Goal: Navigation & Orientation: Find specific page/section

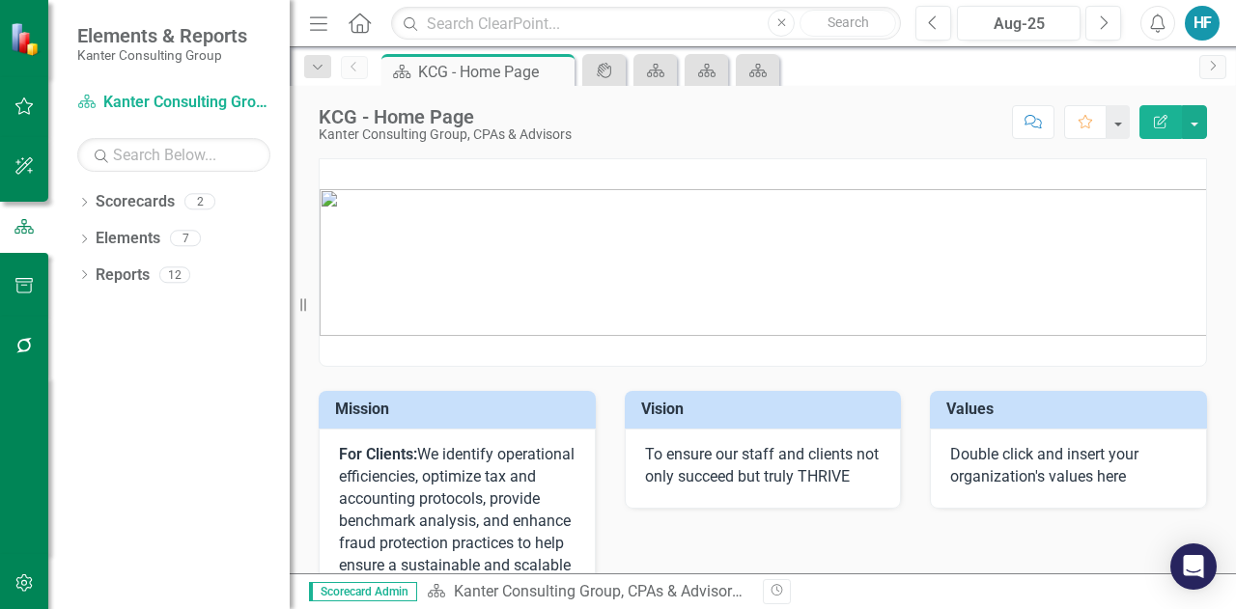
click at [1203, 27] on div "HF" at bounding box center [1202, 23] width 35 height 35
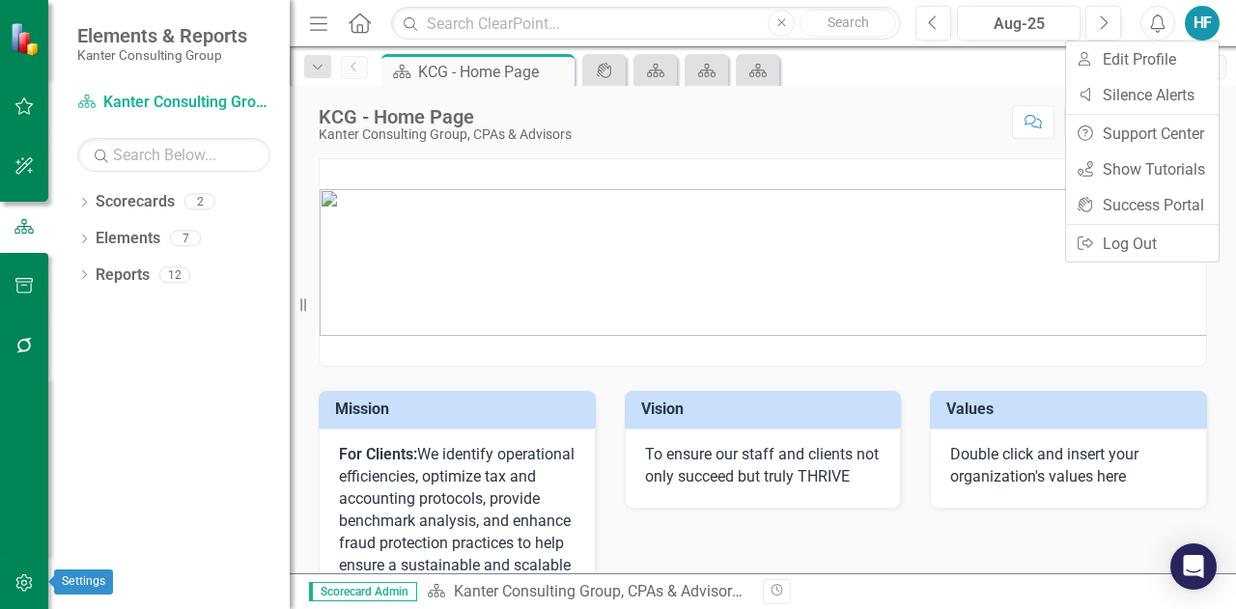
click at [17, 584] on icon "button" at bounding box center [23, 583] width 16 height 17
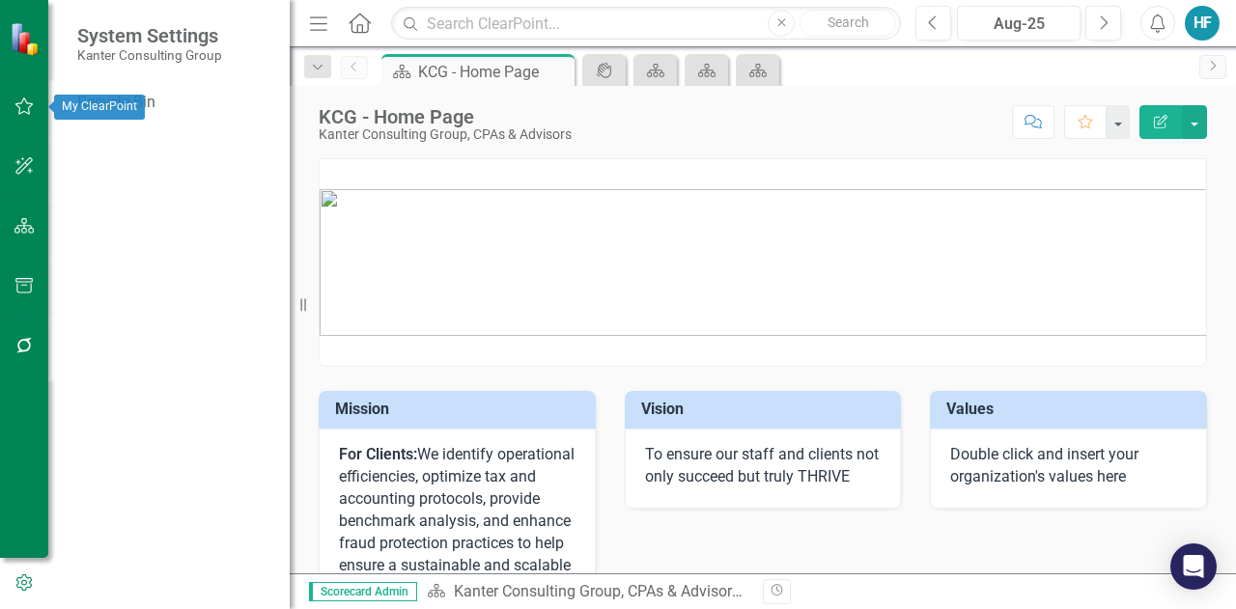
click at [17, 109] on icon "button" at bounding box center [24, 106] width 20 height 15
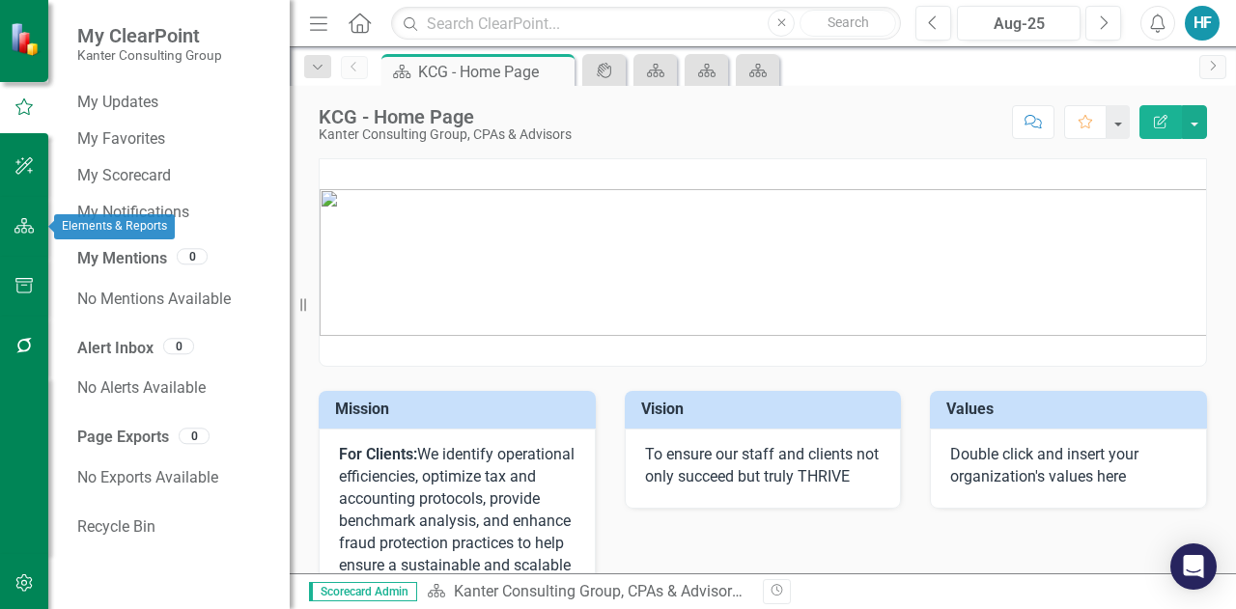
click at [23, 232] on icon "button" at bounding box center [24, 225] width 20 height 15
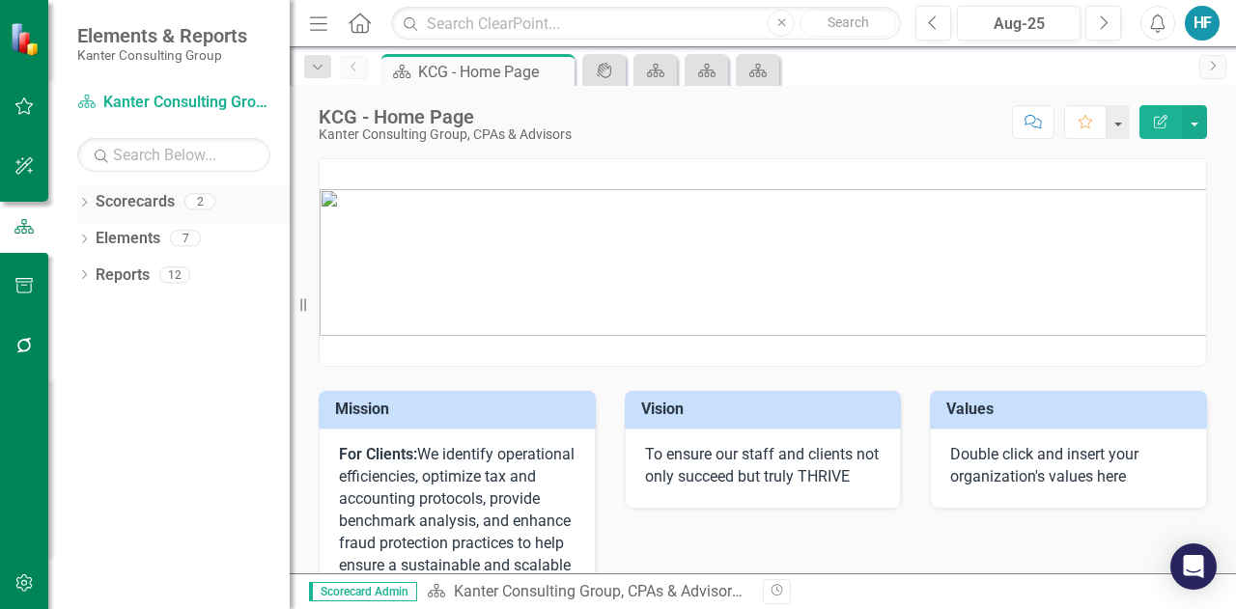
click at [150, 200] on link "Scorecards" at bounding box center [135, 202] width 79 height 22
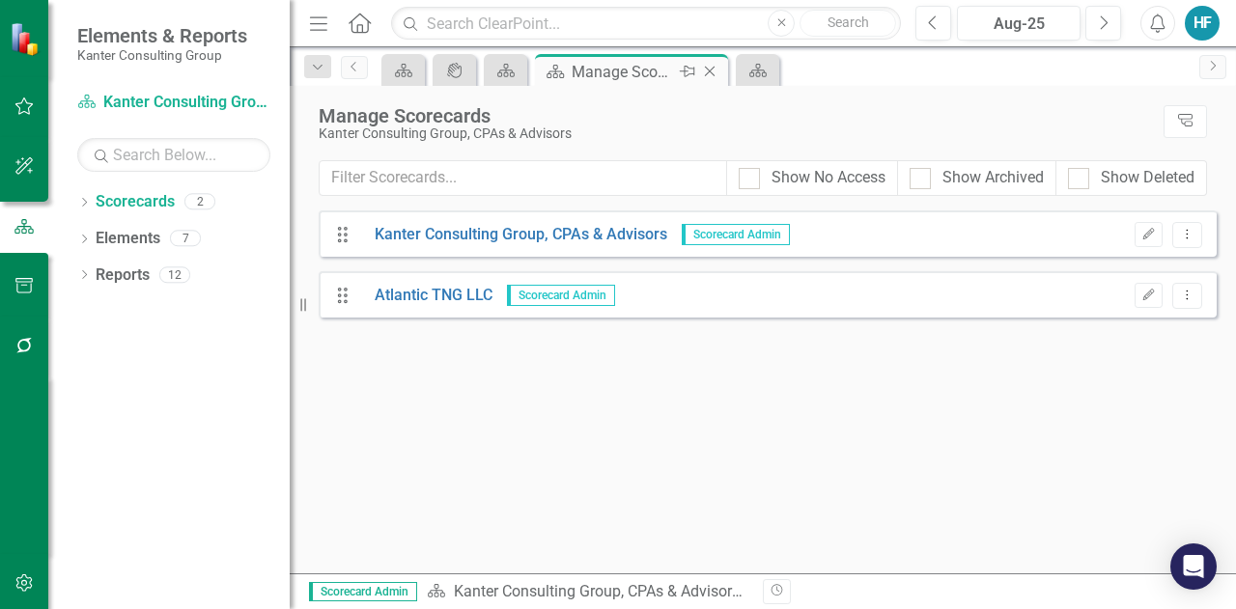
click at [710, 67] on icon "Close" at bounding box center [709, 71] width 19 height 15
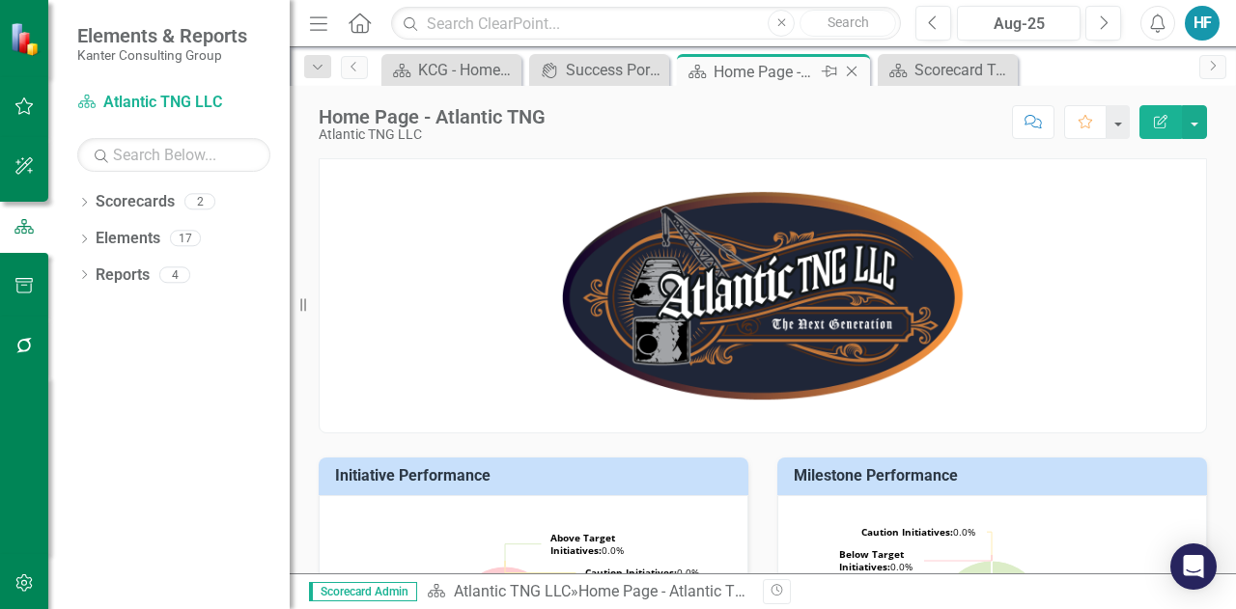
click at [730, 72] on div "Home Page - Atlantic TNG" at bounding box center [765, 72] width 103 height 24
click at [1206, 20] on div "HF" at bounding box center [1202, 23] width 35 height 35
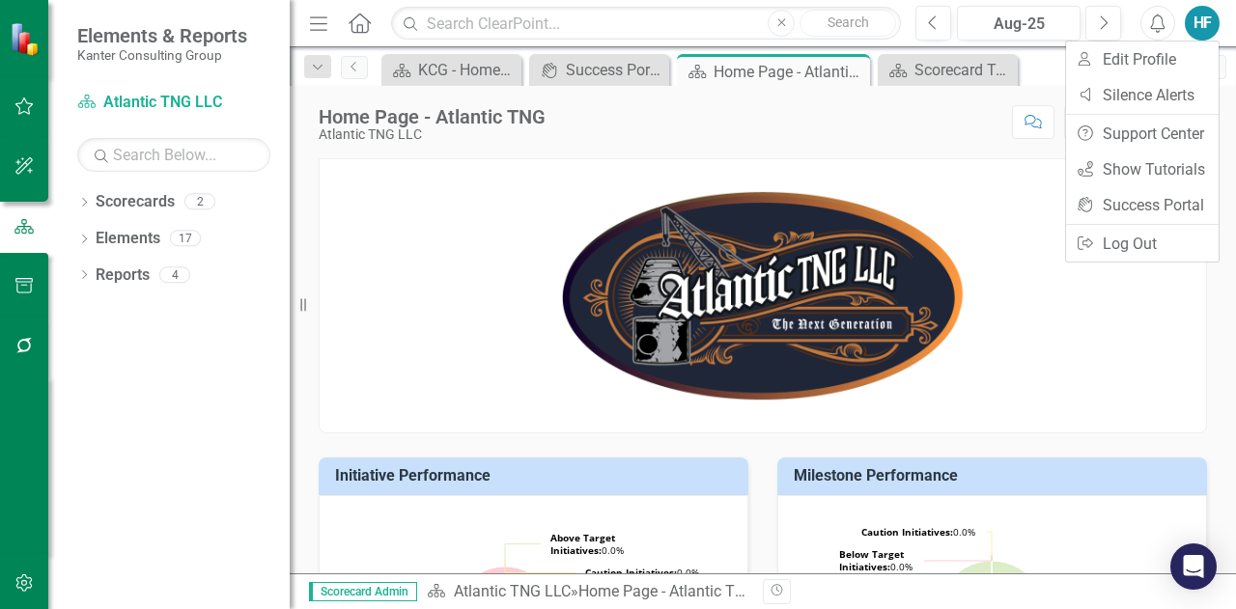
click at [938, 135] on div "Score: N/A Aug-25 Completed Comment Favorite Edit Report" at bounding box center [881, 121] width 652 height 33
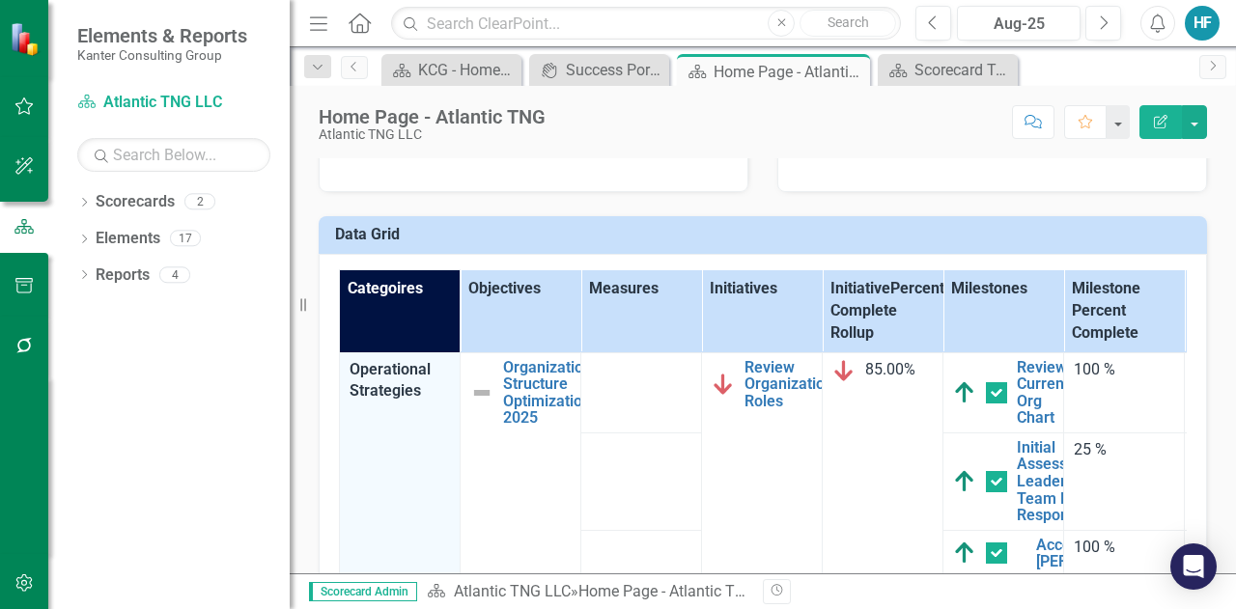
scroll to position [749, 0]
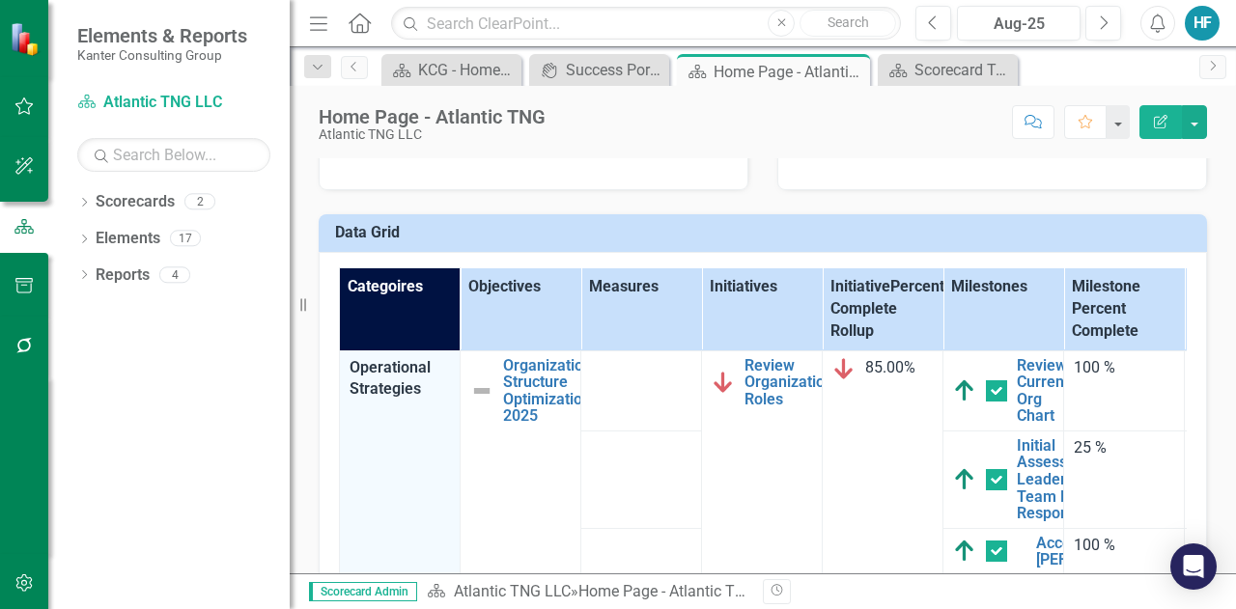
click at [300, 302] on icon "Resize" at bounding box center [306, 304] width 19 height 15
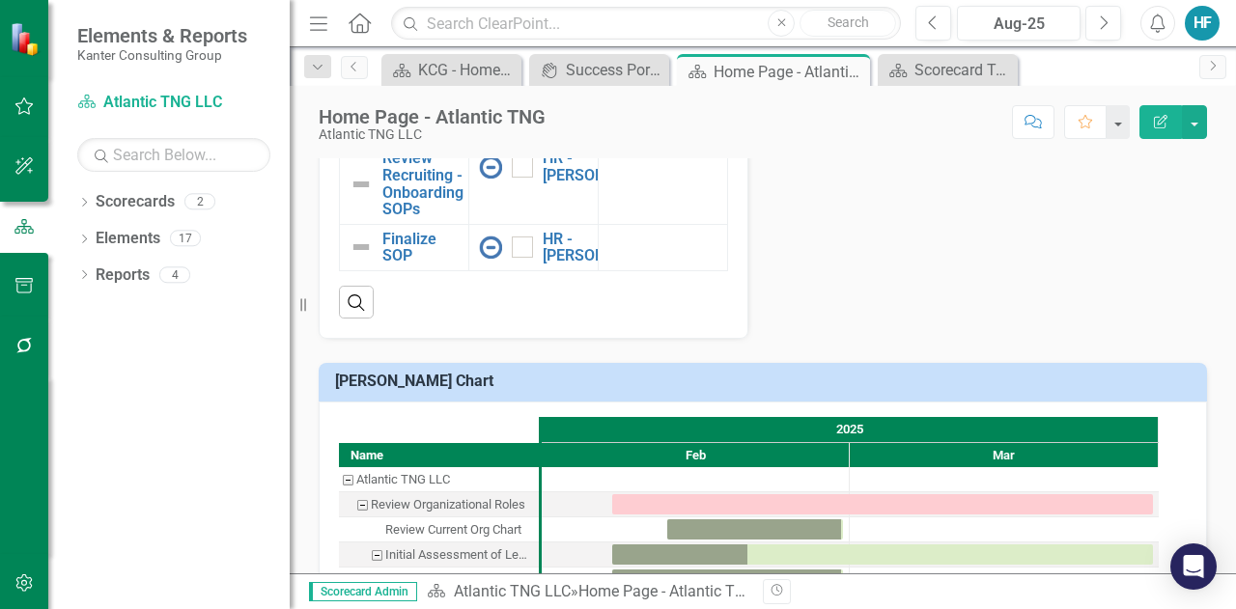
scroll to position [1635, 0]
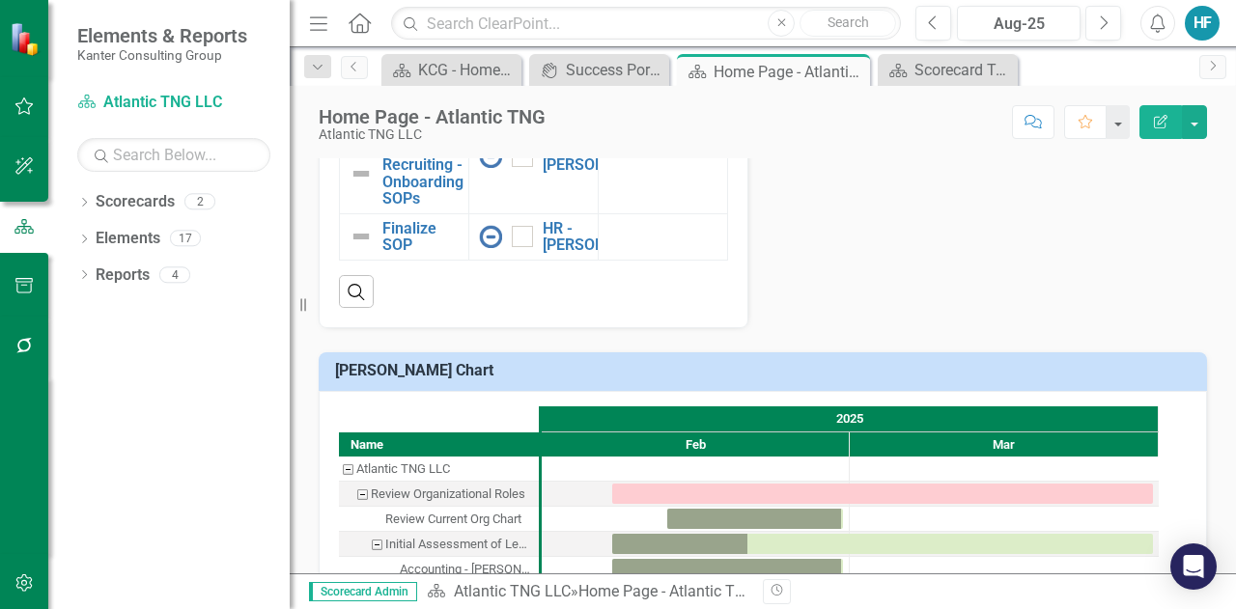
click at [1161, 121] on icon "Edit Report" at bounding box center [1160, 122] width 17 height 14
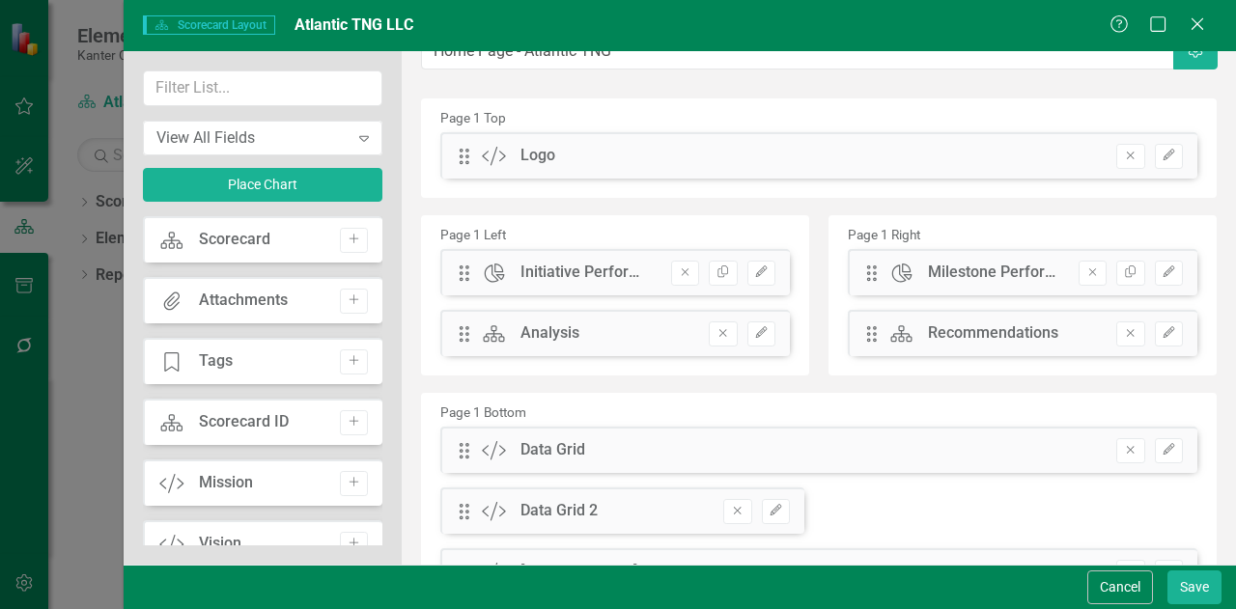
scroll to position [0, 0]
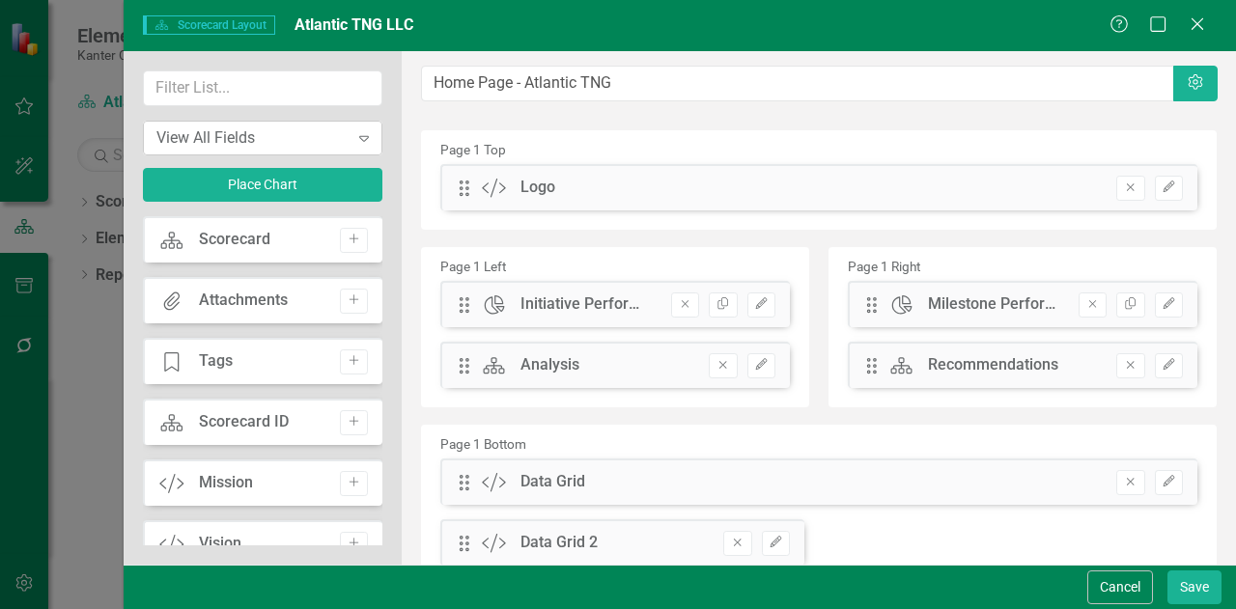
click at [359, 133] on icon "Expand" at bounding box center [363, 137] width 19 height 15
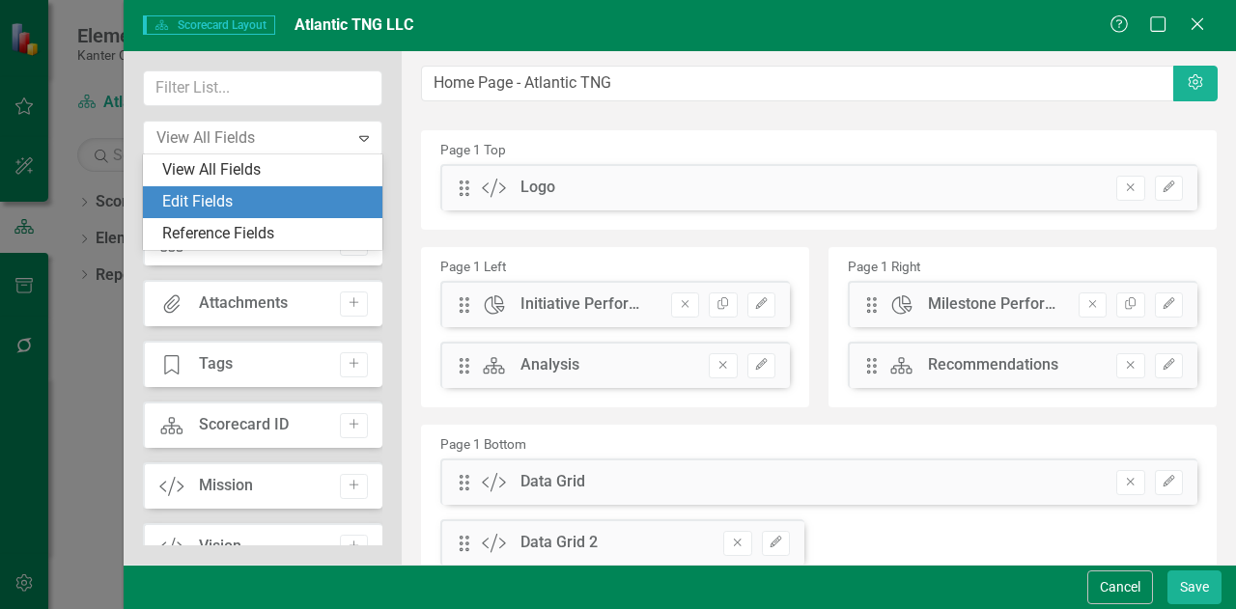
click at [313, 208] on div "Edit Fields" at bounding box center [266, 202] width 209 height 22
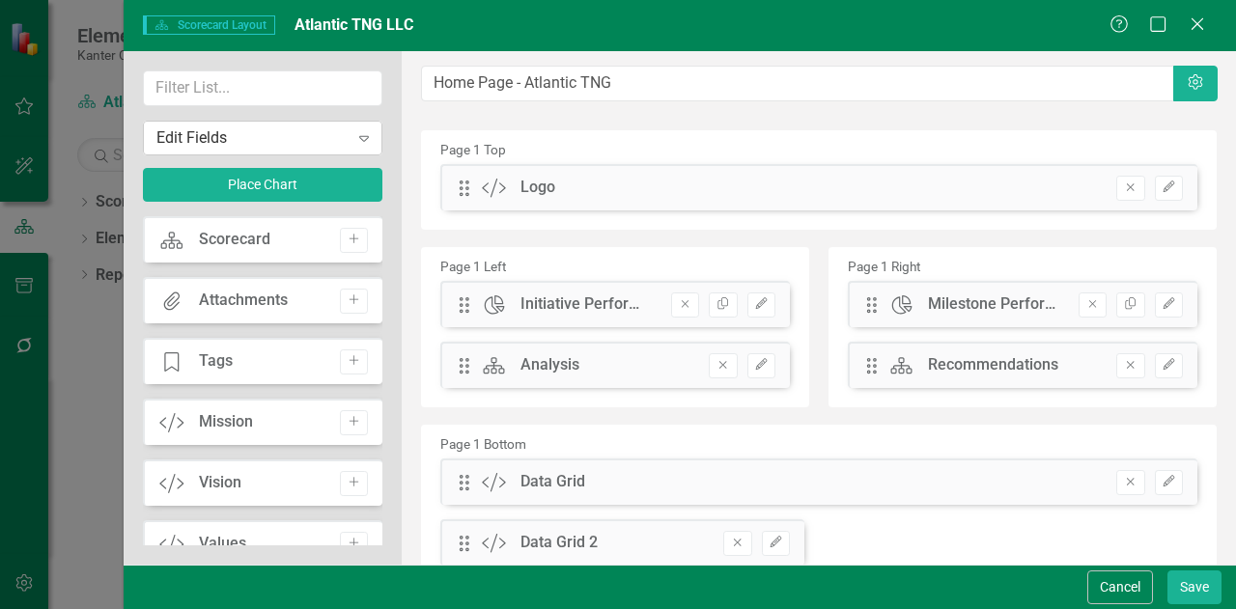
click at [362, 137] on icon "Expand" at bounding box center [363, 137] width 19 height 15
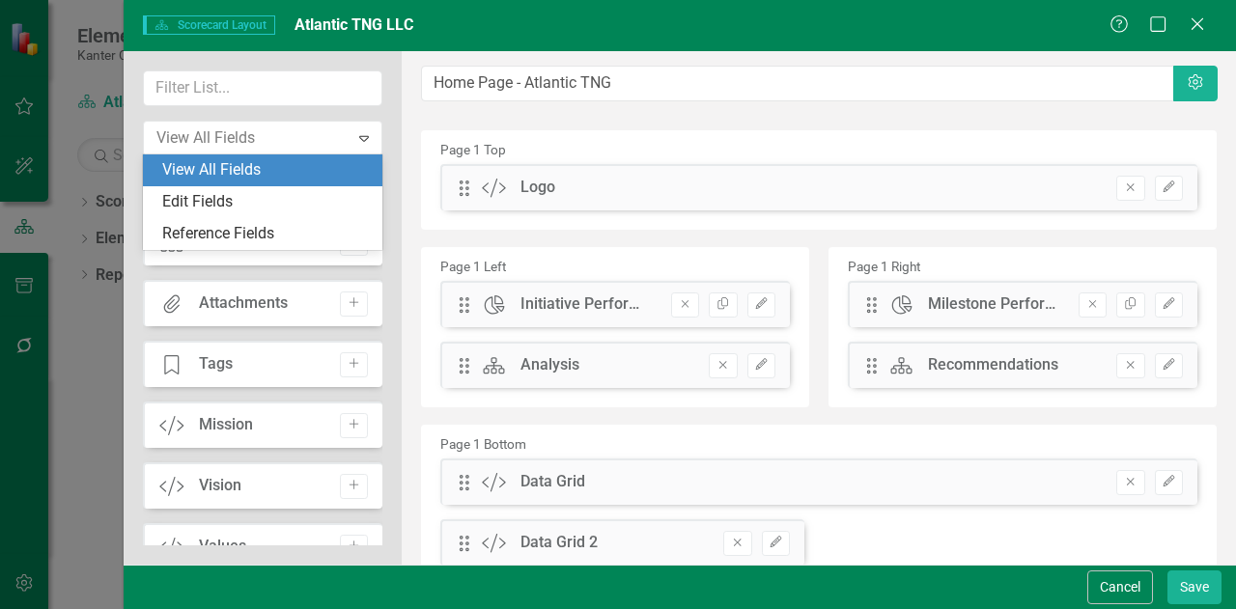
click at [318, 171] on div "View All Fields" at bounding box center [266, 170] width 209 height 22
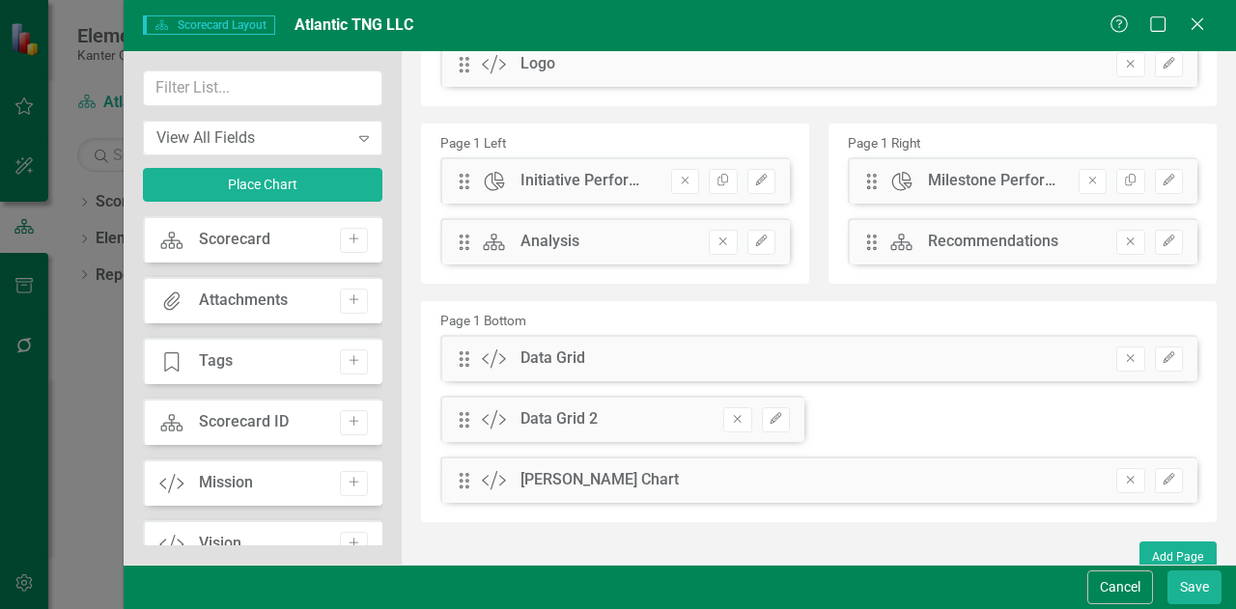
scroll to position [216, 0]
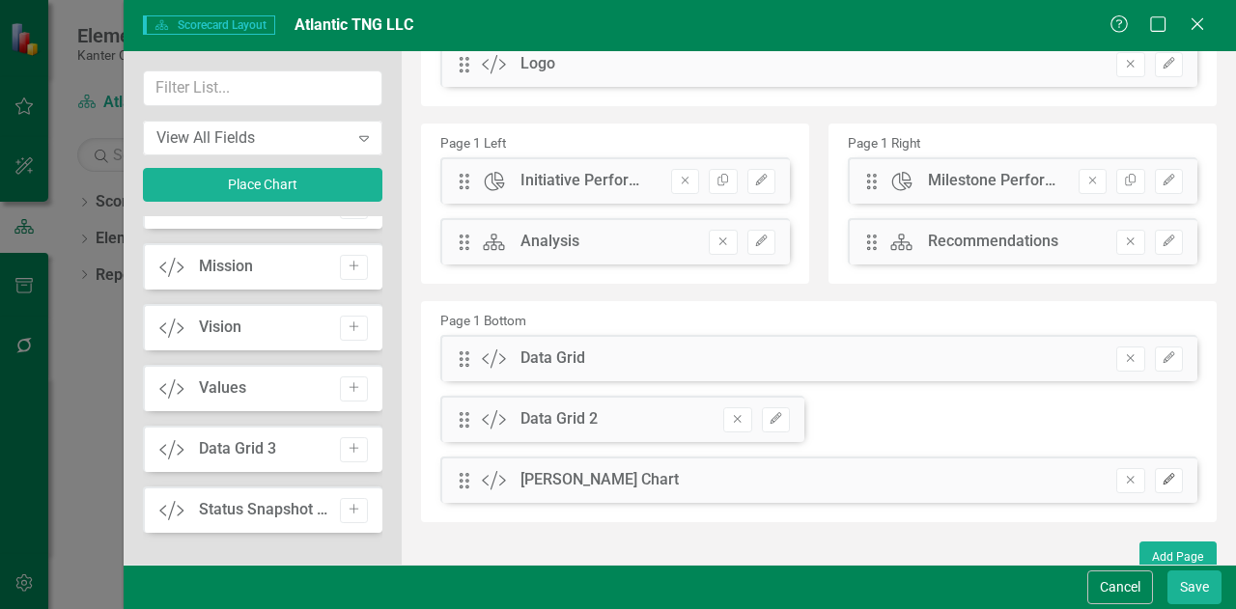
click at [1163, 479] on icon "button" at bounding box center [1169, 479] width 12 height 12
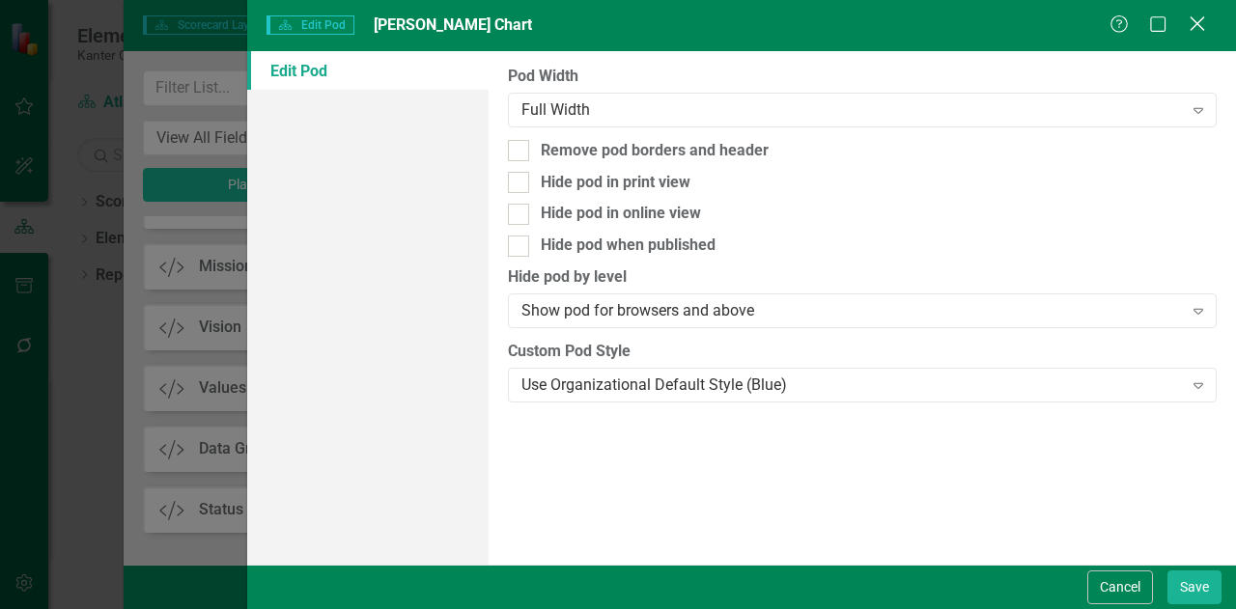
click at [1198, 30] on icon "Close" at bounding box center [1197, 23] width 24 height 18
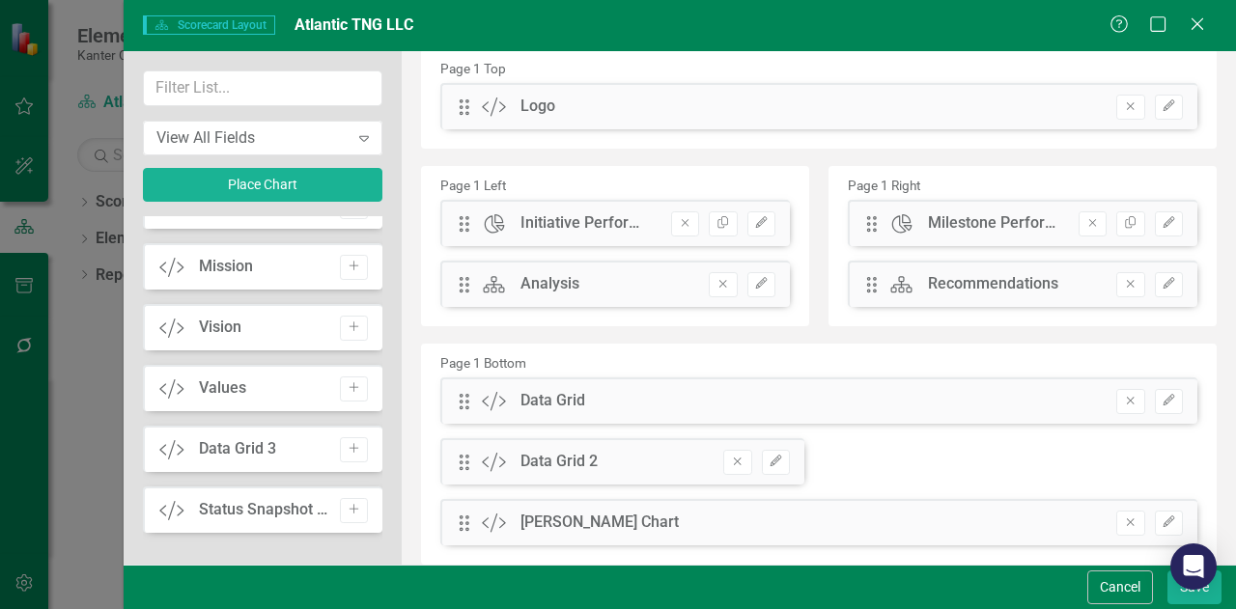
scroll to position [134, 0]
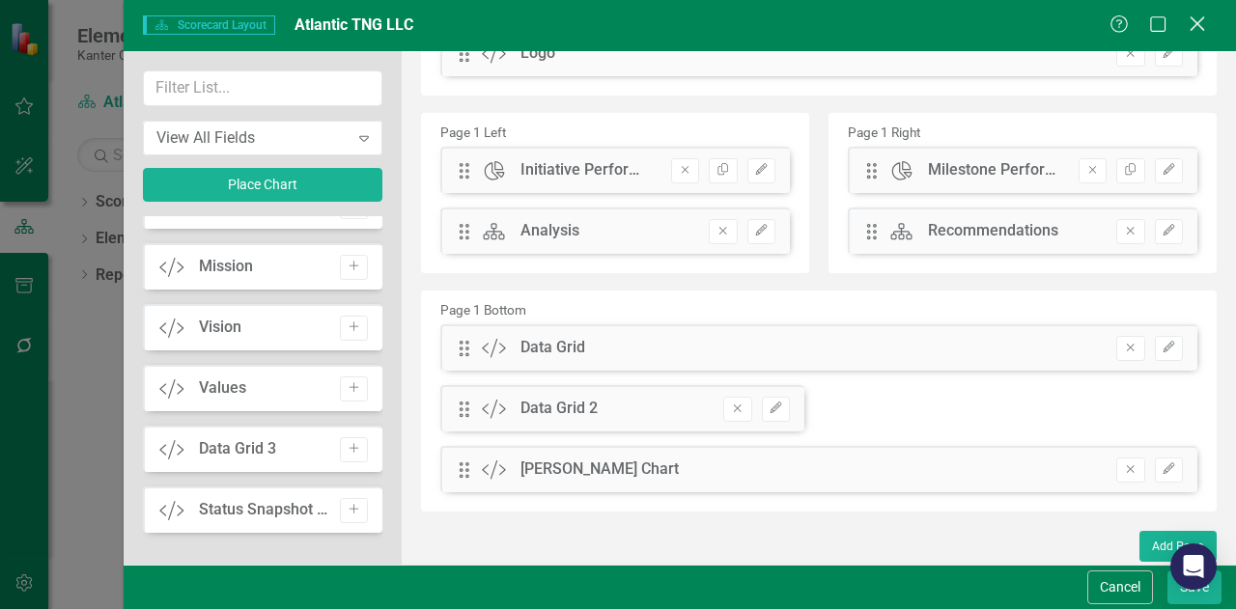
click at [1196, 22] on icon "Close" at bounding box center [1197, 23] width 24 height 18
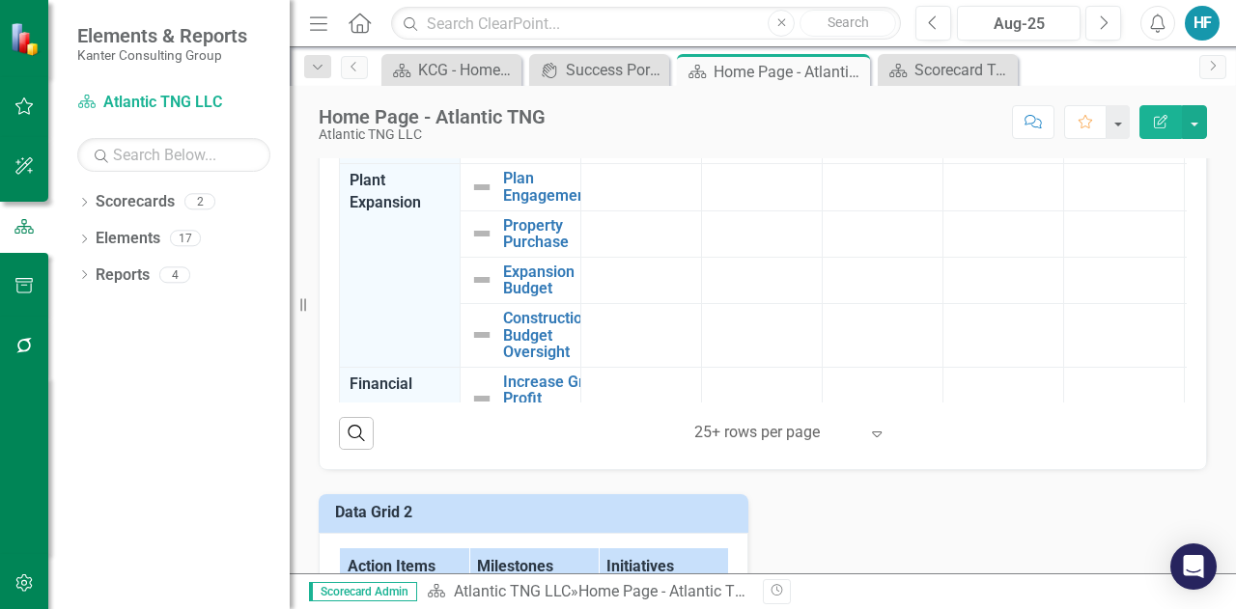
scroll to position [1077, 0]
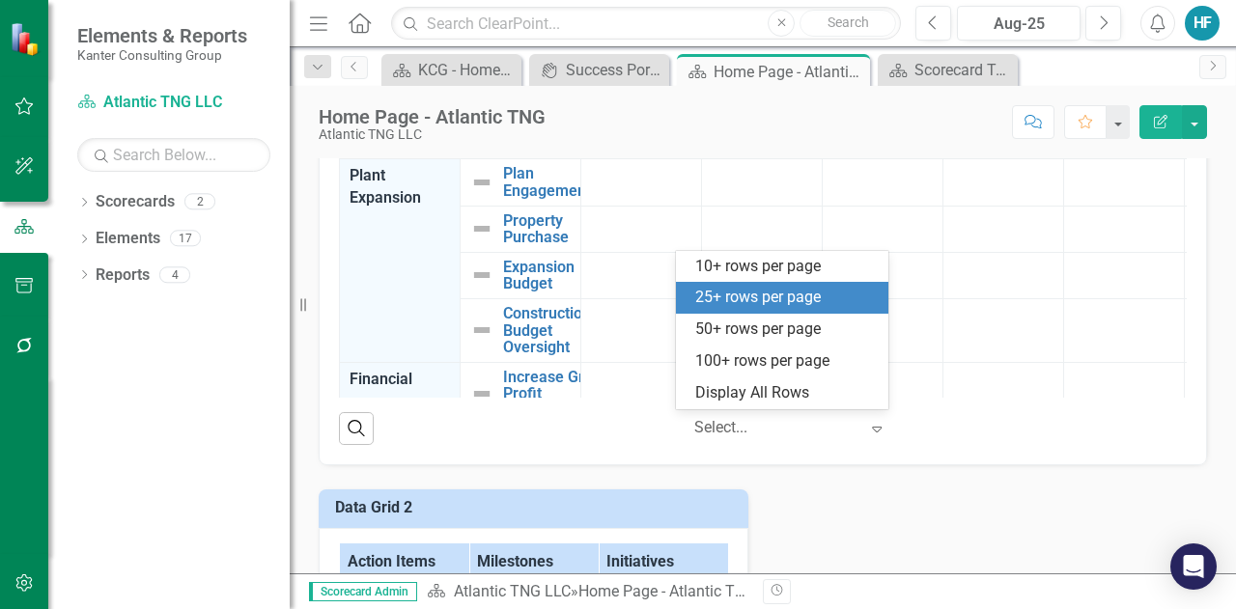
click at [872, 428] on icon at bounding box center [877, 430] width 10 height 6
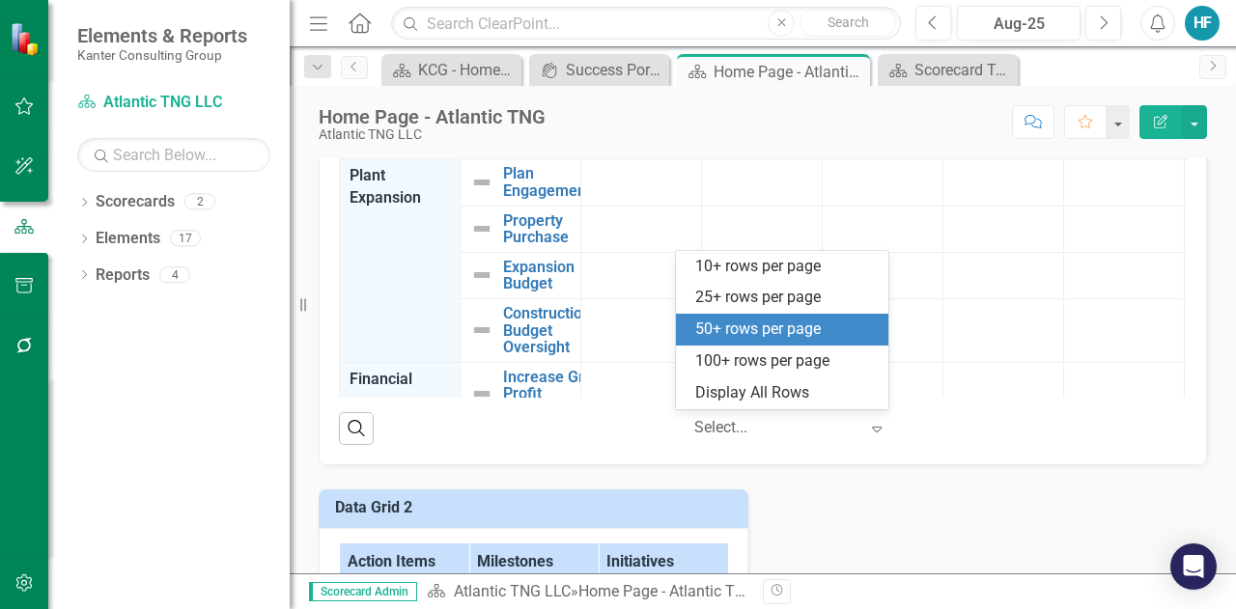
click at [806, 327] on div "50+ rows per page" at bounding box center [786, 330] width 182 height 22
click at [867, 424] on icon "Expand" at bounding box center [876, 428] width 19 height 15
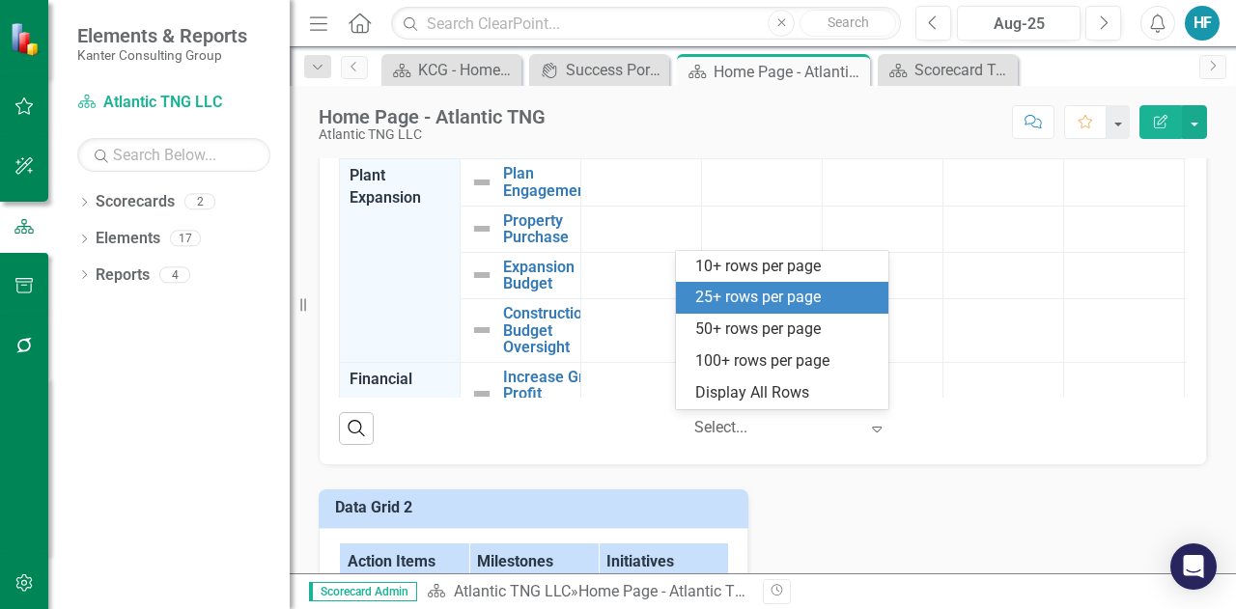
click at [771, 298] on div "25+ rows per page" at bounding box center [786, 298] width 182 height 22
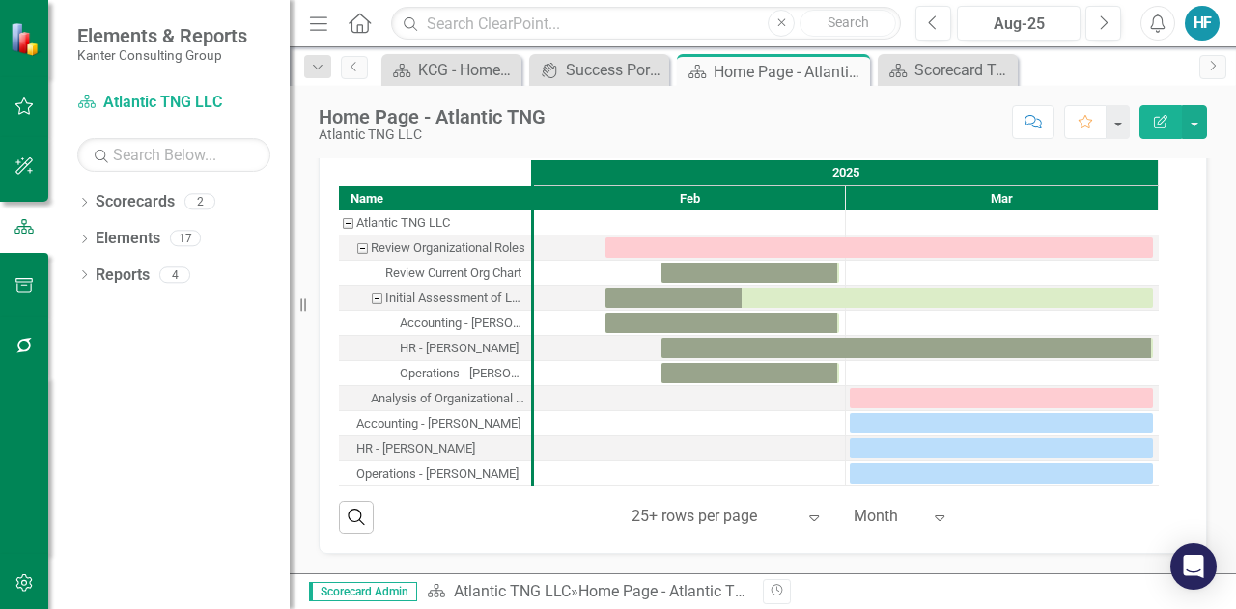
scroll to position [1907, 0]
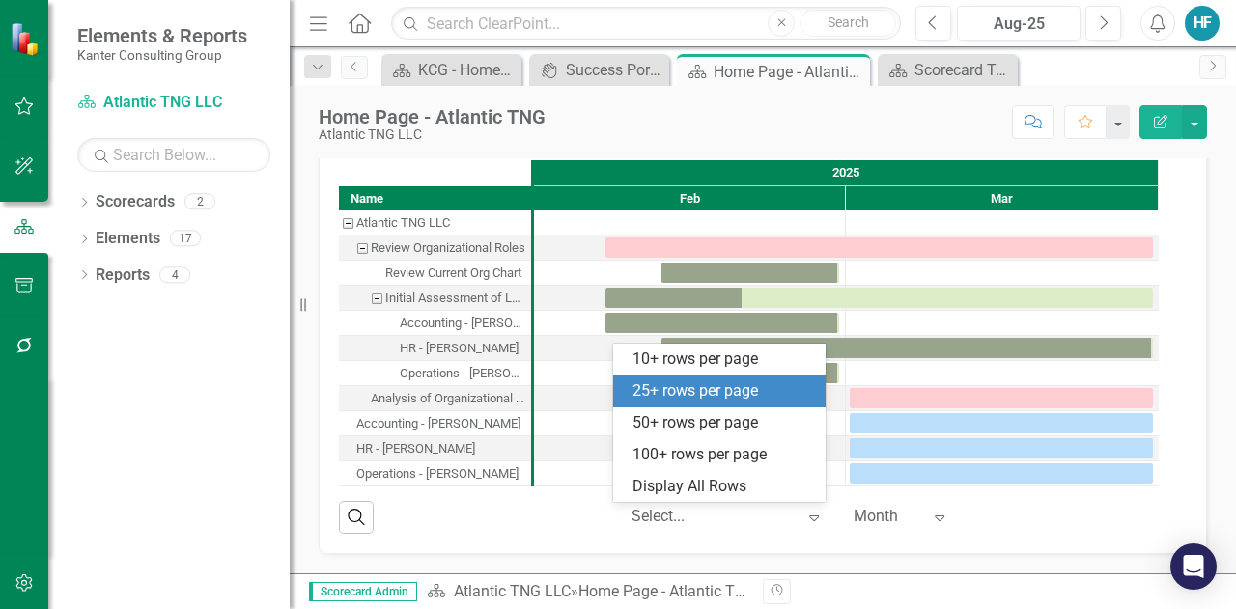
click at [806, 517] on icon "Expand" at bounding box center [814, 517] width 19 height 15
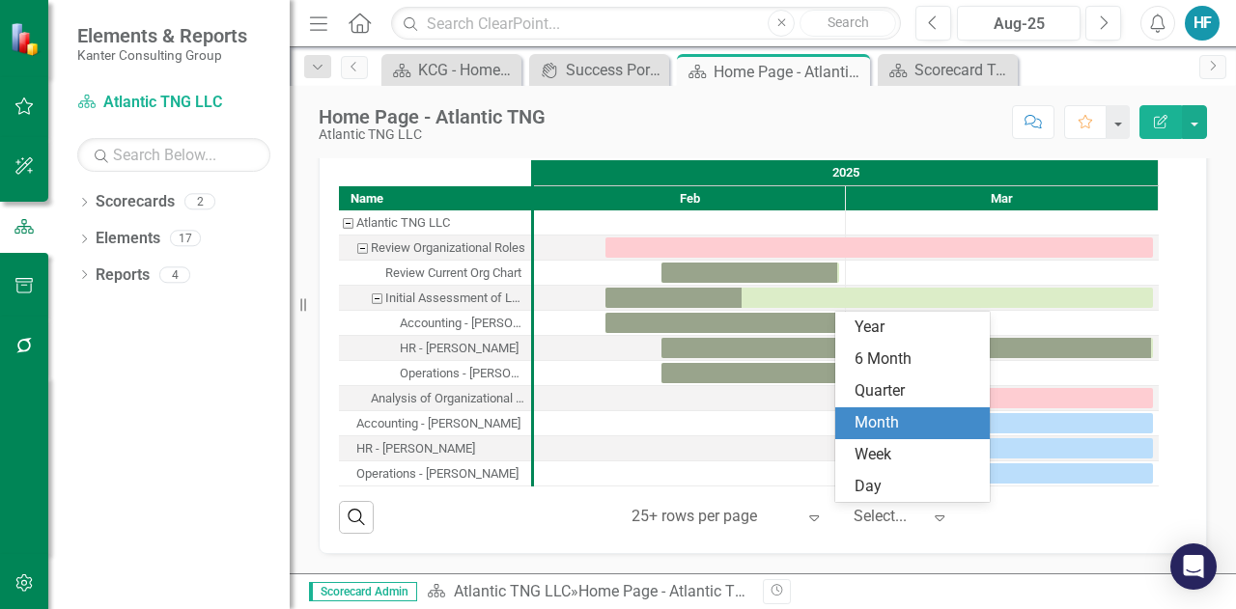
click at [930, 522] on icon "Expand" at bounding box center [939, 517] width 19 height 15
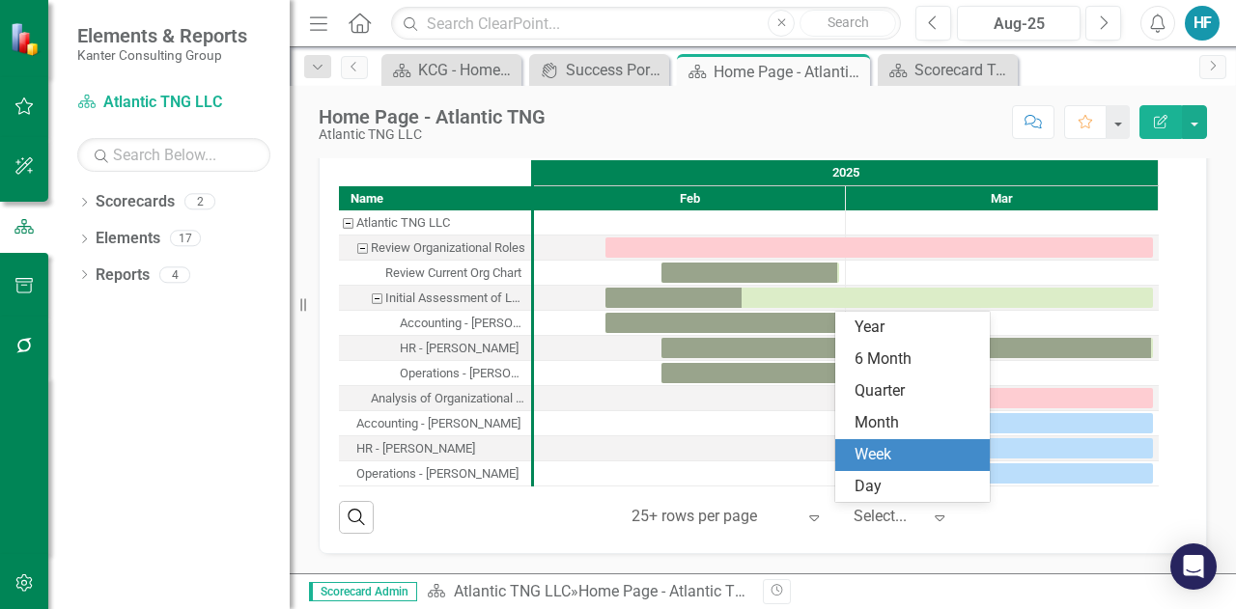
click at [883, 459] on div "Week" at bounding box center [917, 455] width 124 height 22
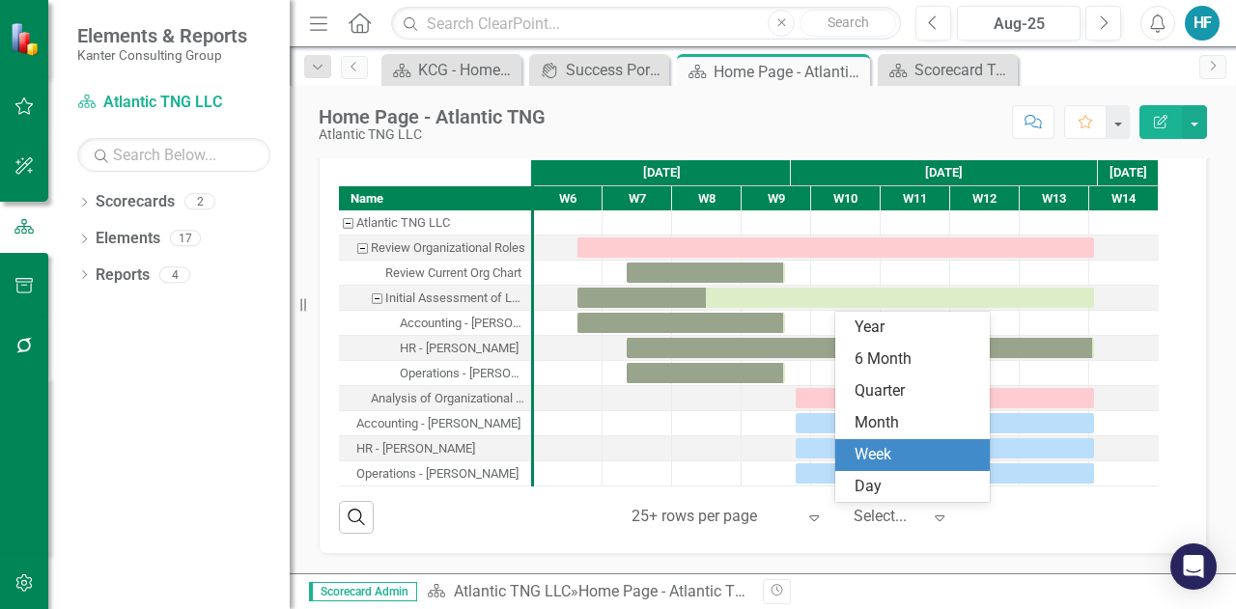
click at [931, 516] on icon "Expand" at bounding box center [939, 517] width 19 height 15
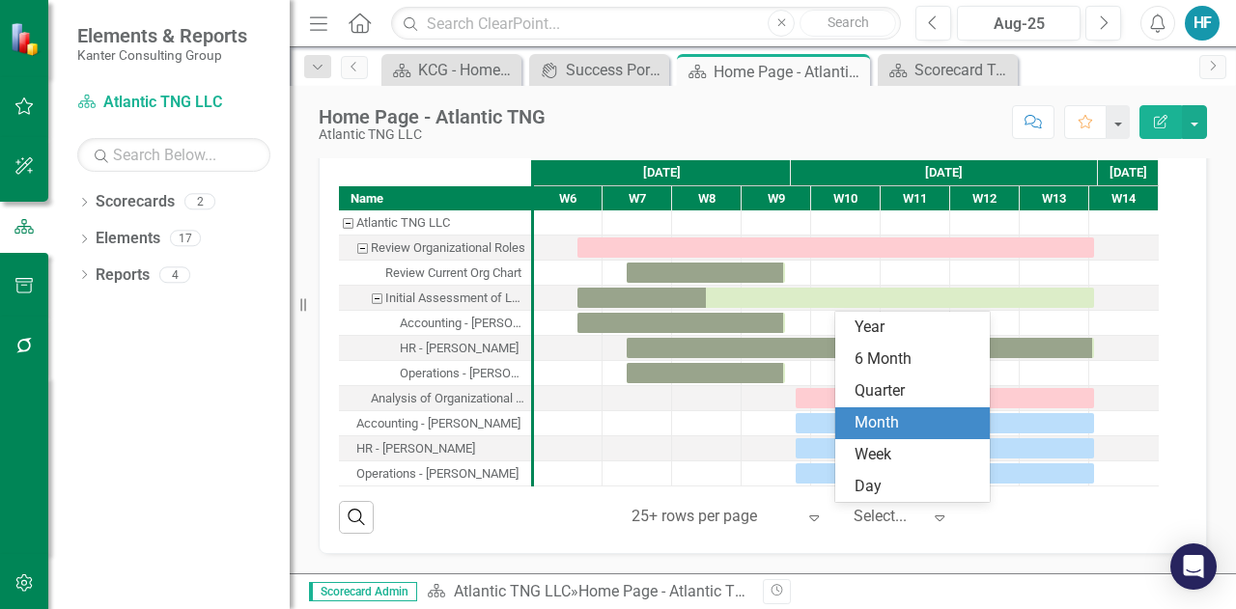
click at [886, 426] on div "Month" at bounding box center [917, 423] width 124 height 22
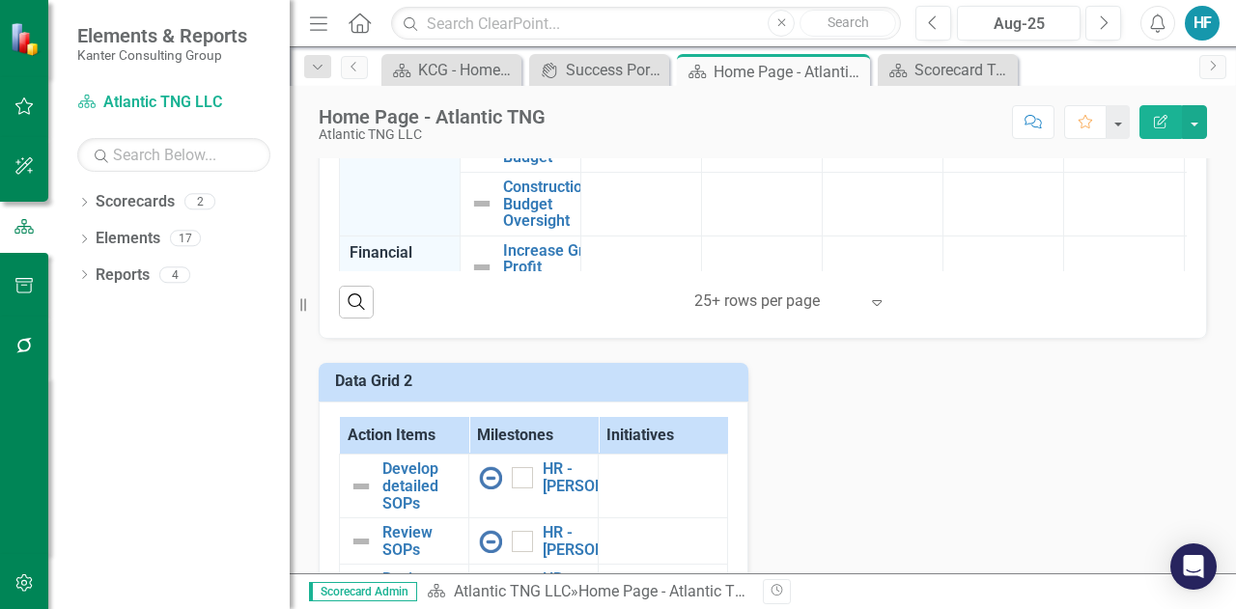
scroll to position [1194, 0]
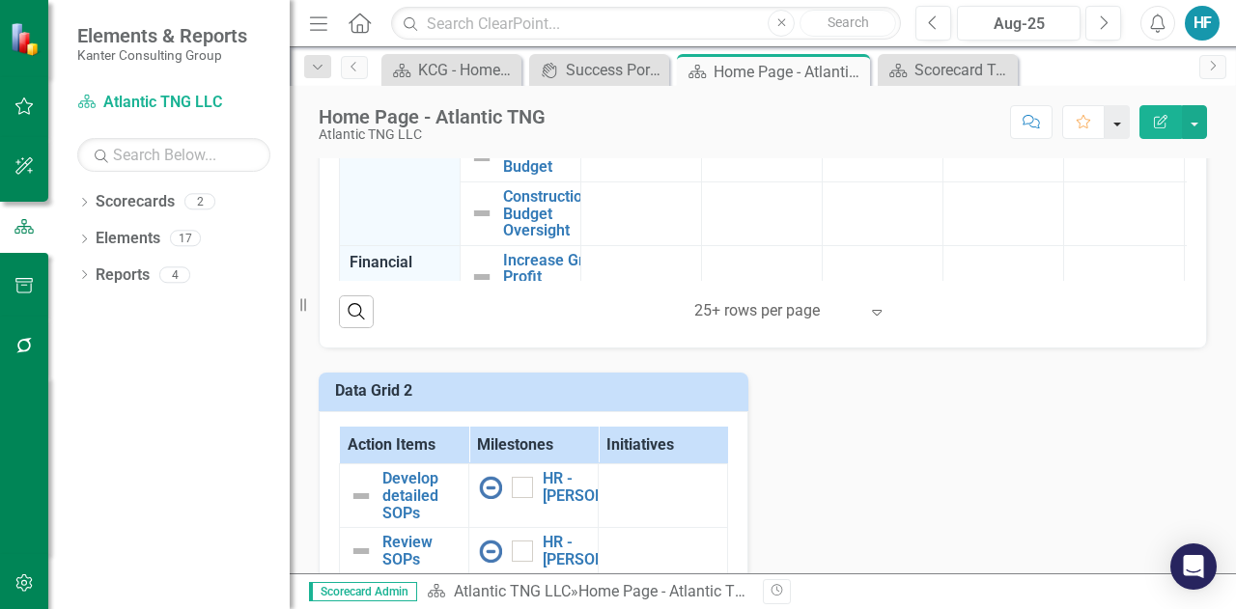
click at [1127, 118] on button "button" at bounding box center [1117, 122] width 25 height 34
click at [1203, 121] on button "button" at bounding box center [1194, 122] width 25 height 34
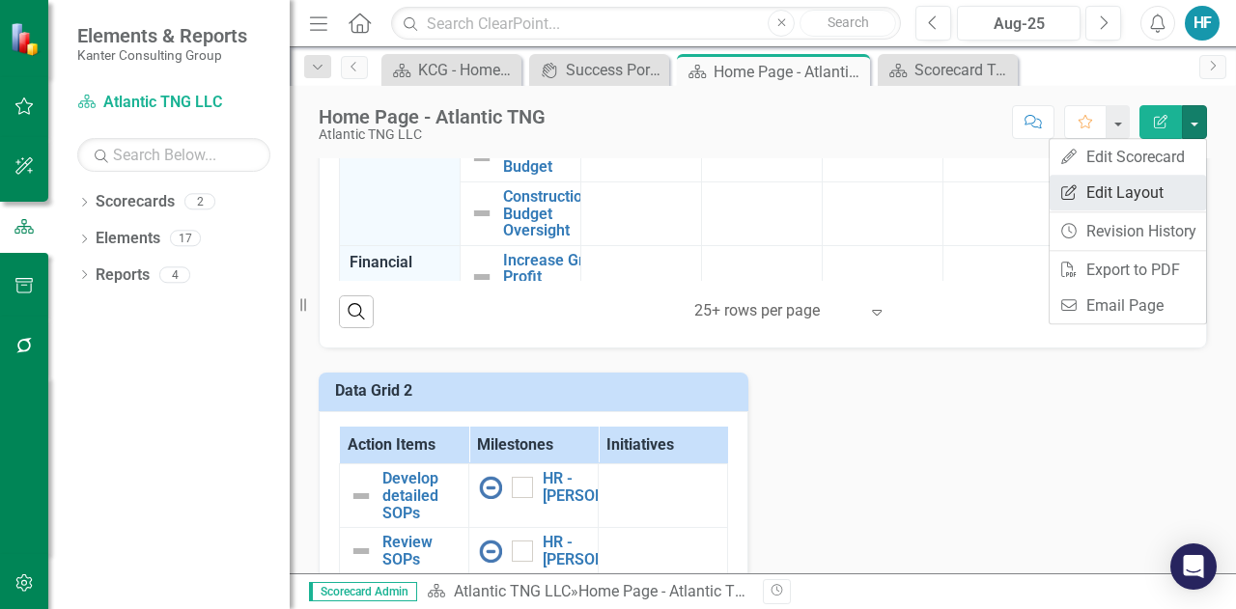
click at [1165, 196] on link "Edit Report Edit Layout" at bounding box center [1128, 193] width 156 height 36
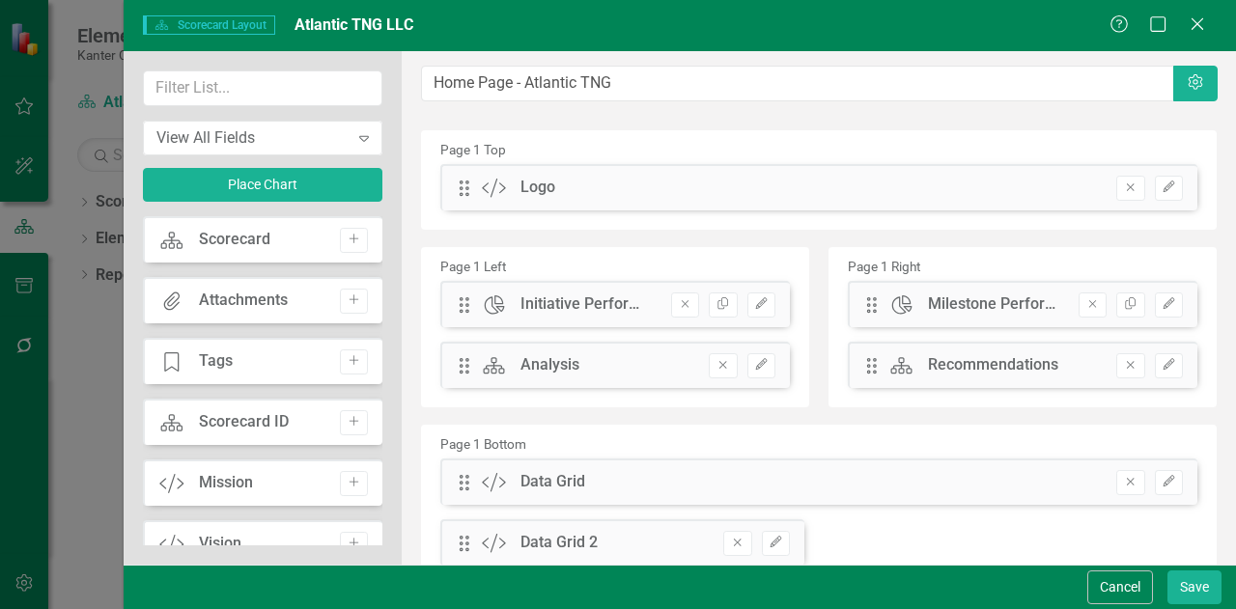
click at [1165, 196] on button "Edit" at bounding box center [1169, 188] width 28 height 25
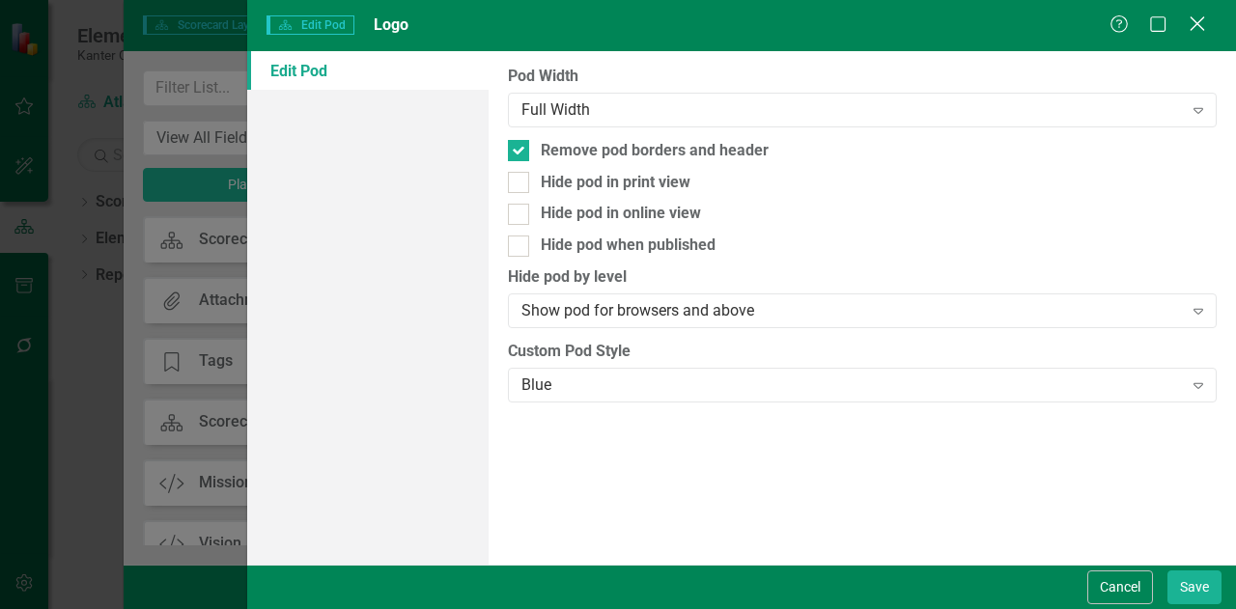
click at [1202, 15] on icon "Close" at bounding box center [1197, 23] width 24 height 18
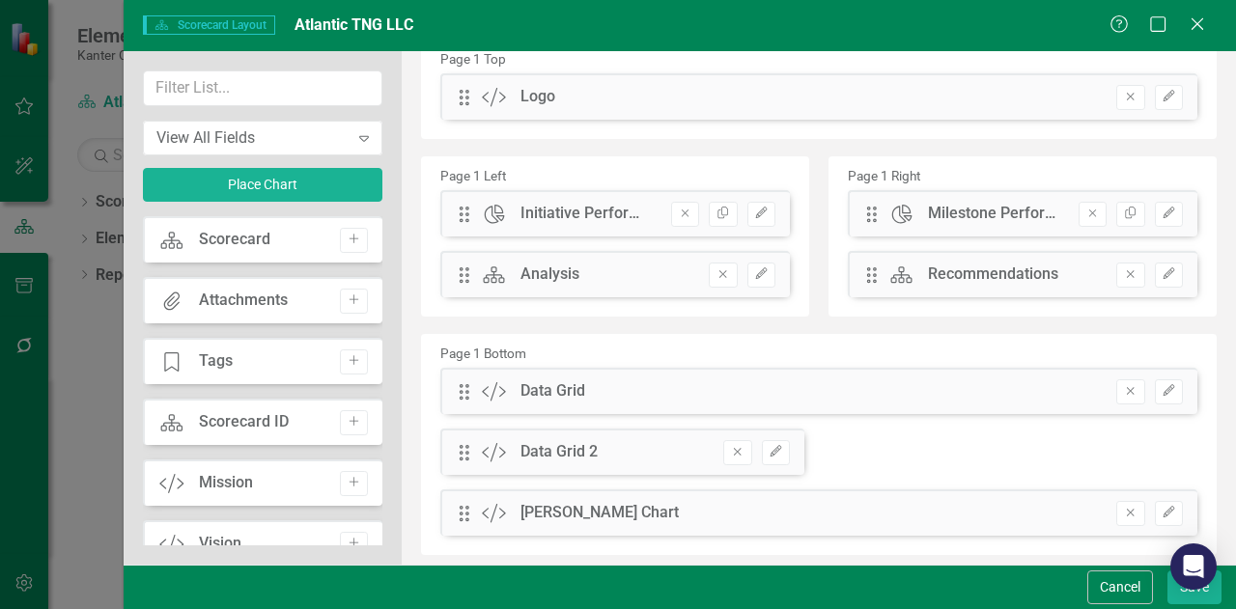
scroll to position [134, 0]
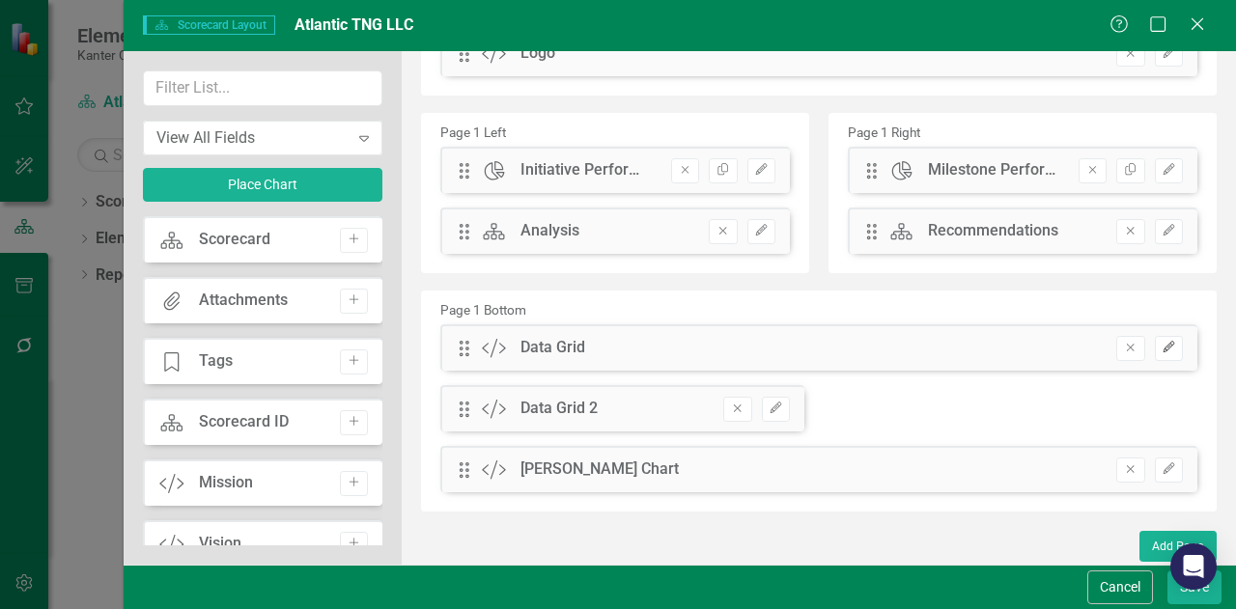
click at [1162, 342] on icon "Edit" at bounding box center [1169, 348] width 14 height 12
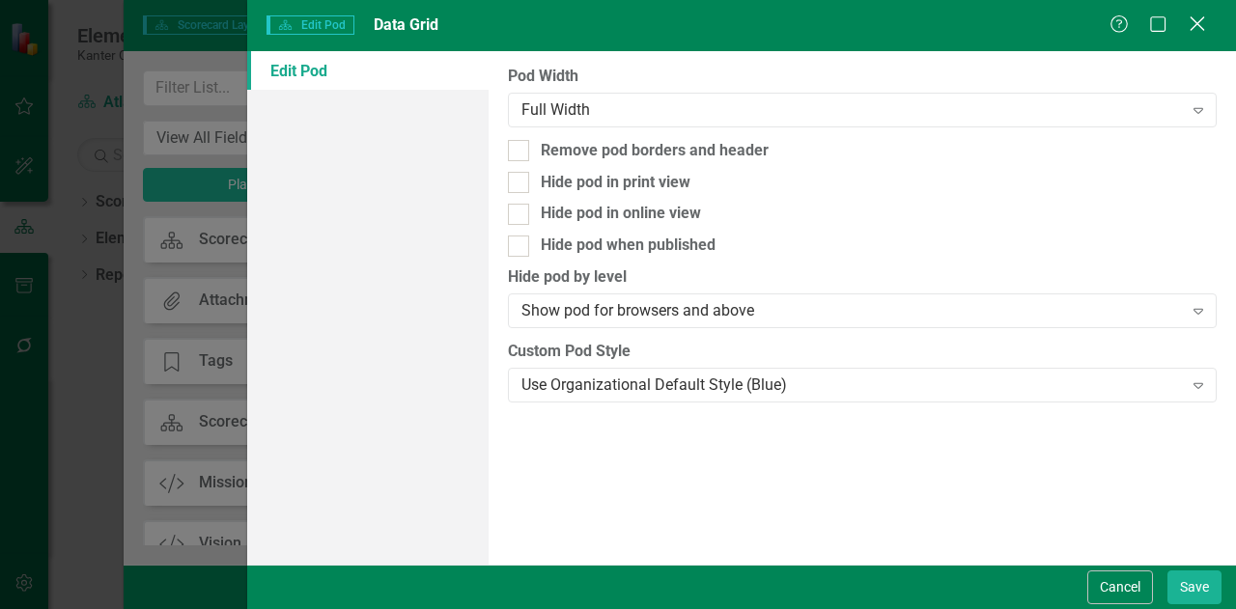
click at [1195, 15] on icon "Close" at bounding box center [1197, 23] width 24 height 18
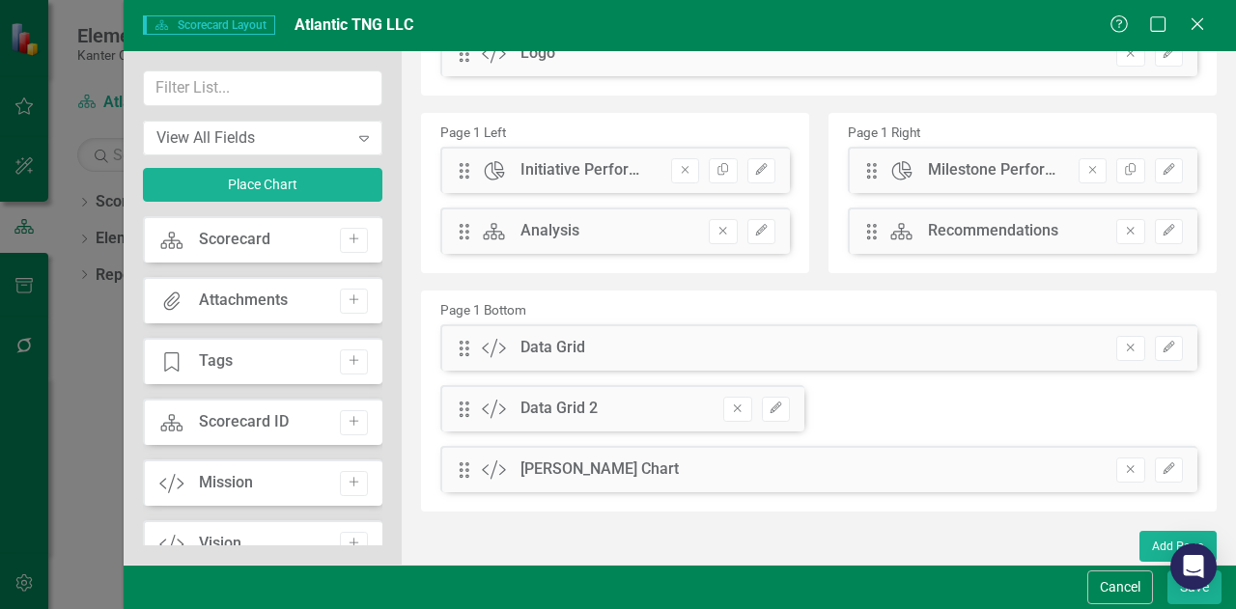
click at [1195, 16] on icon "Close" at bounding box center [1197, 23] width 19 height 15
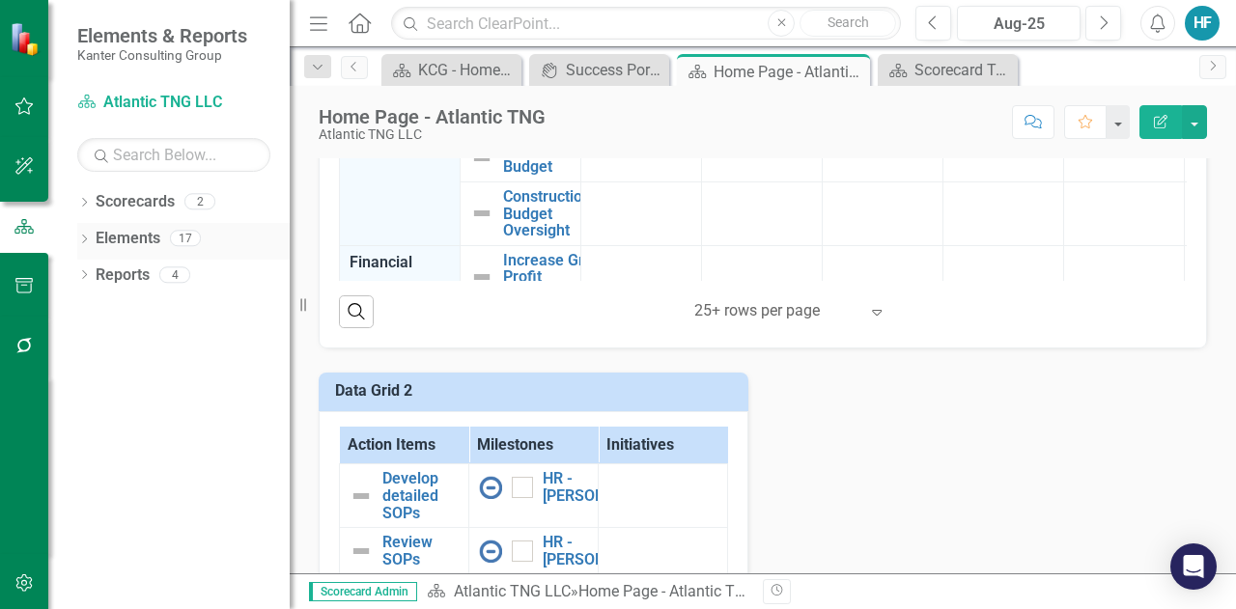
click at [135, 237] on link "Elements" at bounding box center [128, 239] width 65 height 22
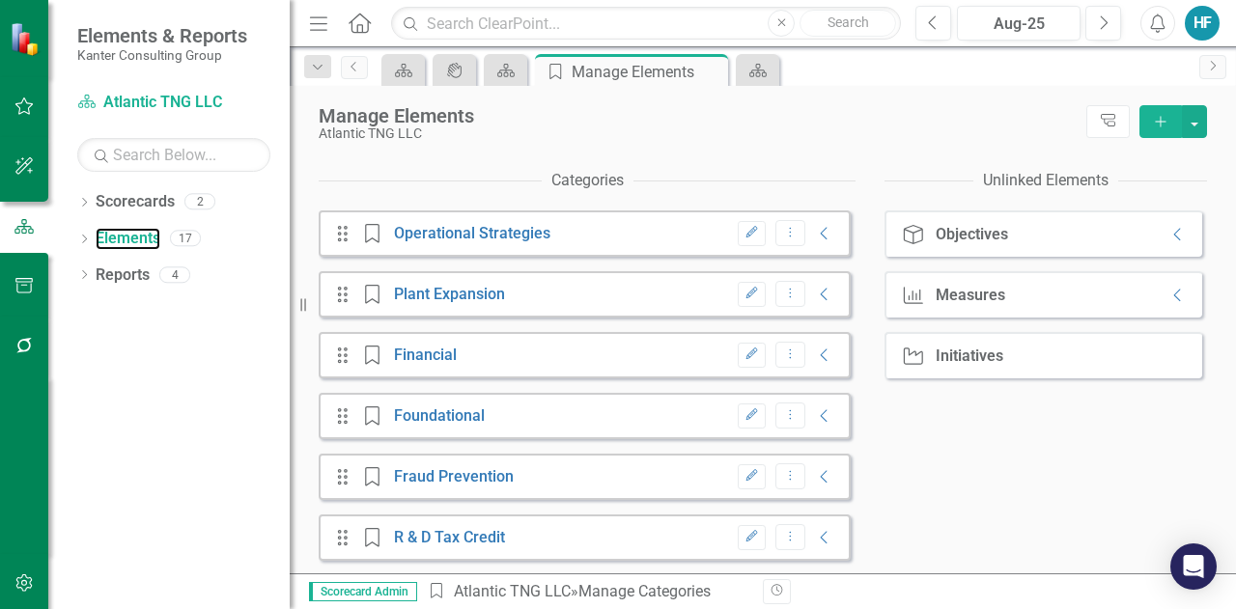
scroll to position [386, 0]
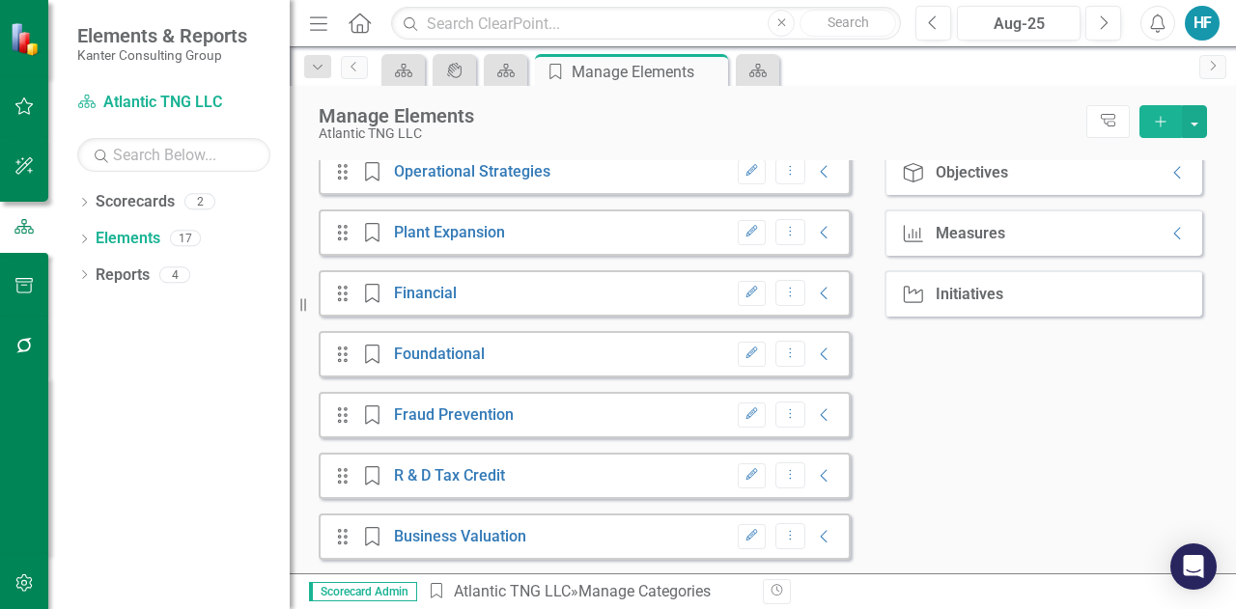
click at [964, 412] on div "Categories Drag Category Operational Strategies Edit Dropdown Menu Collapse Dra…" at bounding box center [763, 336] width 889 height 475
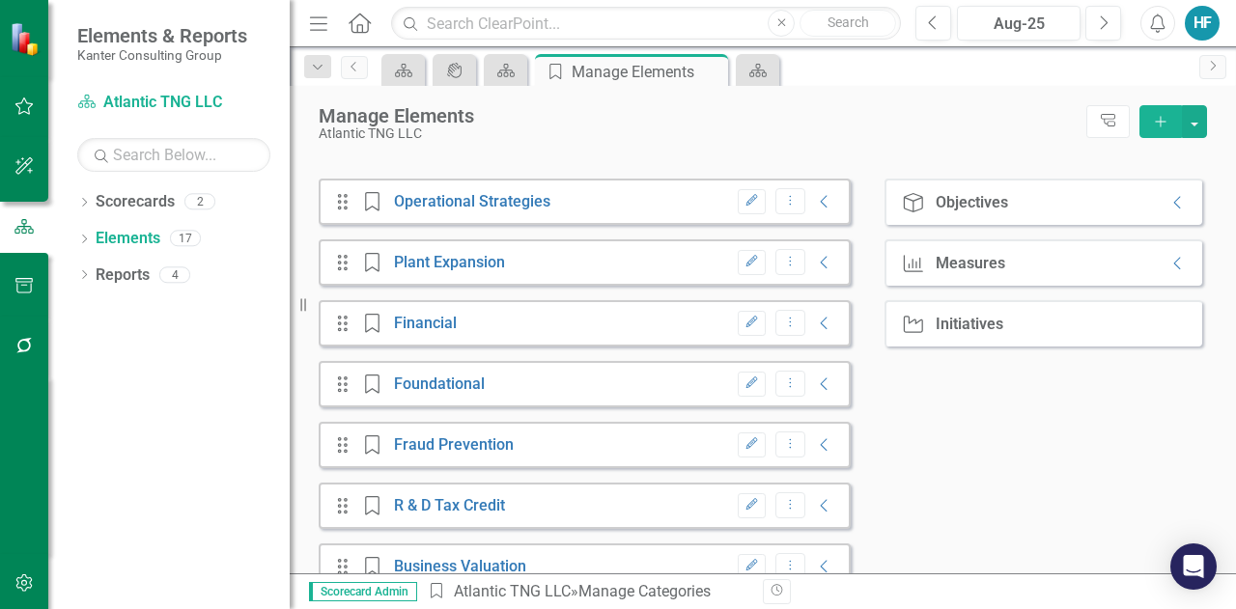
scroll to position [348, 0]
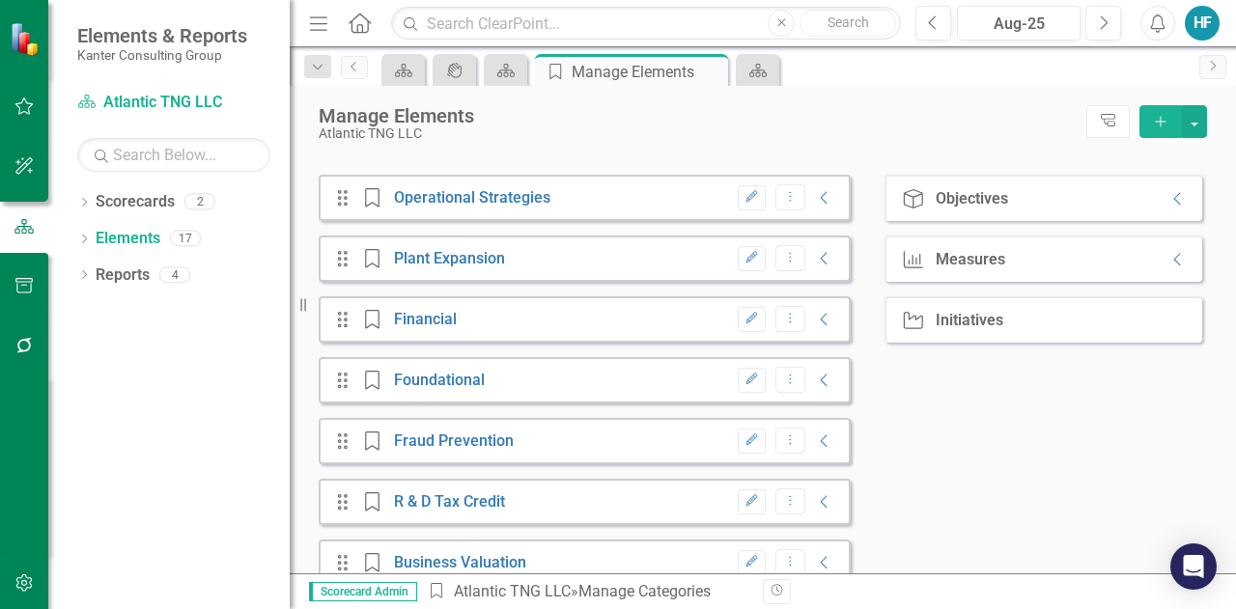
drag, startPoint x: 862, startPoint y: 311, endPoint x: 1006, endPoint y: 432, distance: 188.6
click at [1006, 432] on div "Categories Drag Category Operational Strategies Edit Dropdown Menu Collapse Dra…" at bounding box center [763, 363] width 889 height 475
click at [506, 59] on div "Scorecard" at bounding box center [502, 70] width 27 height 24
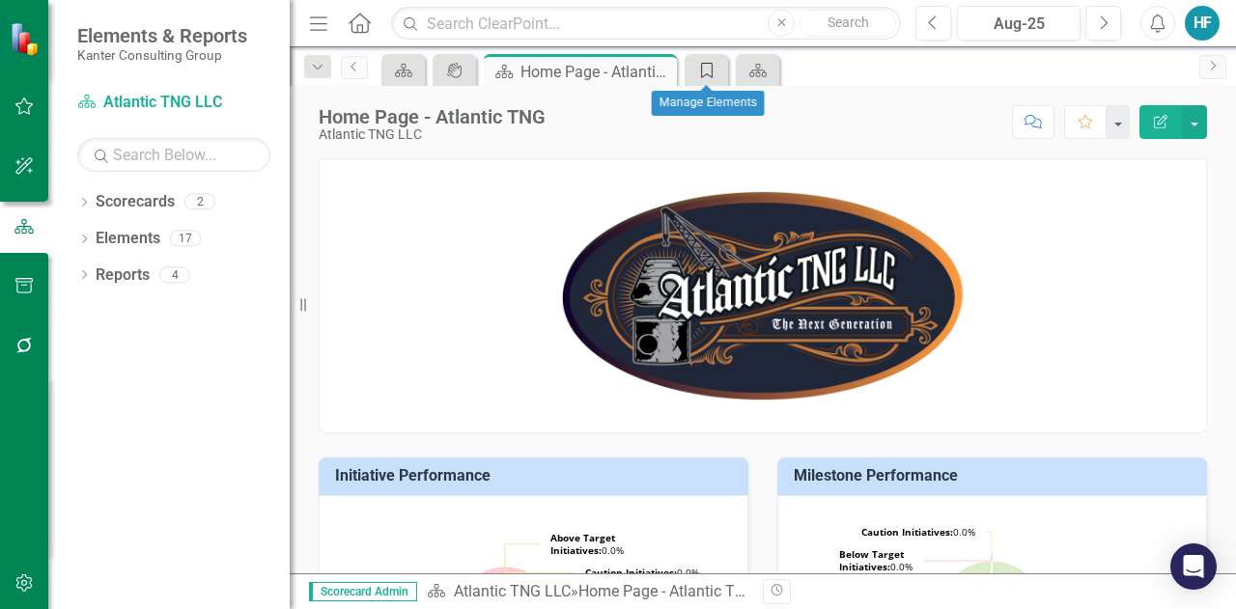
click at [709, 59] on div "Category" at bounding box center [703, 70] width 27 height 24
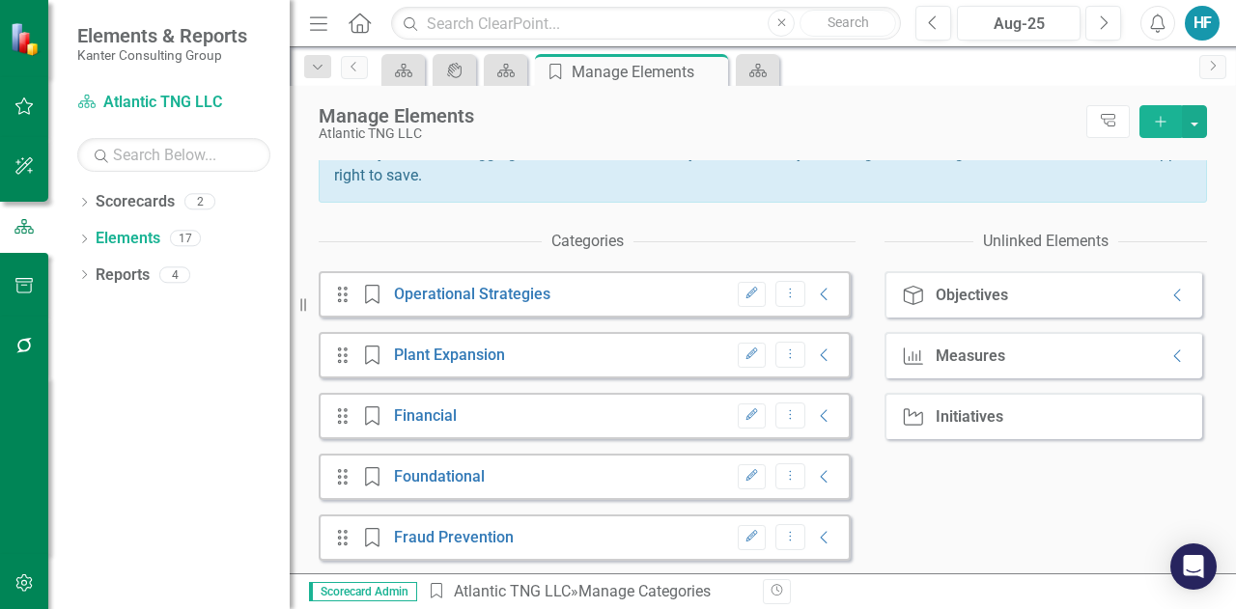
scroll to position [386, 0]
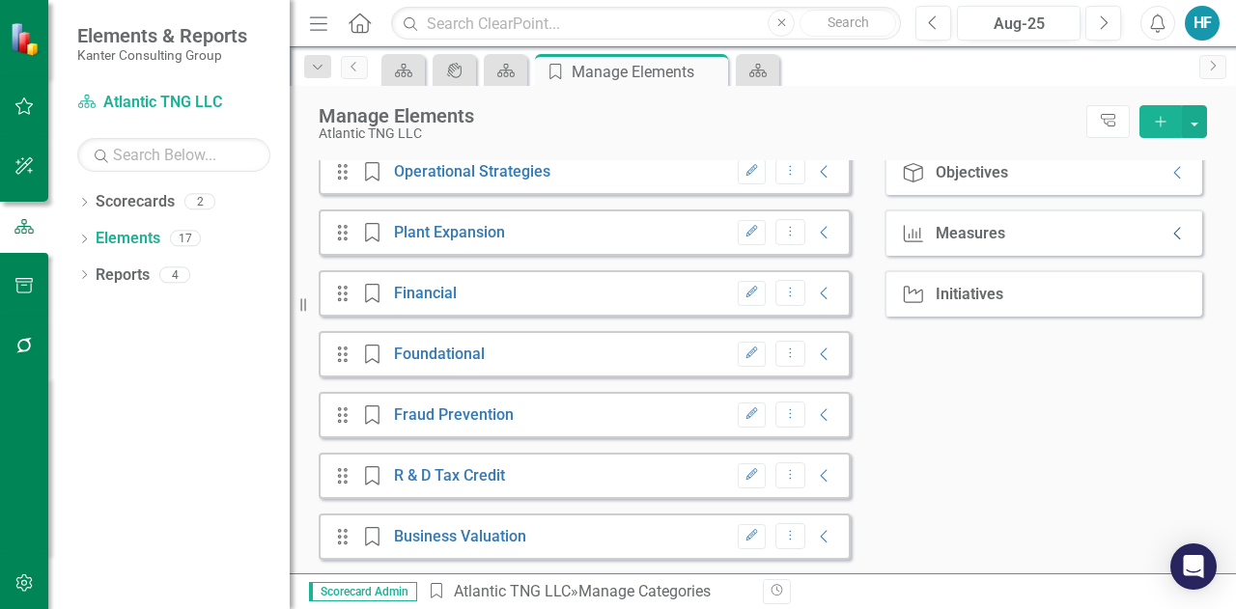
click at [1169, 233] on icon "Collapse" at bounding box center [1178, 233] width 19 height 15
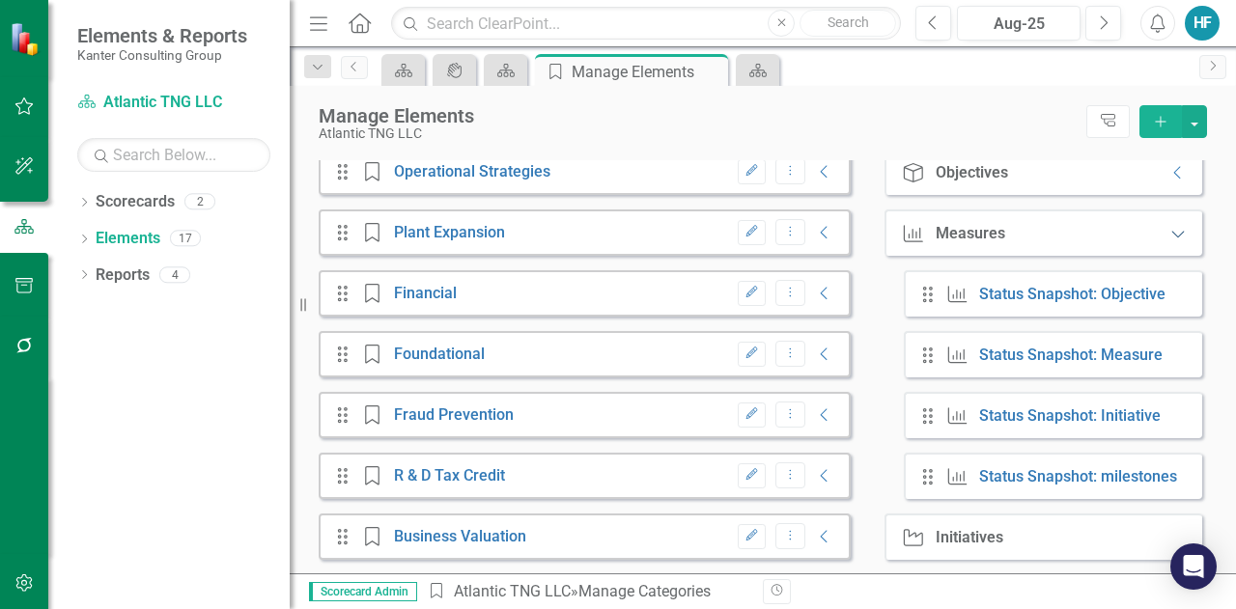
click at [1169, 233] on icon "Expanded" at bounding box center [1178, 233] width 19 height 15
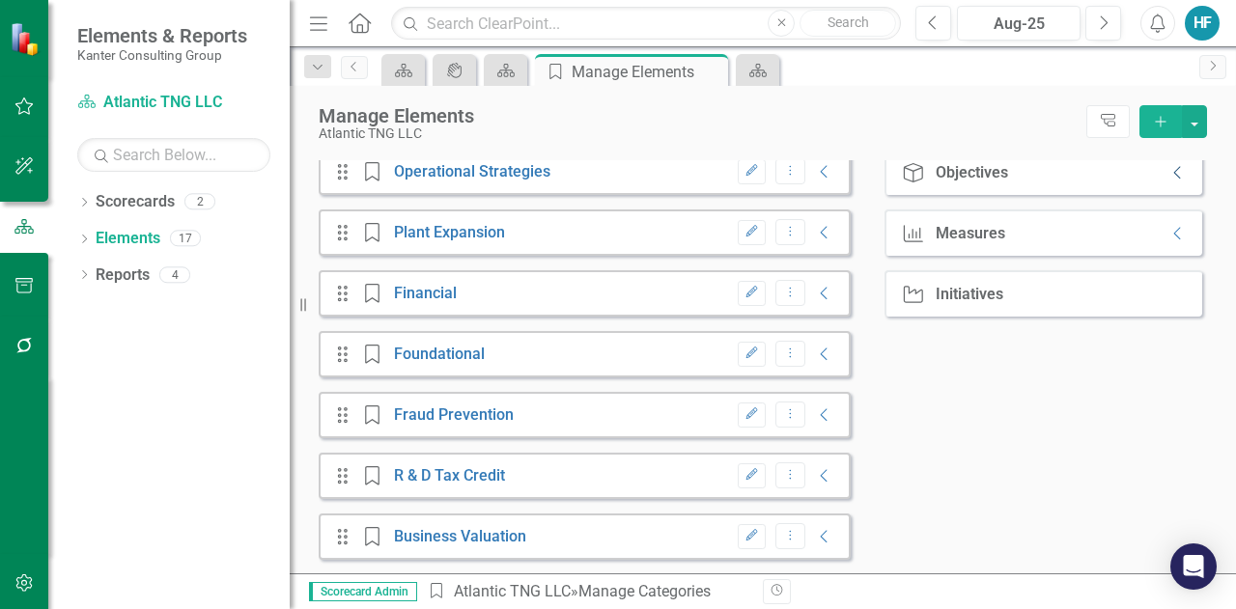
click at [1174, 175] on icon at bounding box center [1177, 172] width 7 height 13
click at [1172, 175] on icon at bounding box center [1178, 173] width 13 height 7
click at [815, 165] on icon "Collapse" at bounding box center [824, 171] width 19 height 15
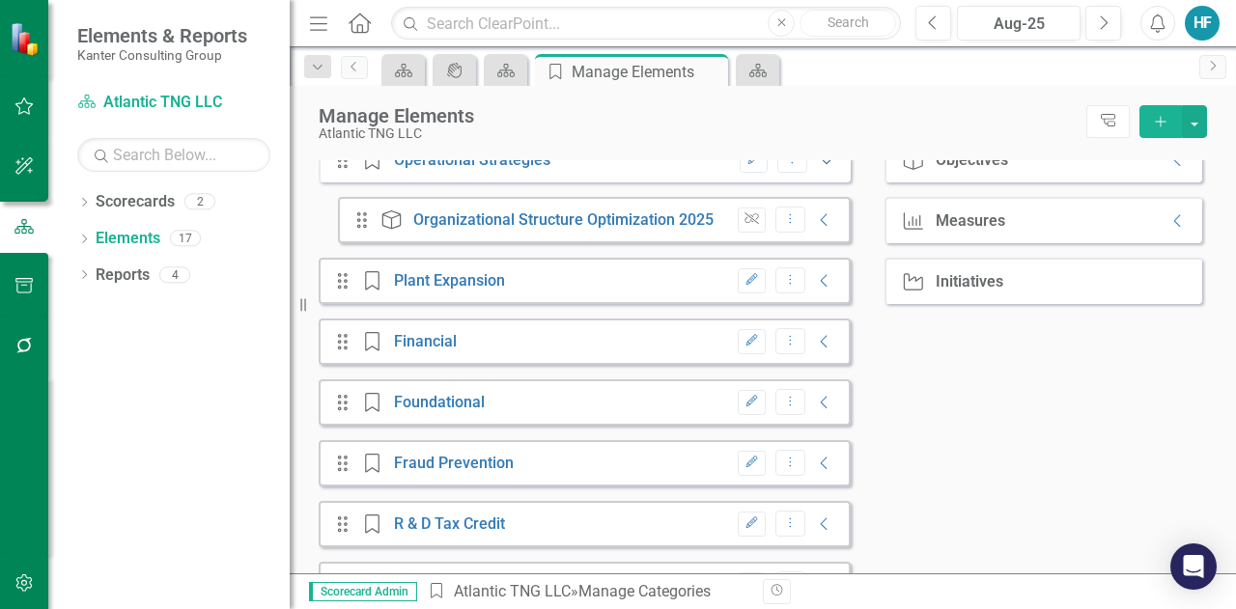
scroll to position [387, 0]
click at [815, 227] on icon "Collapse" at bounding box center [824, 219] width 19 height 15
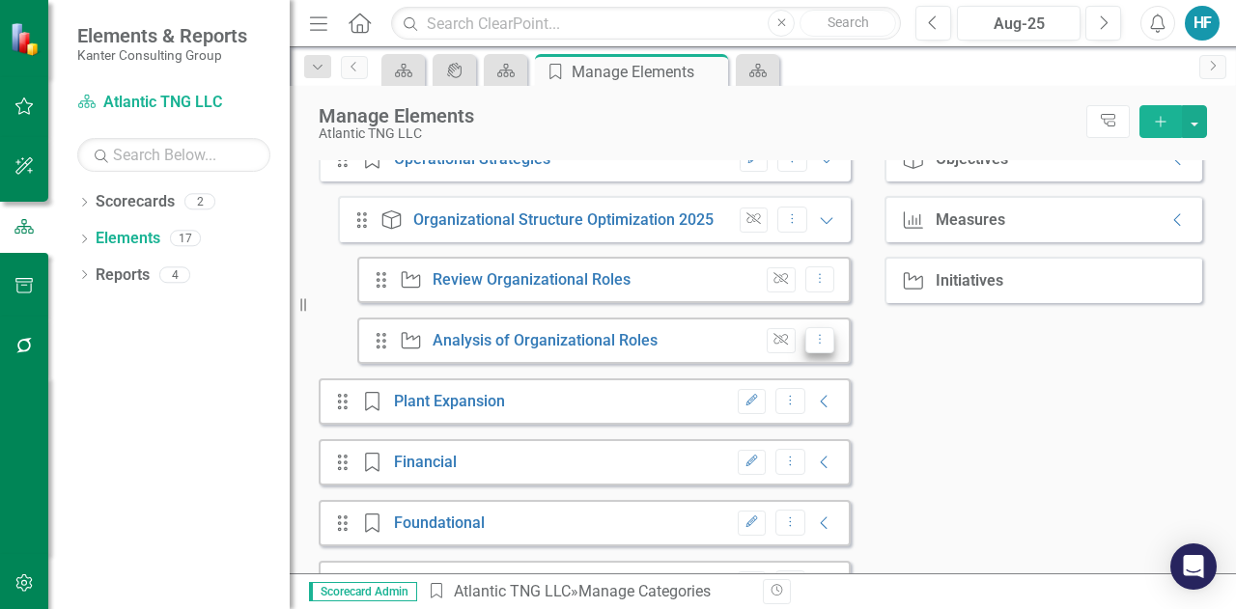
click at [809, 353] on button "Dropdown Menu" at bounding box center [821, 340] width 30 height 26
click at [1014, 430] on div "Categories Drag Category Operational Strategies Edit Dropdown Menu Expanded Dra…" at bounding box center [763, 415] width 889 height 658
click at [817, 228] on icon "Expanded" at bounding box center [826, 219] width 19 height 15
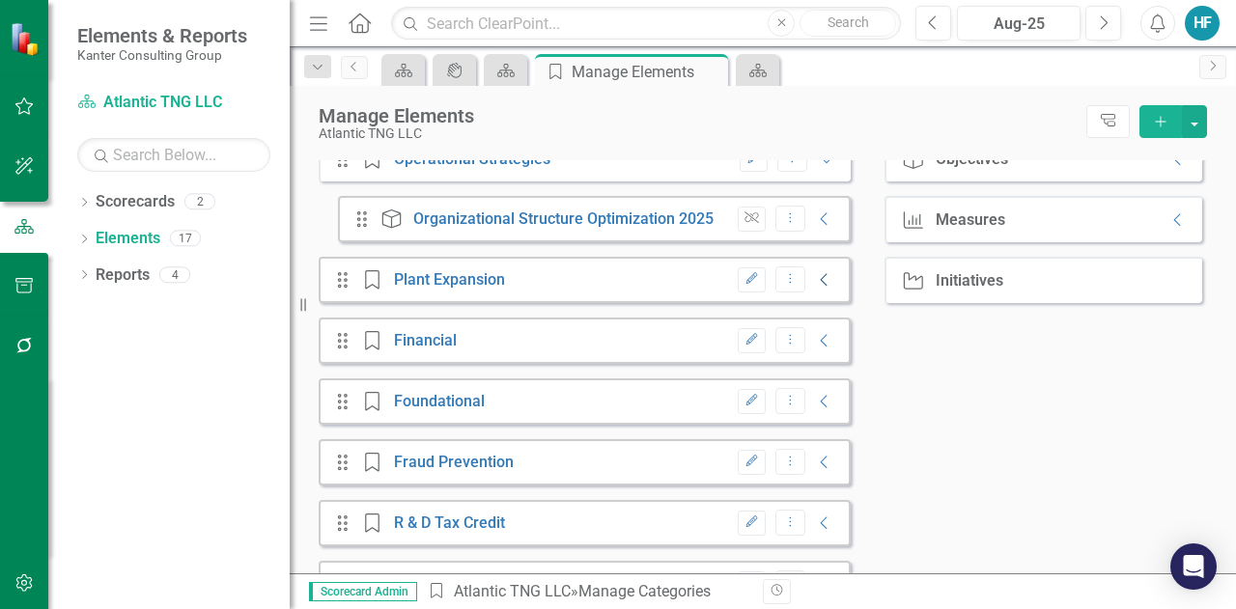
click at [815, 288] on icon "Collapse" at bounding box center [824, 279] width 19 height 15
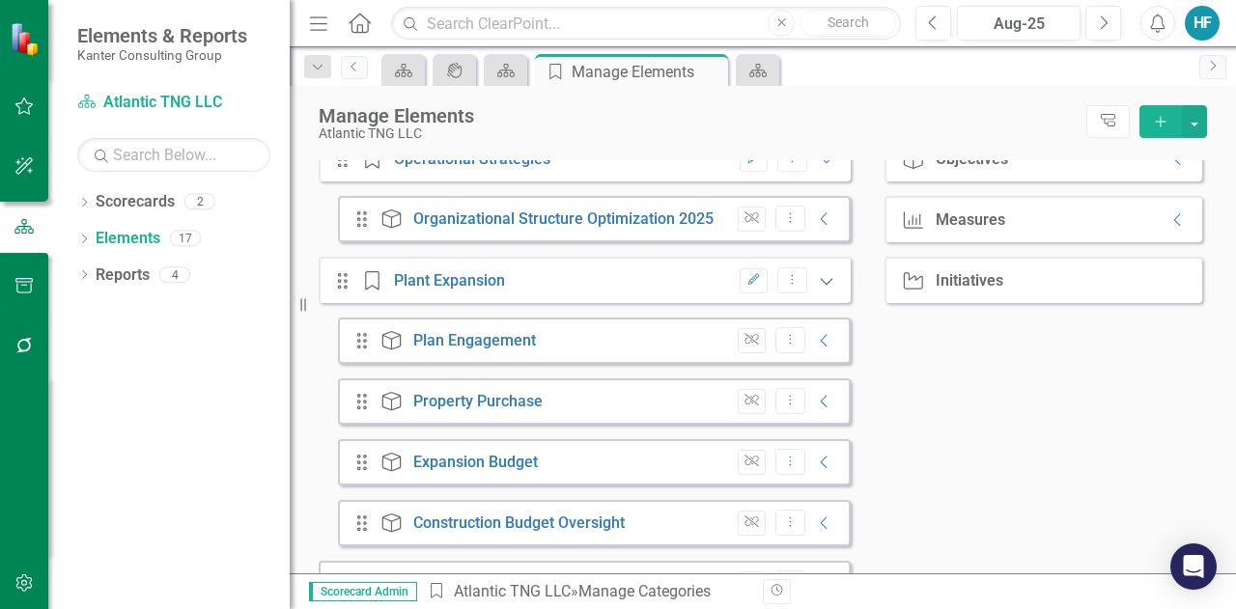
click at [821, 285] on icon at bounding box center [827, 281] width 13 height 7
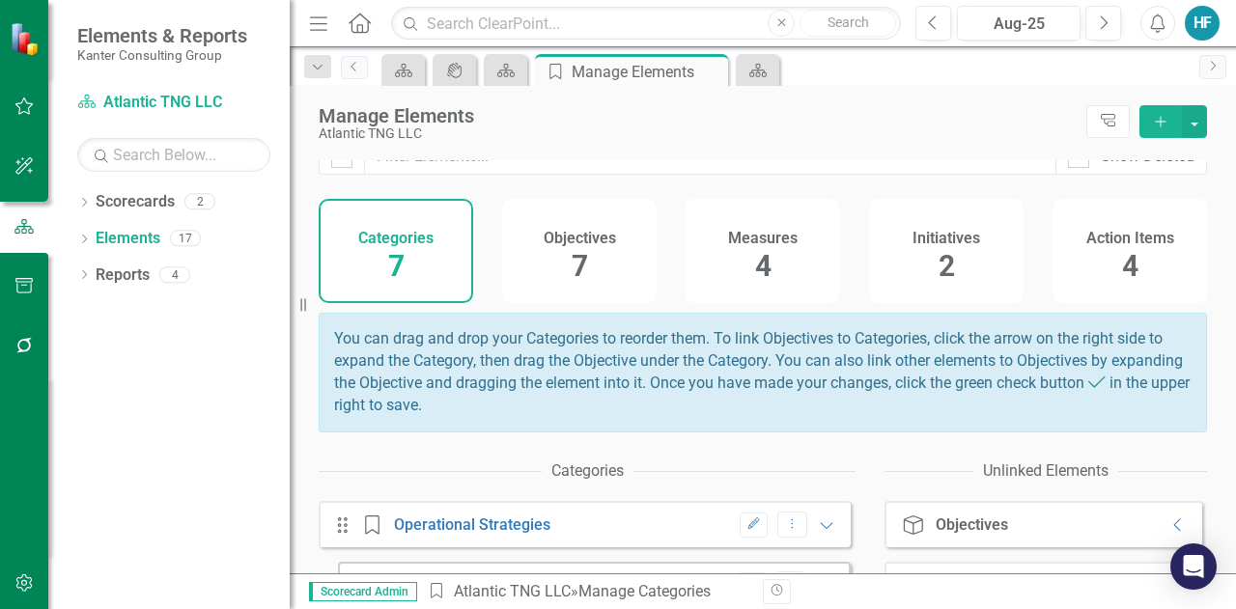
scroll to position [0, 0]
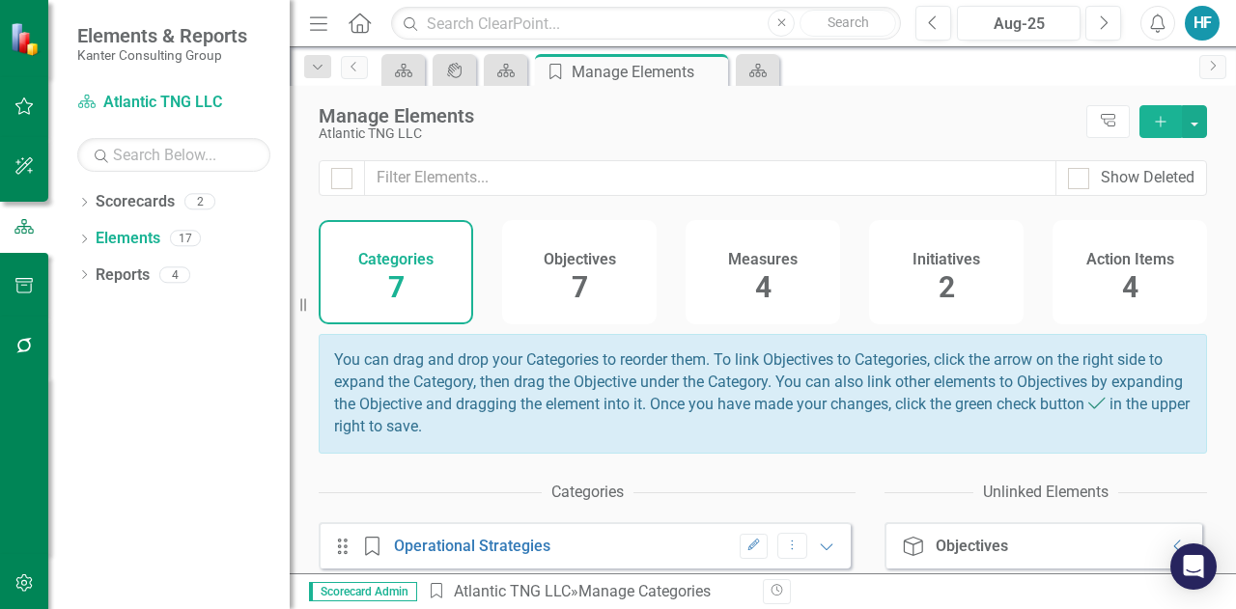
click at [1145, 296] on div "Action Items 4" at bounding box center [1130, 272] width 155 height 104
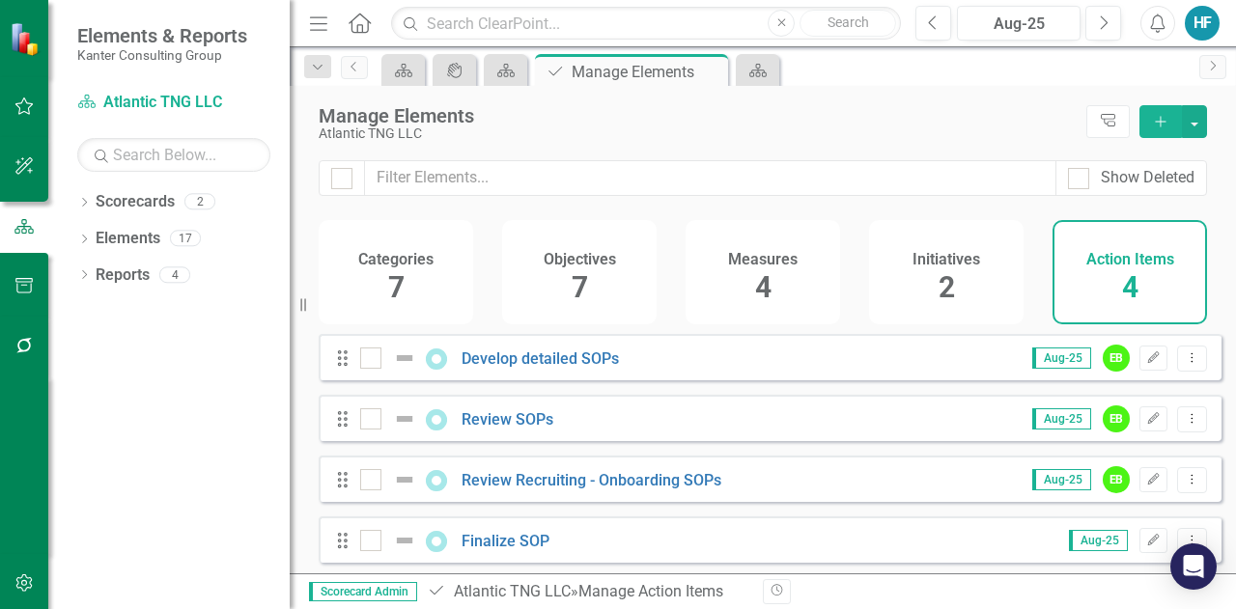
click at [1225, 293] on div "Categories 7 Objectives 7 Measures 4 Initiatives 2 Action Items 4" at bounding box center [763, 277] width 947 height 114
click at [921, 254] on h4 "Initiatives" at bounding box center [947, 259] width 68 height 17
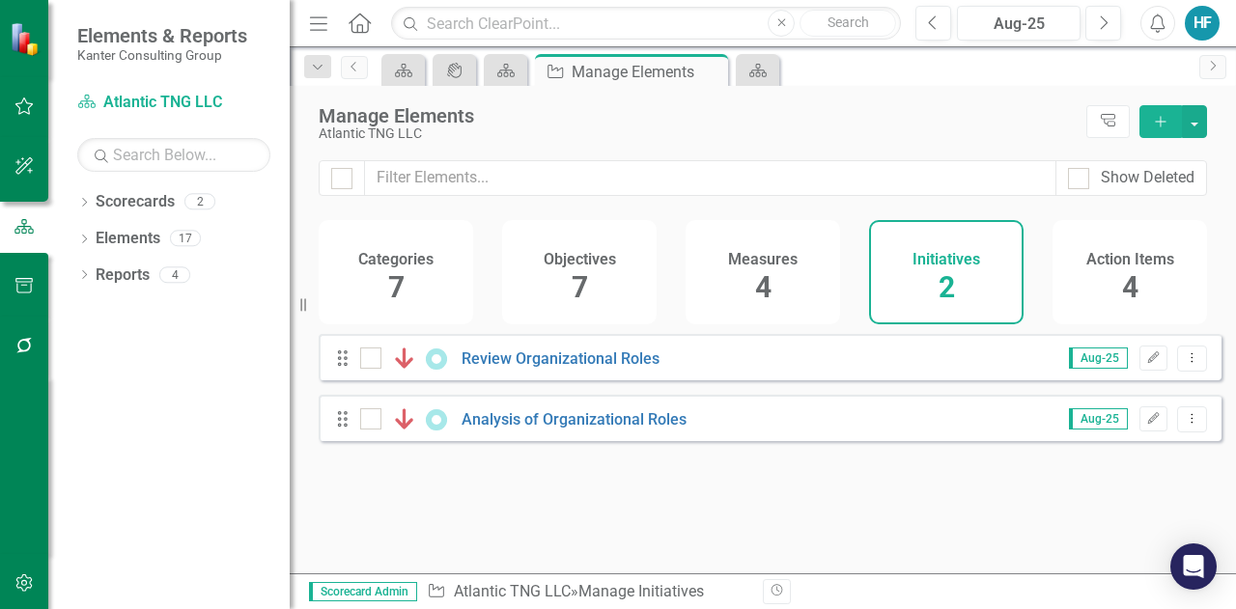
click at [757, 287] on span "4" at bounding box center [763, 287] width 16 height 34
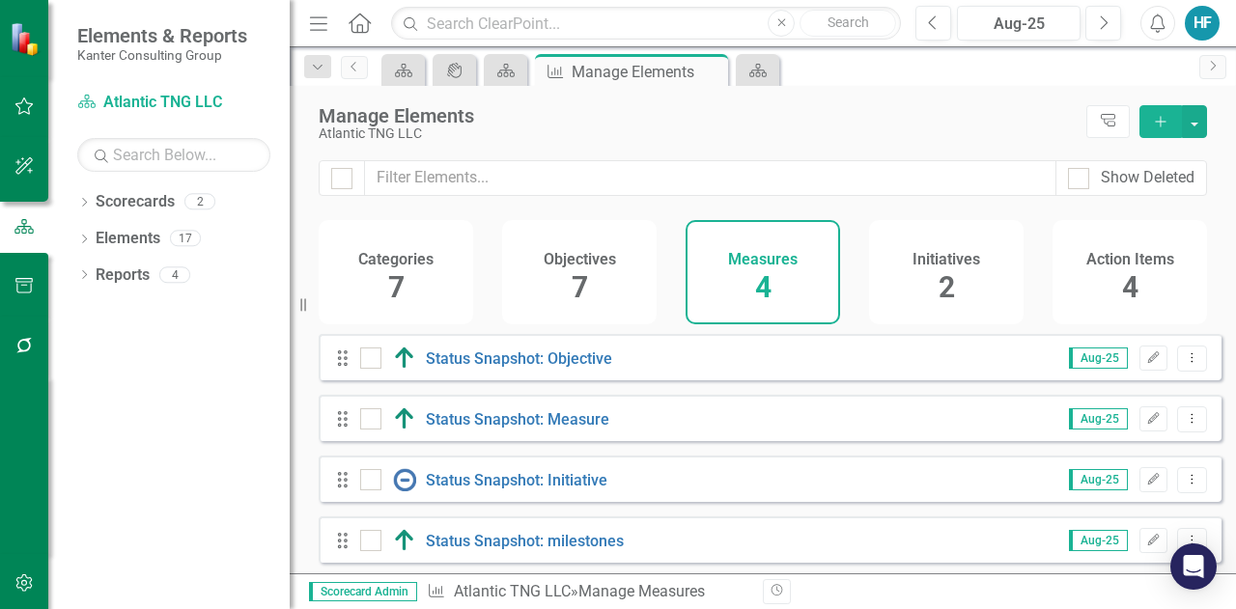
click at [580, 281] on span "7" at bounding box center [580, 287] width 16 height 34
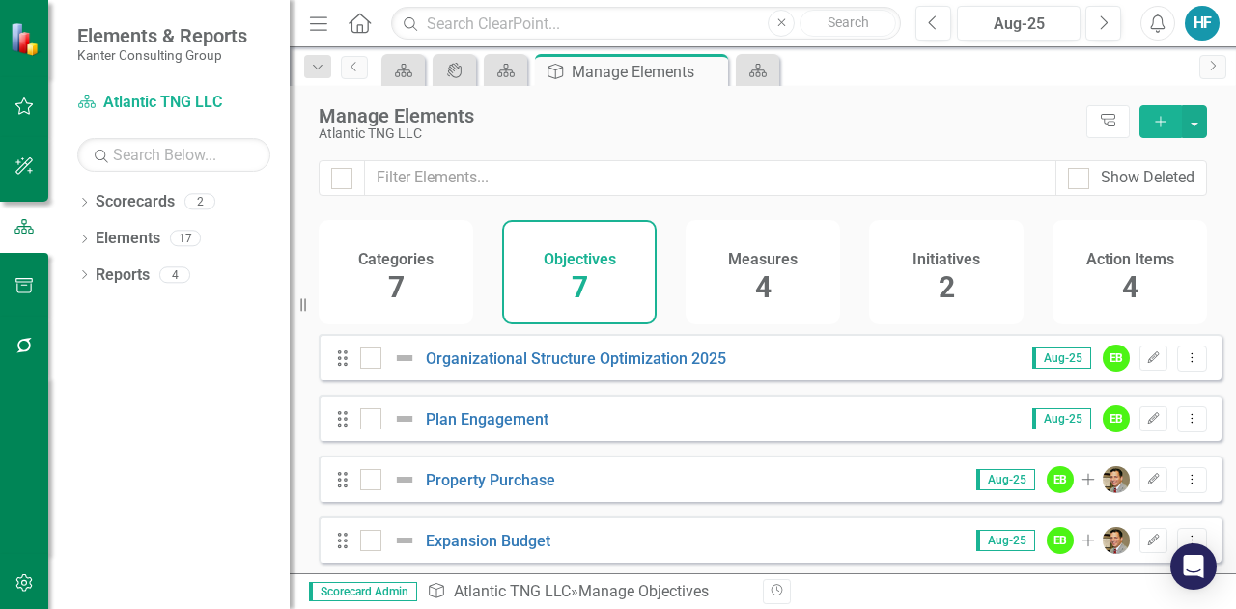
click at [401, 278] on span "7" at bounding box center [396, 287] width 16 height 34
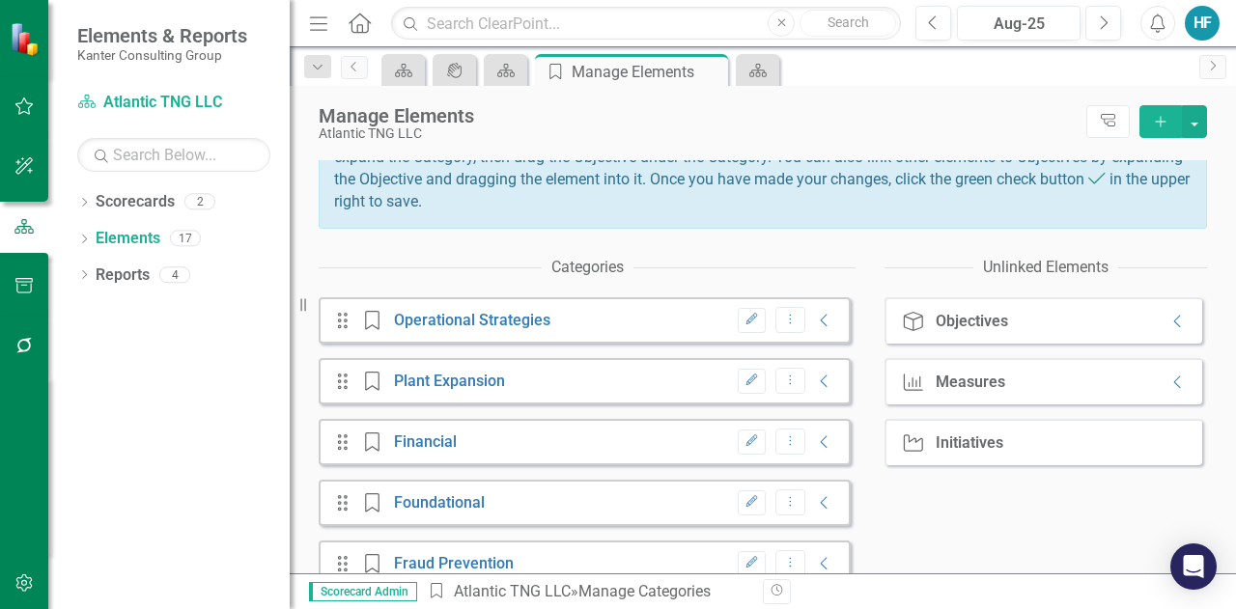
scroll to position [386, 0]
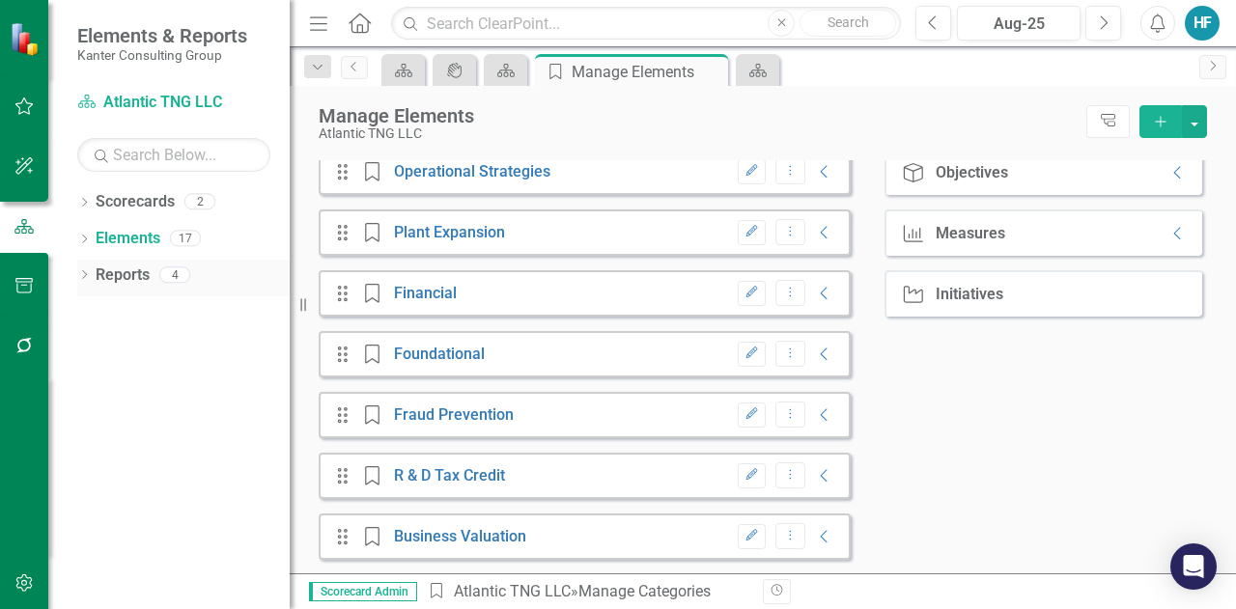
click at [118, 271] on link "Reports" at bounding box center [123, 276] width 54 height 22
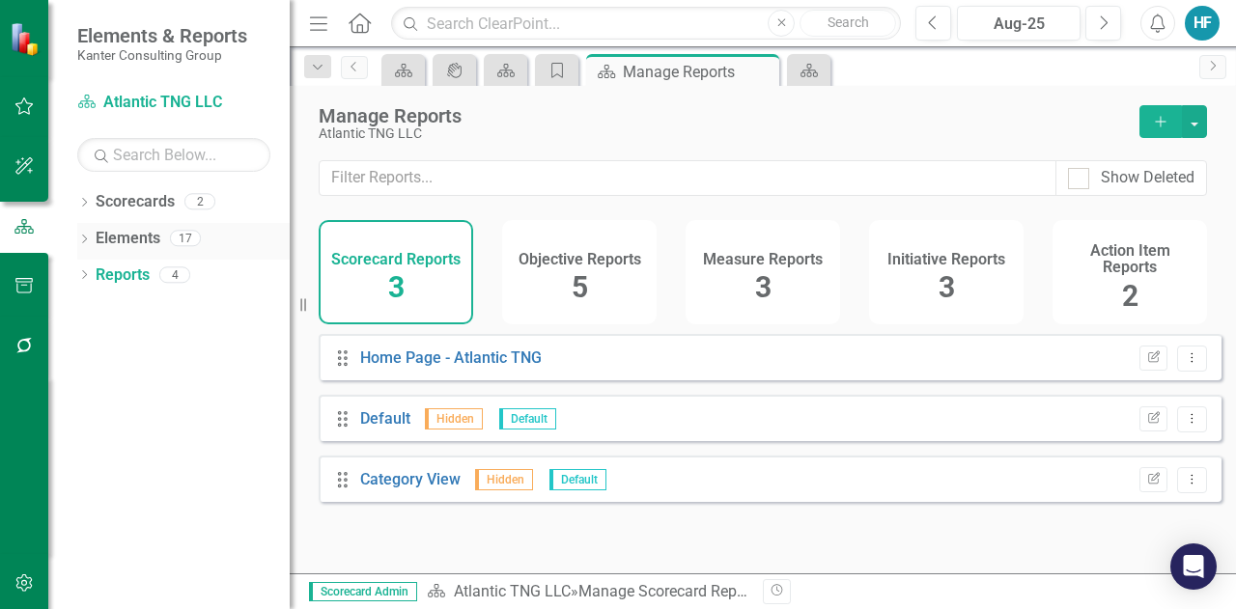
click at [131, 241] on link "Elements" at bounding box center [128, 239] width 65 height 22
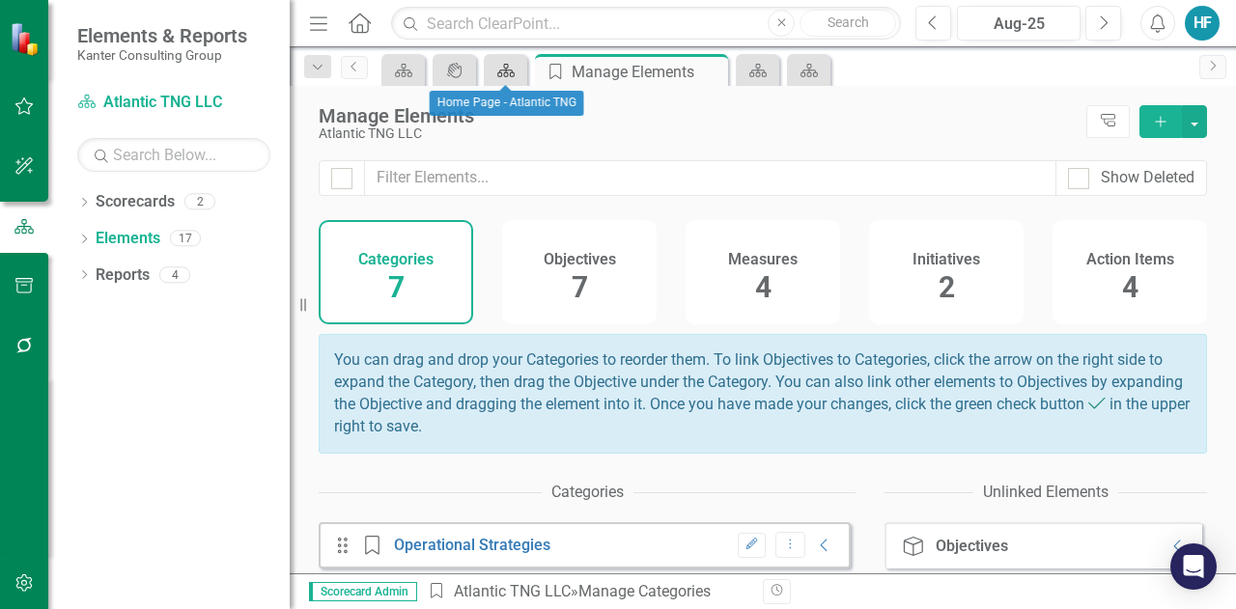
click at [504, 72] on icon at bounding box center [505, 71] width 17 height 14
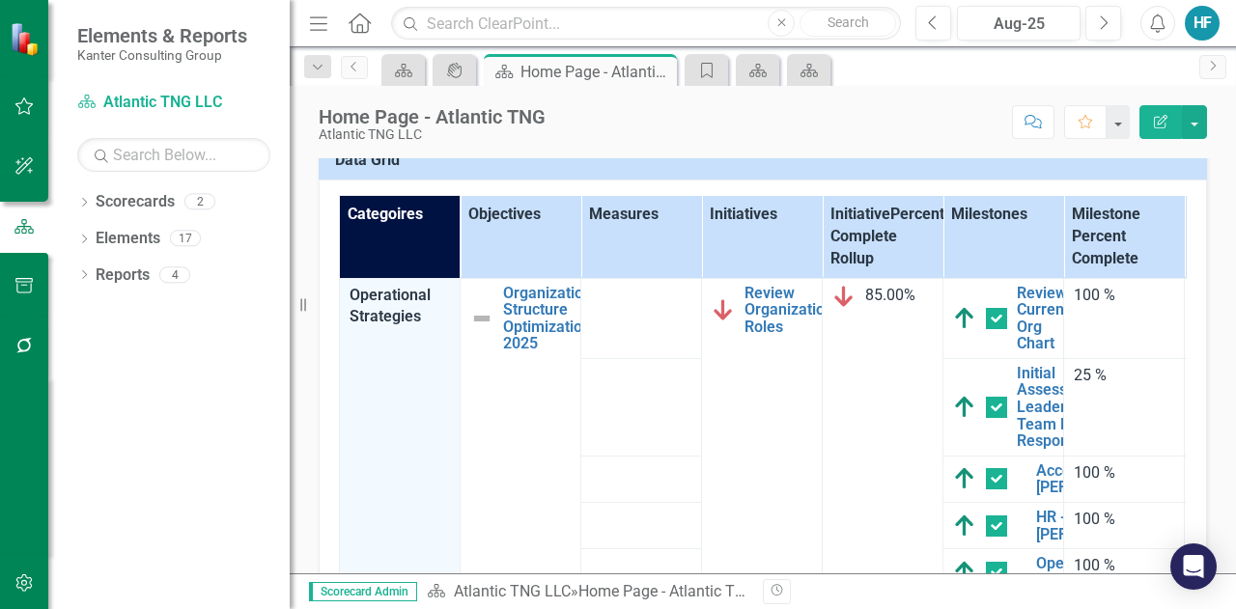
scroll to position [828, 0]
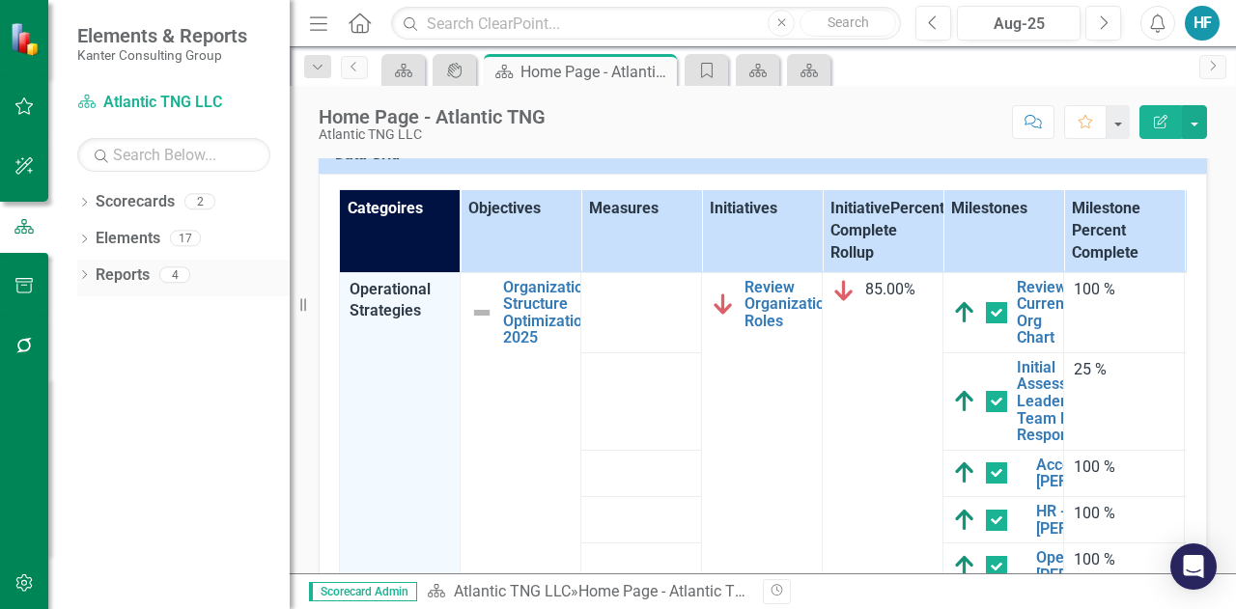
click at [124, 275] on link "Reports" at bounding box center [123, 276] width 54 height 22
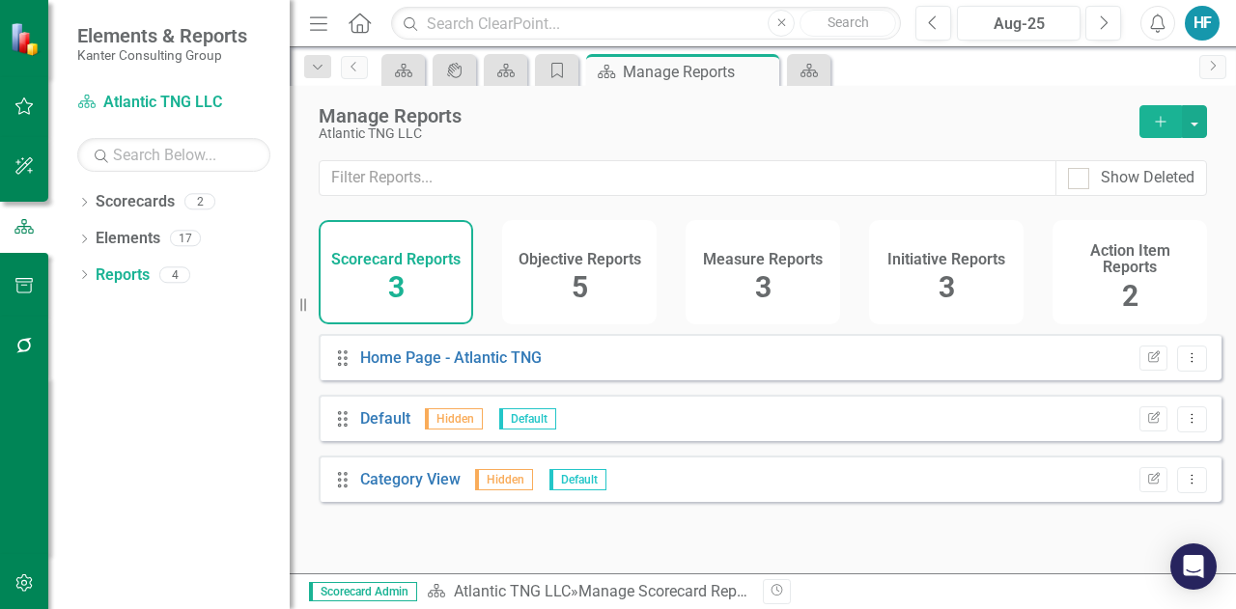
click at [558, 283] on div "Objective Reports 5" at bounding box center [579, 272] width 155 height 104
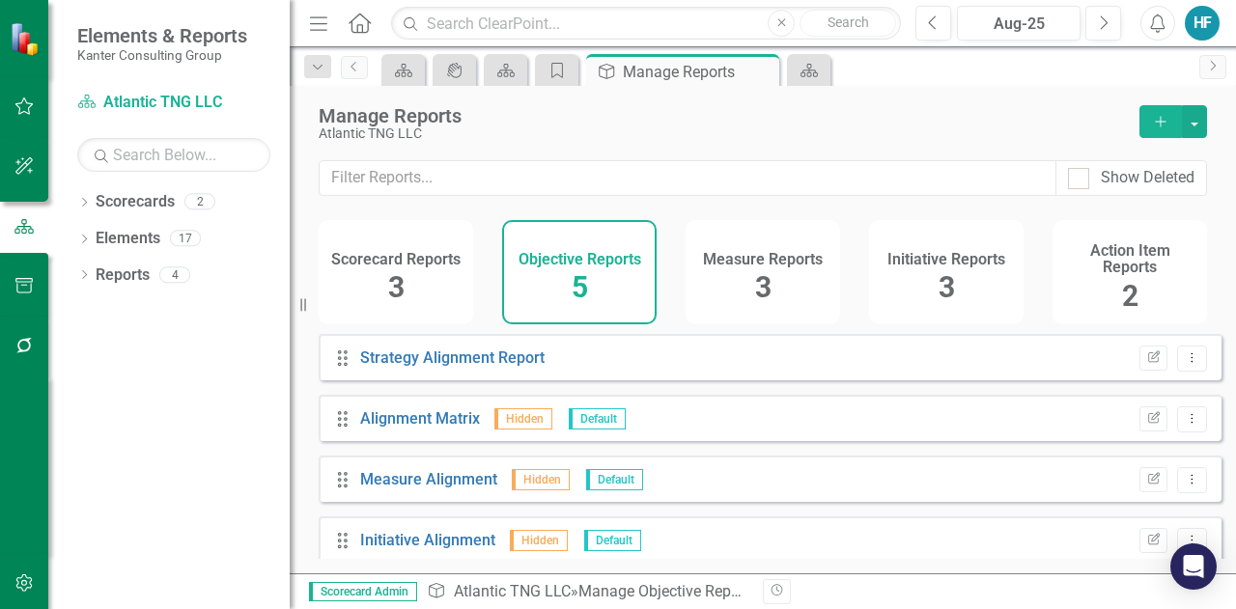
click at [959, 294] on div "Initiative Reports 3" at bounding box center [946, 272] width 155 height 104
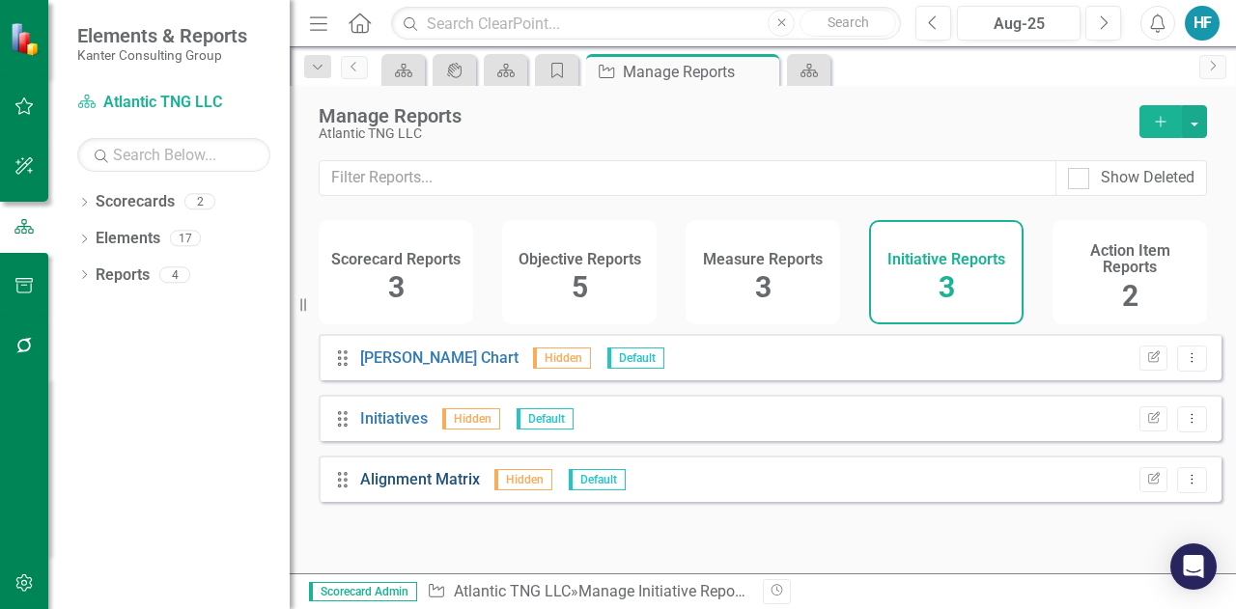
click at [424, 489] on link "Alignment Matrix" at bounding box center [420, 479] width 120 height 18
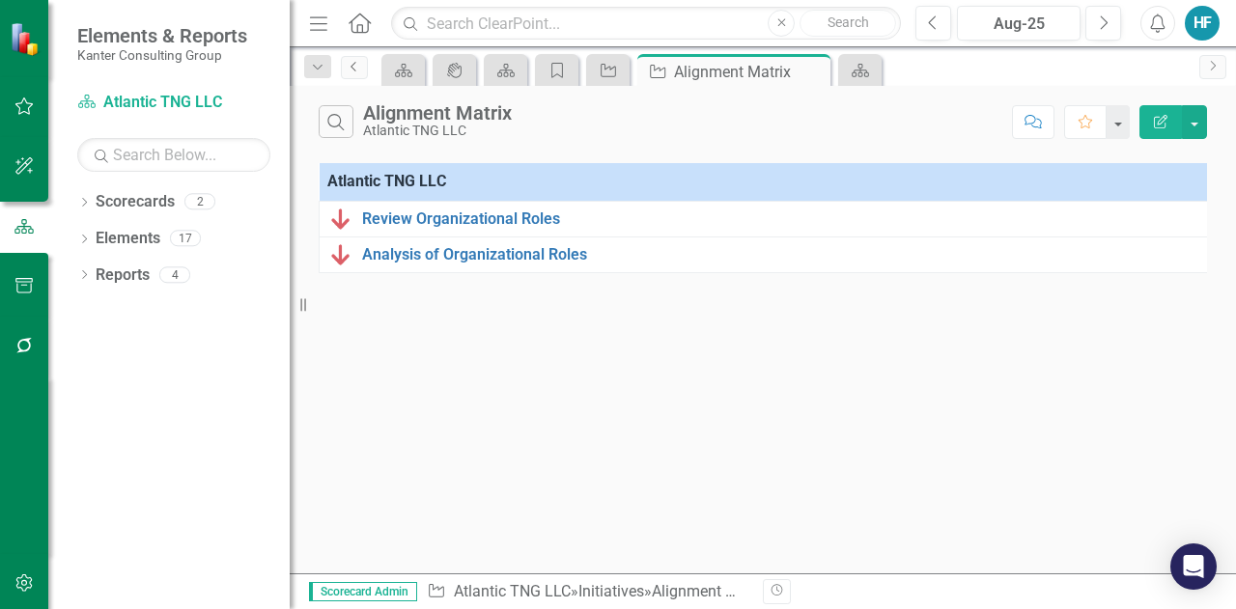
click at [355, 65] on icon "Previous" at bounding box center [354, 67] width 15 height 12
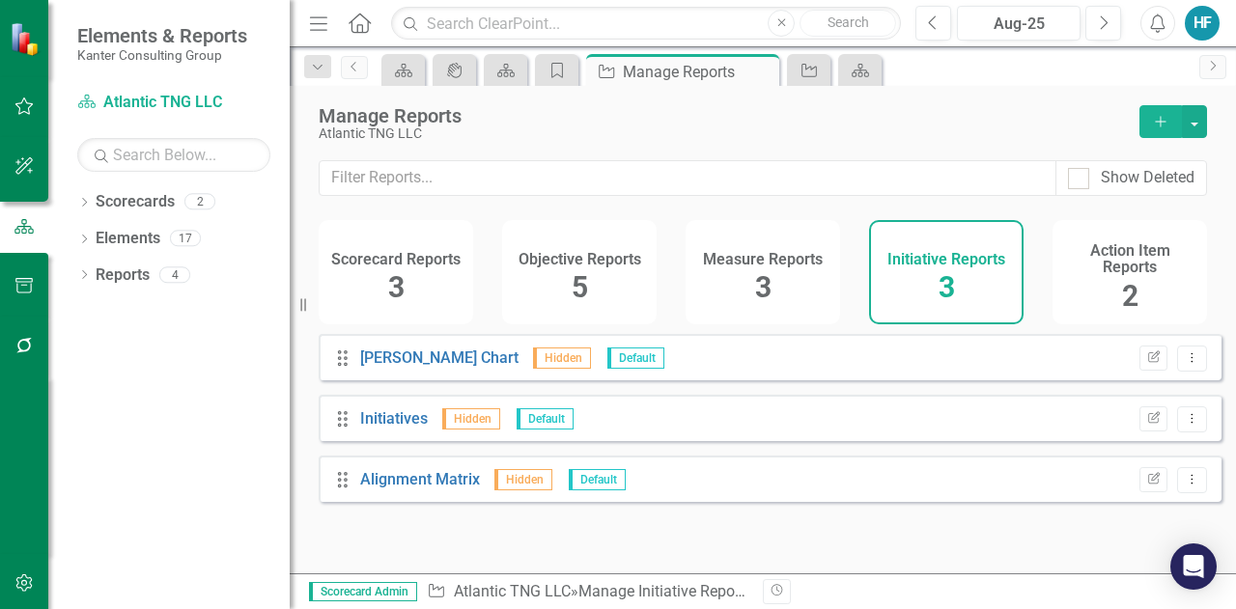
click at [1134, 258] on h4 "Action Item Reports" at bounding box center [1129, 259] width 131 height 34
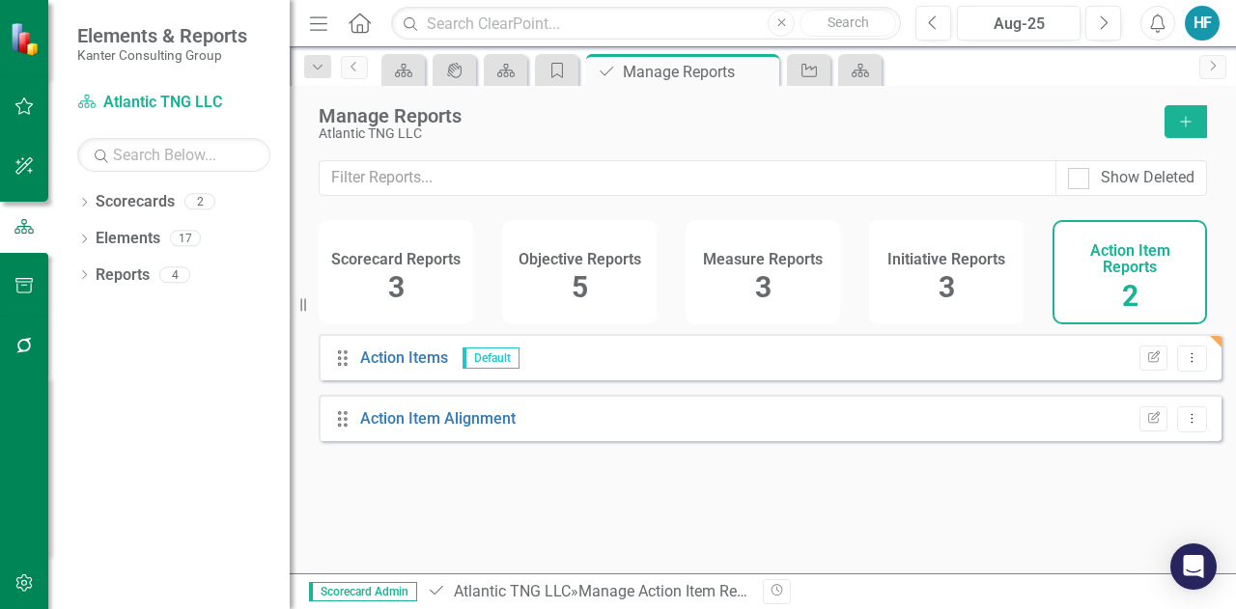
click at [311, 21] on icon "Menu" at bounding box center [318, 23] width 25 height 20
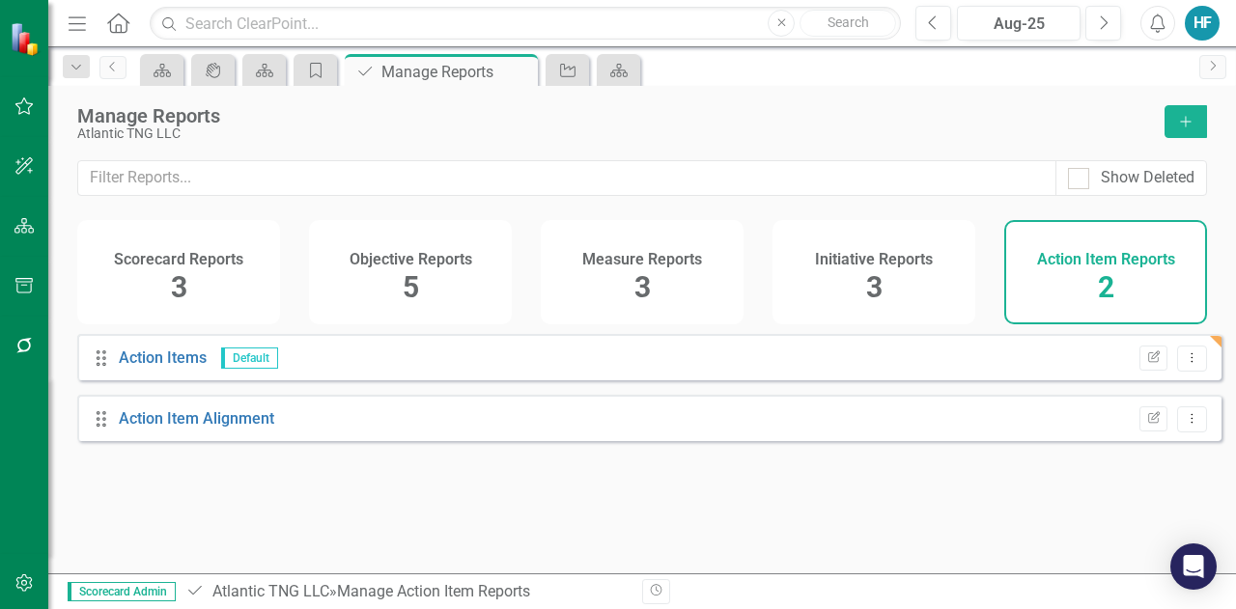
click at [78, 22] on icon "Menu" at bounding box center [77, 23] width 25 height 20
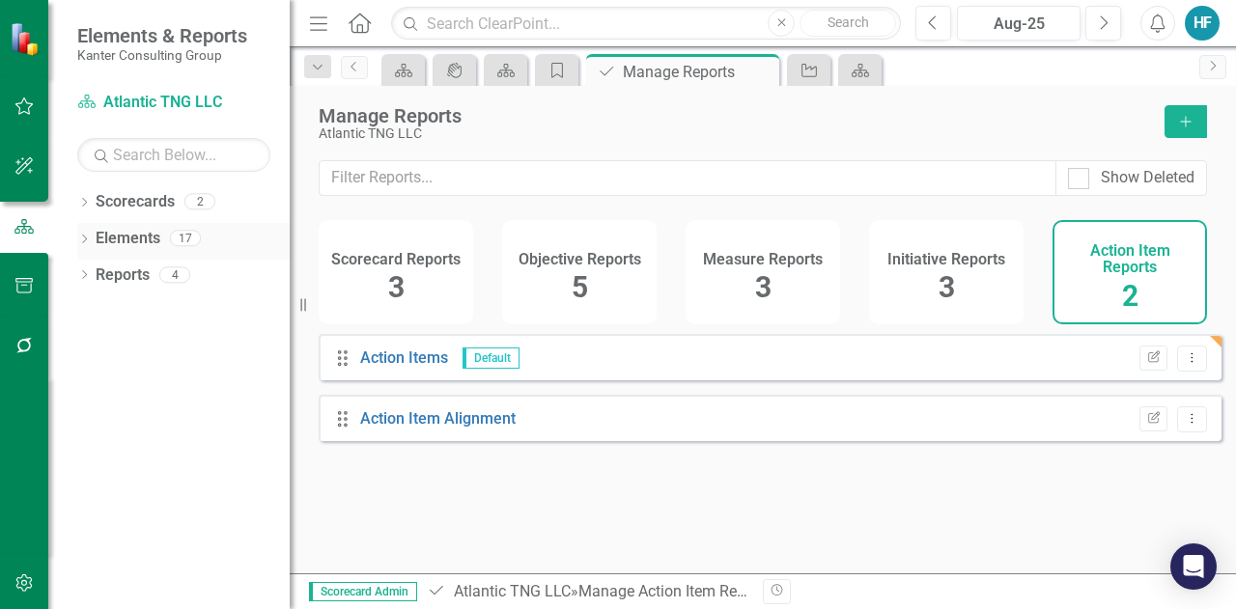
click at [131, 242] on link "Elements" at bounding box center [128, 239] width 65 height 22
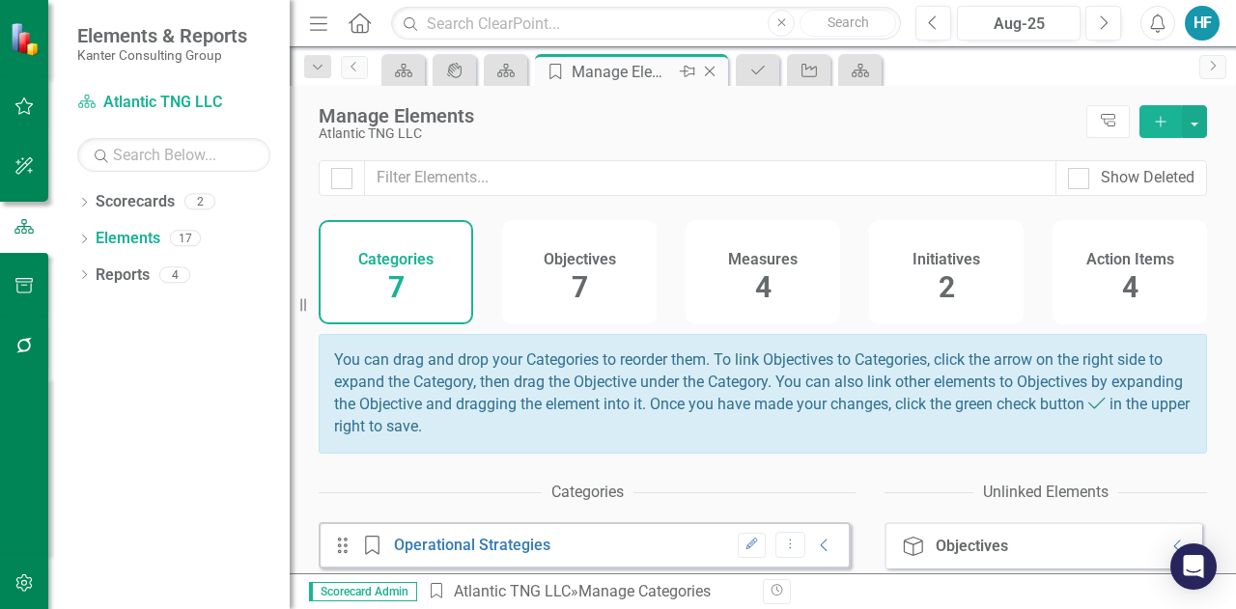
click at [711, 72] on icon at bounding box center [710, 72] width 11 height 11
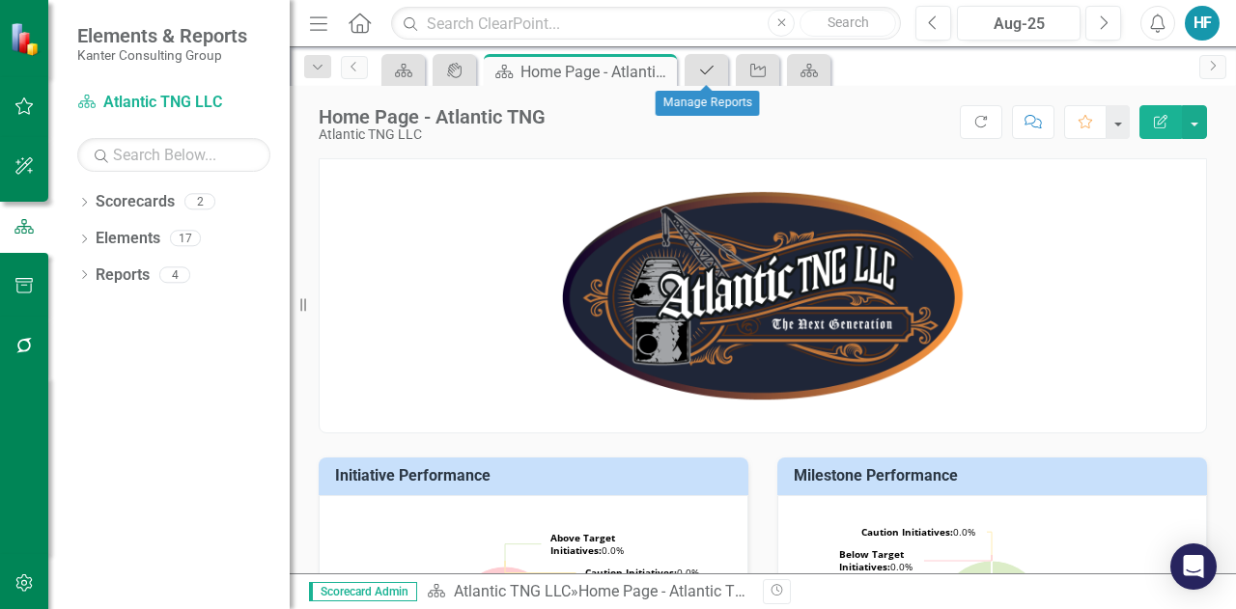
click at [713, 67] on icon "Action Item" at bounding box center [706, 70] width 19 height 15
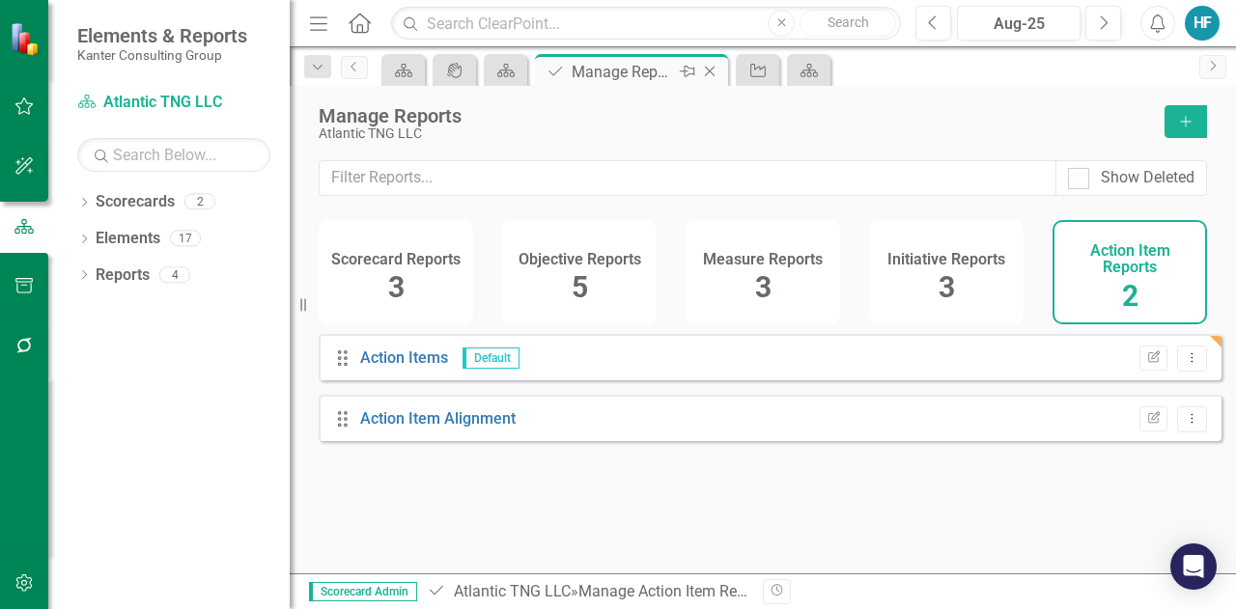
click at [713, 72] on icon "Close" at bounding box center [709, 71] width 19 height 15
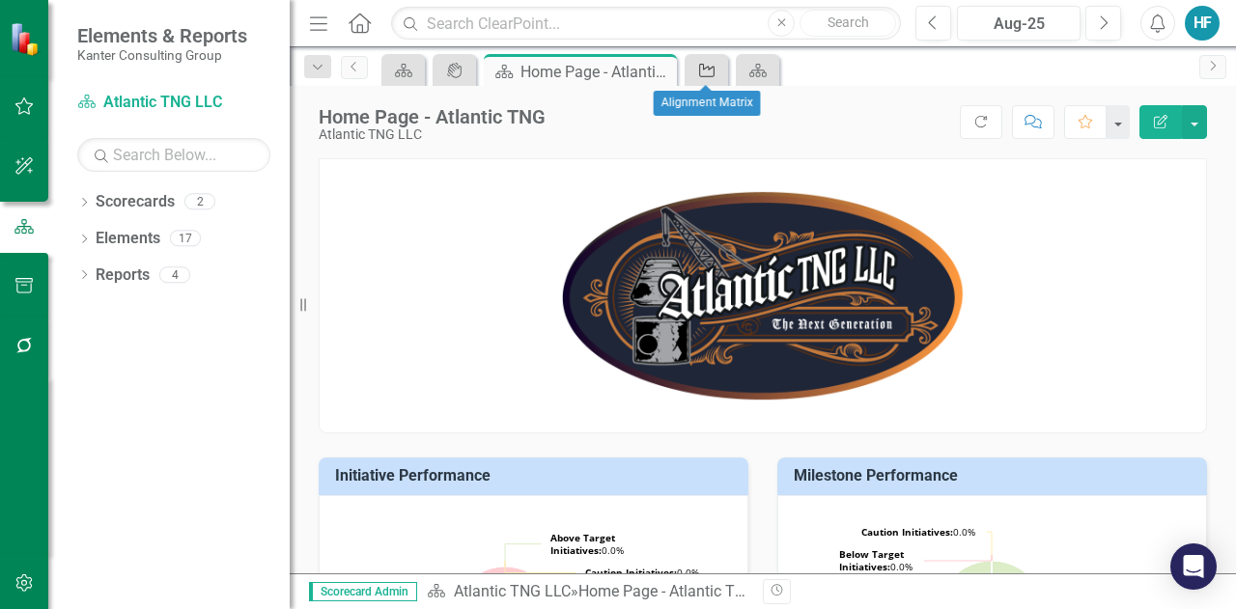
click at [713, 72] on icon "Initiative" at bounding box center [706, 70] width 19 height 15
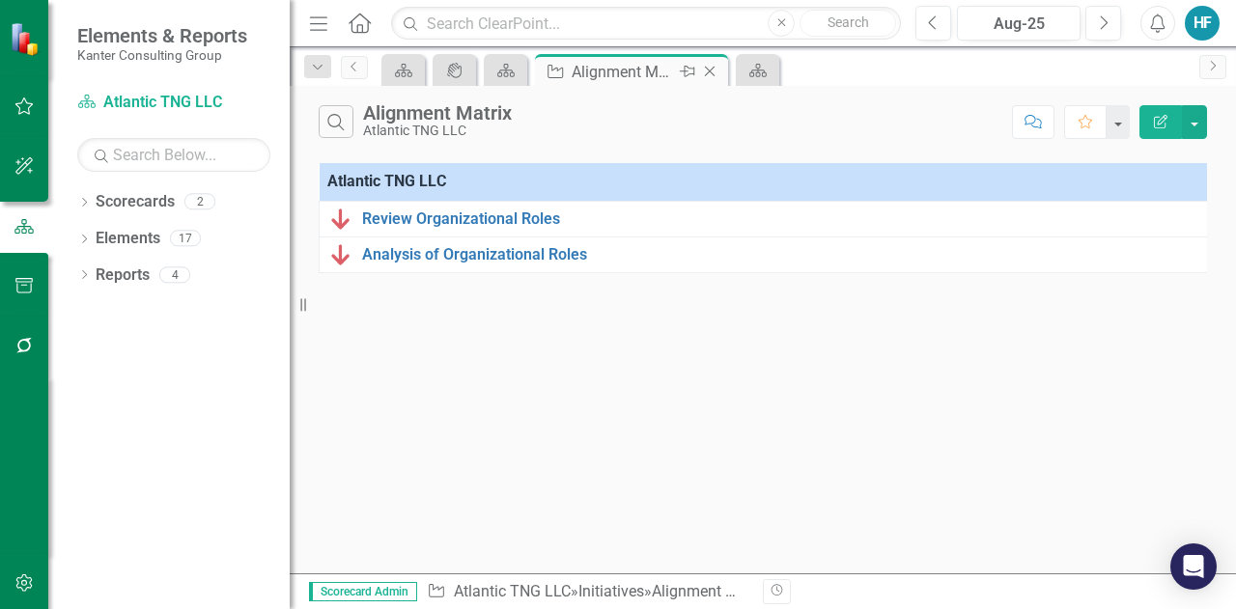
click at [713, 72] on icon "Close" at bounding box center [709, 71] width 19 height 15
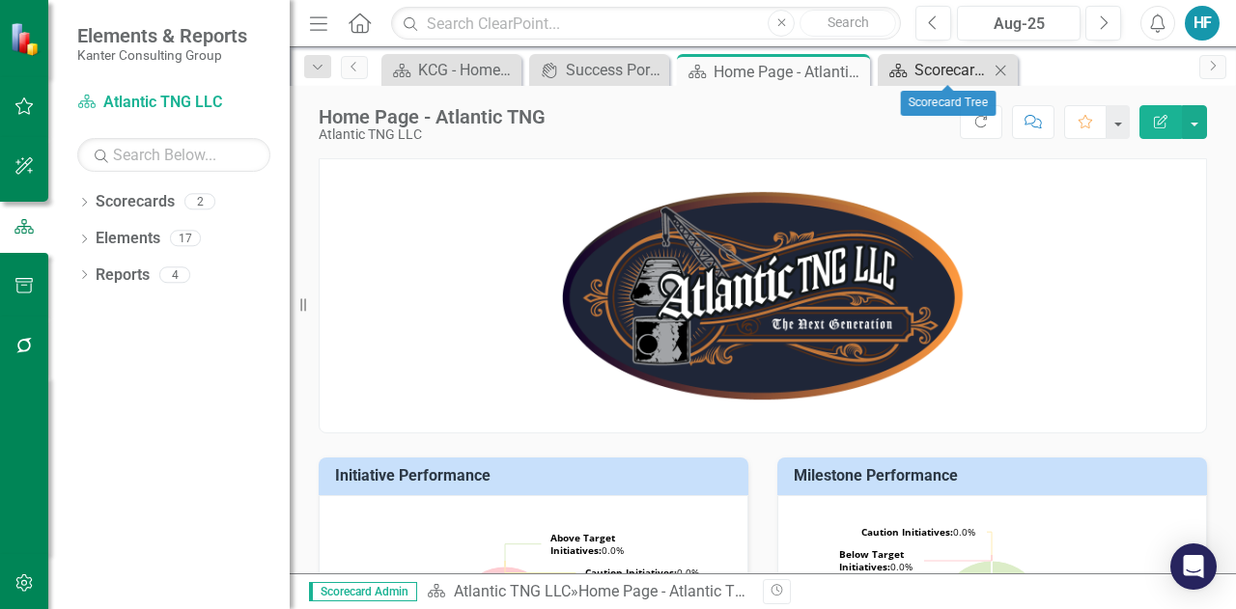
click at [933, 67] on div "Scorecard Tree" at bounding box center [952, 70] width 74 height 24
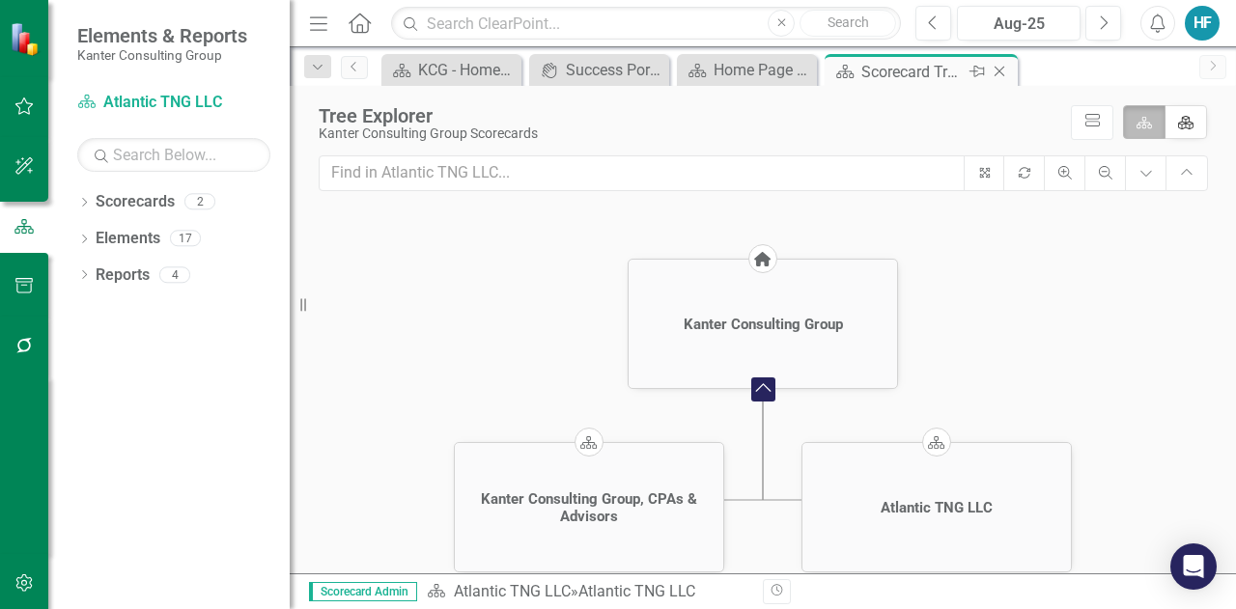
click at [995, 71] on icon "Close" at bounding box center [999, 71] width 19 height 15
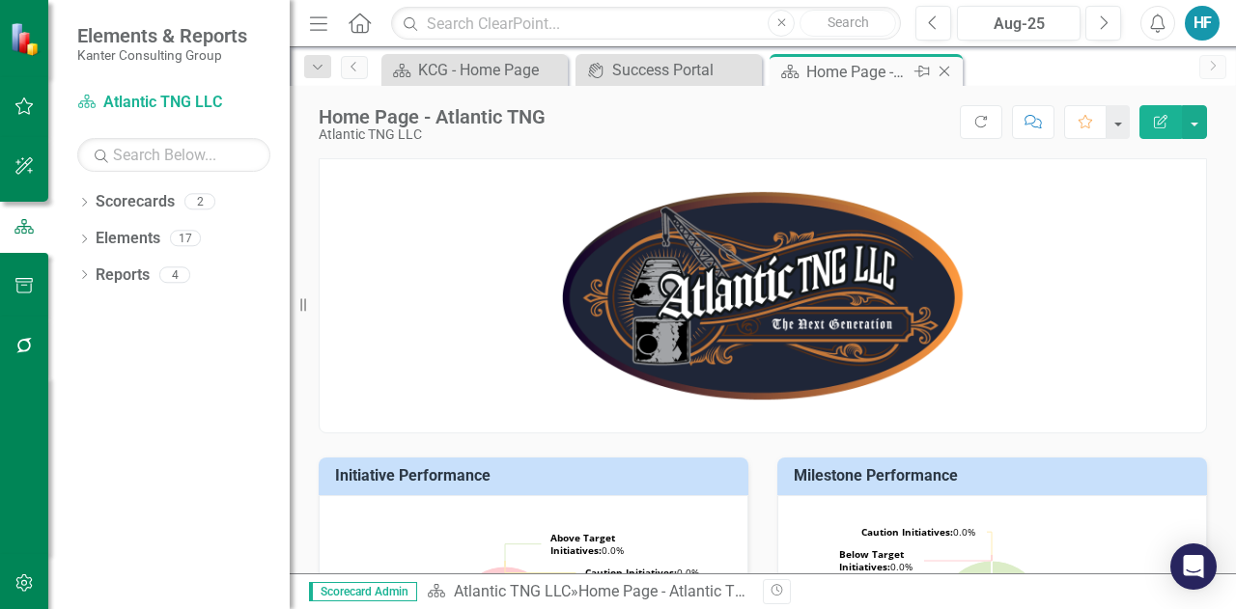
click at [876, 68] on div "Home Page - Atlantic TNG" at bounding box center [857, 72] width 103 height 24
click at [1063, 301] on p at bounding box center [763, 295] width 887 height 221
click at [1197, 21] on div "HF" at bounding box center [1202, 23] width 35 height 35
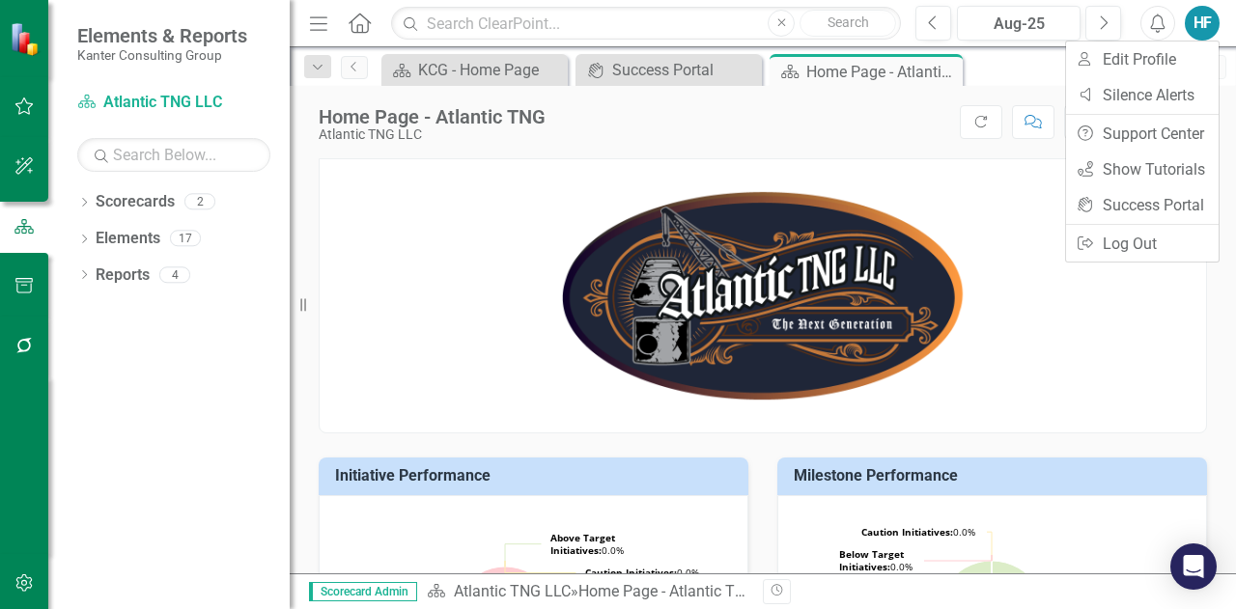
click at [970, 185] on p at bounding box center [763, 295] width 887 height 221
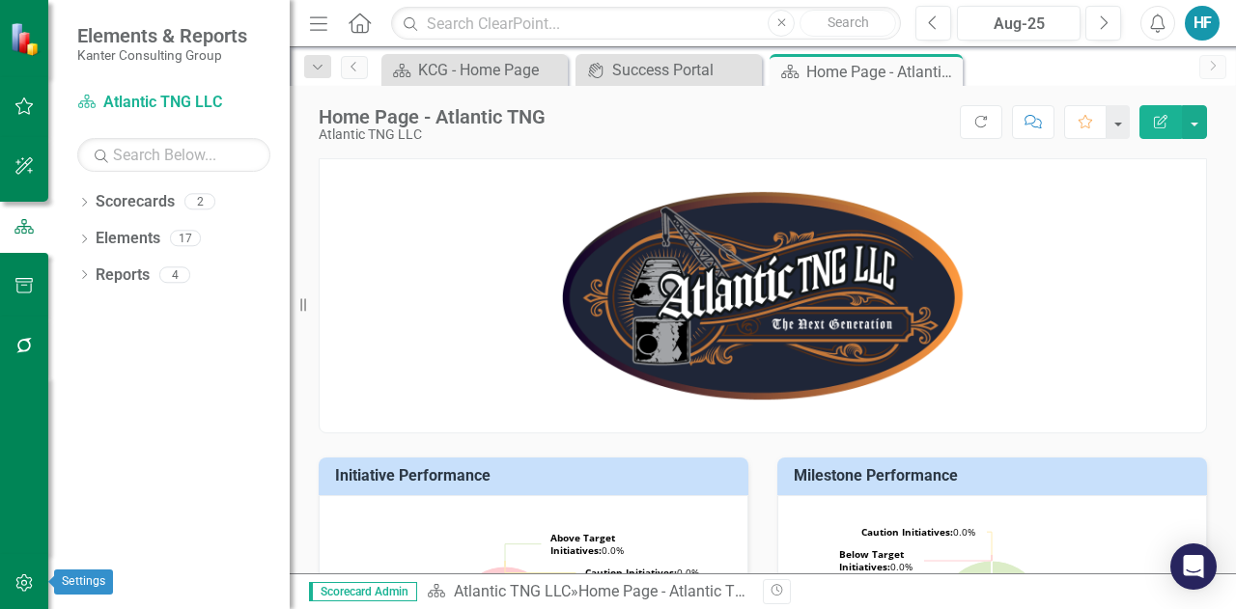
click at [14, 580] on icon "button" at bounding box center [24, 583] width 20 height 15
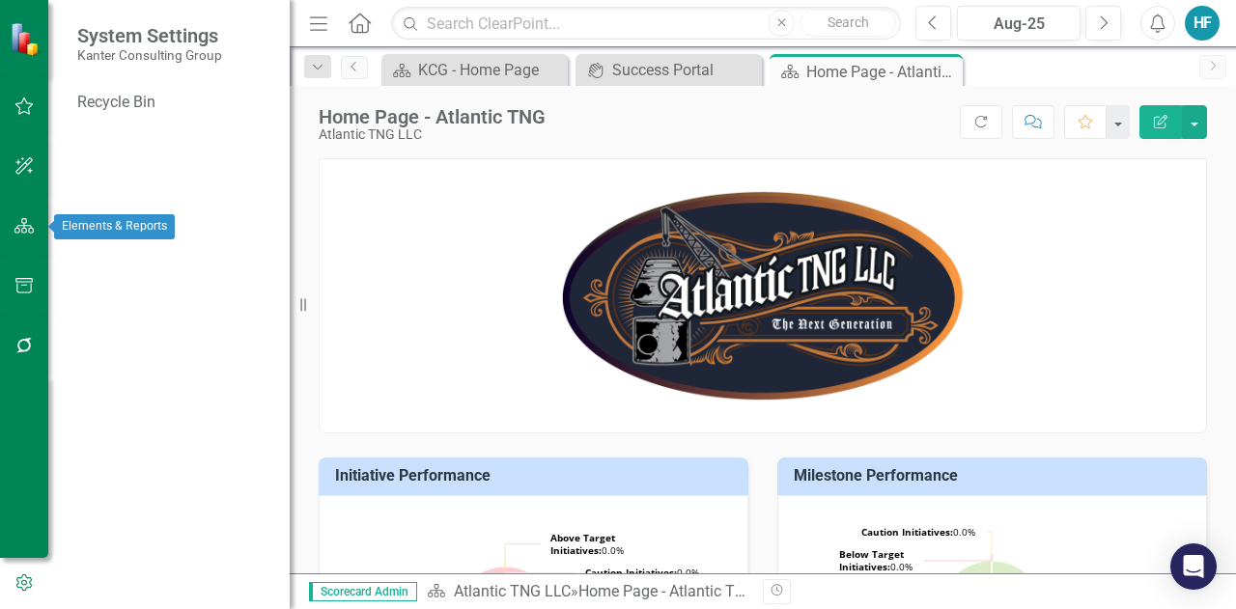
click at [27, 228] on icon "button" at bounding box center [24, 225] width 20 height 15
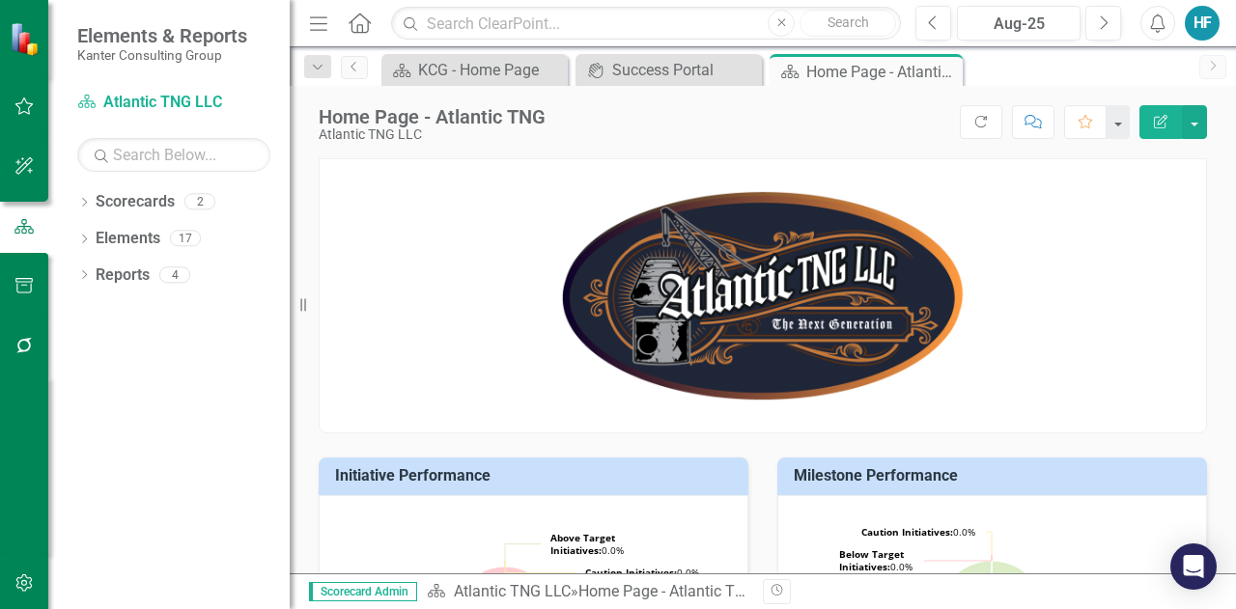
click at [1199, 24] on div "HF" at bounding box center [1202, 23] width 35 height 35
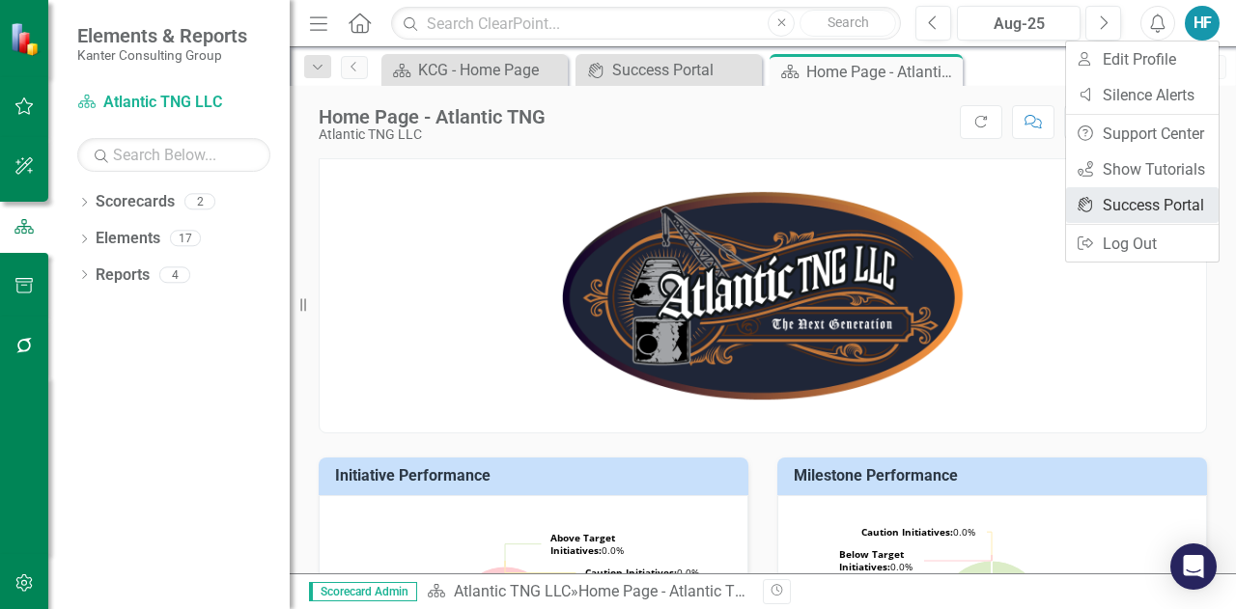
click at [1132, 209] on link "icon.portal Success Portal" at bounding box center [1142, 205] width 153 height 36
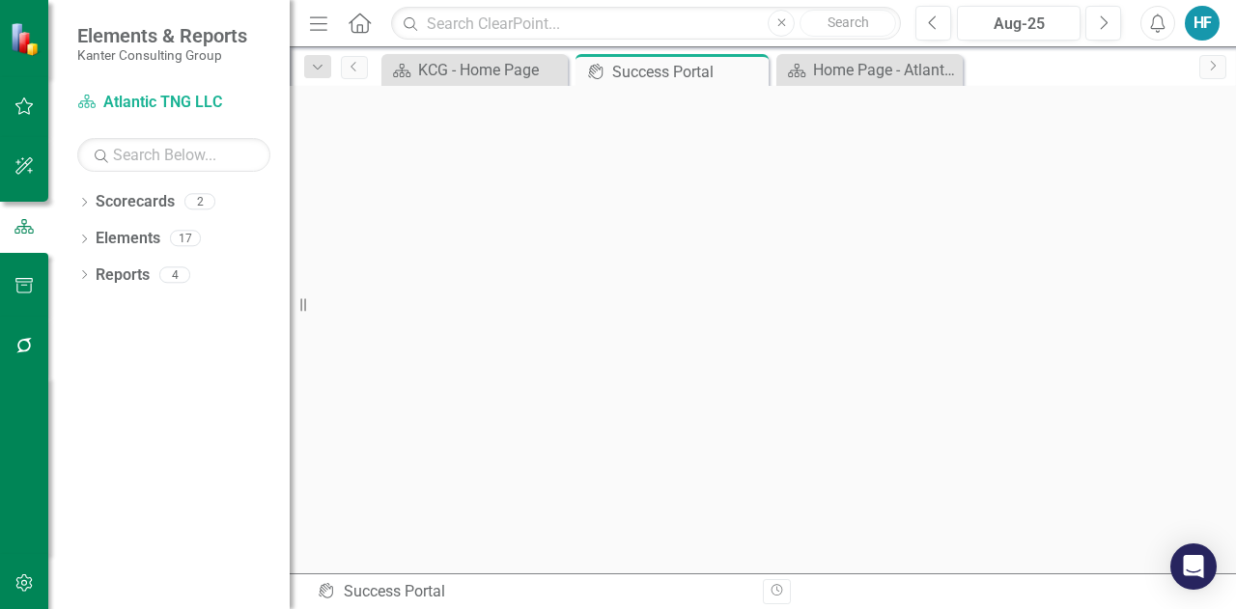
click at [316, 19] on icon "Menu" at bounding box center [318, 23] width 25 height 20
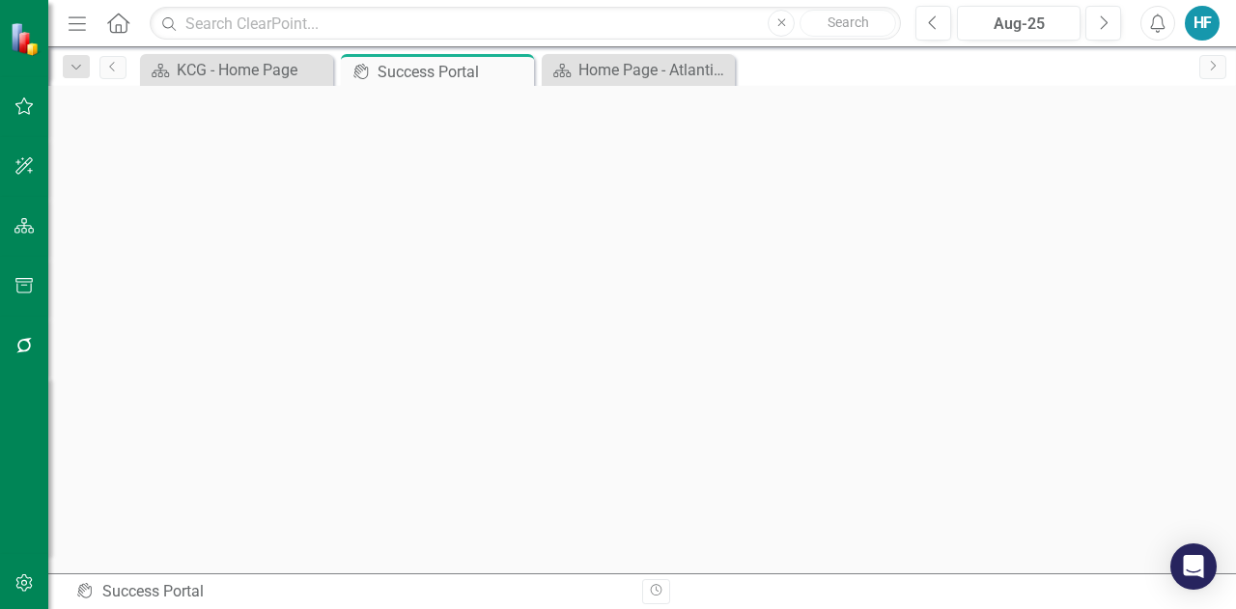
click at [0, 514] on div at bounding box center [24, 466] width 48 height 178
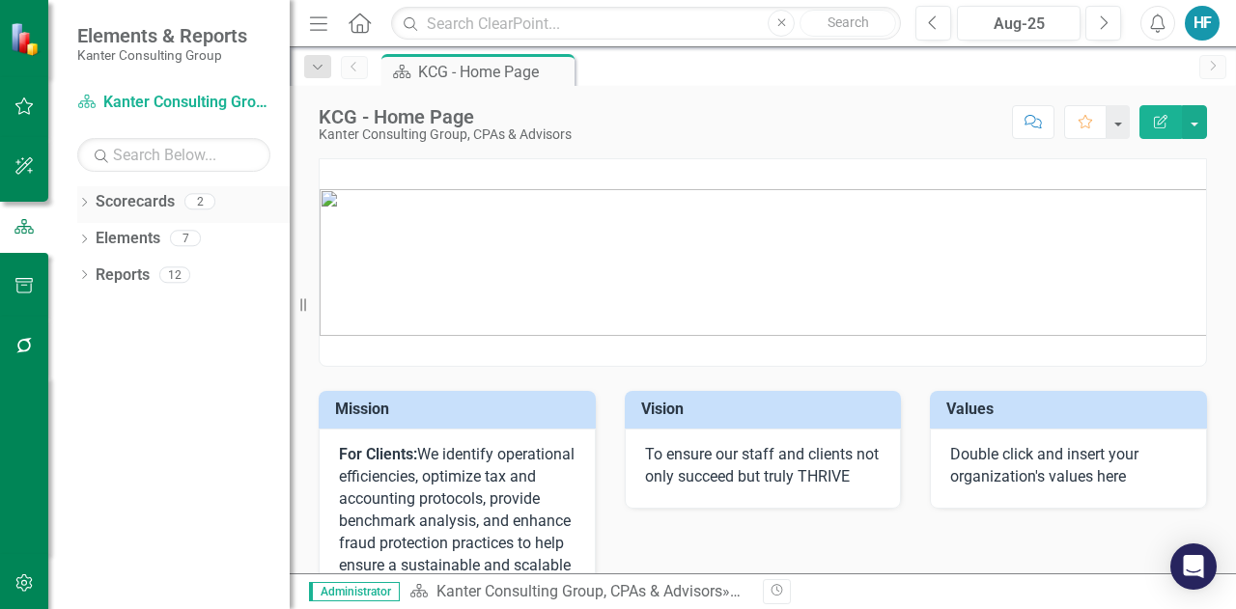
click at [157, 201] on link "Scorecards" at bounding box center [135, 202] width 79 height 22
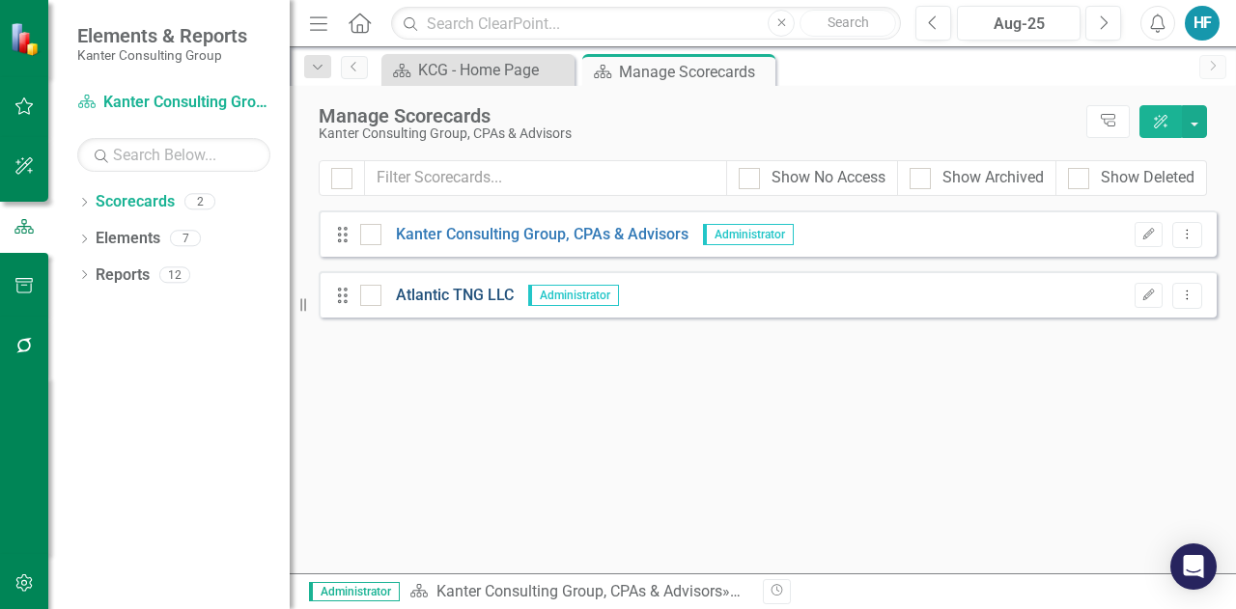
click at [439, 297] on link "Atlantic TNG LLC" at bounding box center [448, 296] width 132 height 22
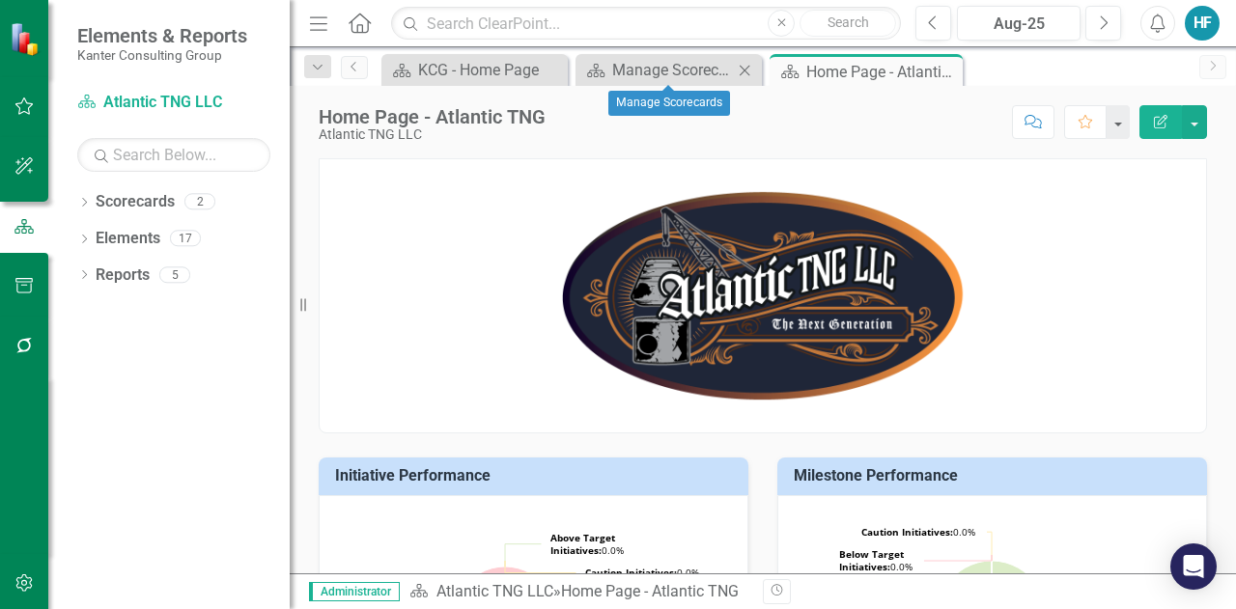
click at [748, 65] on icon "Close" at bounding box center [744, 70] width 19 height 15
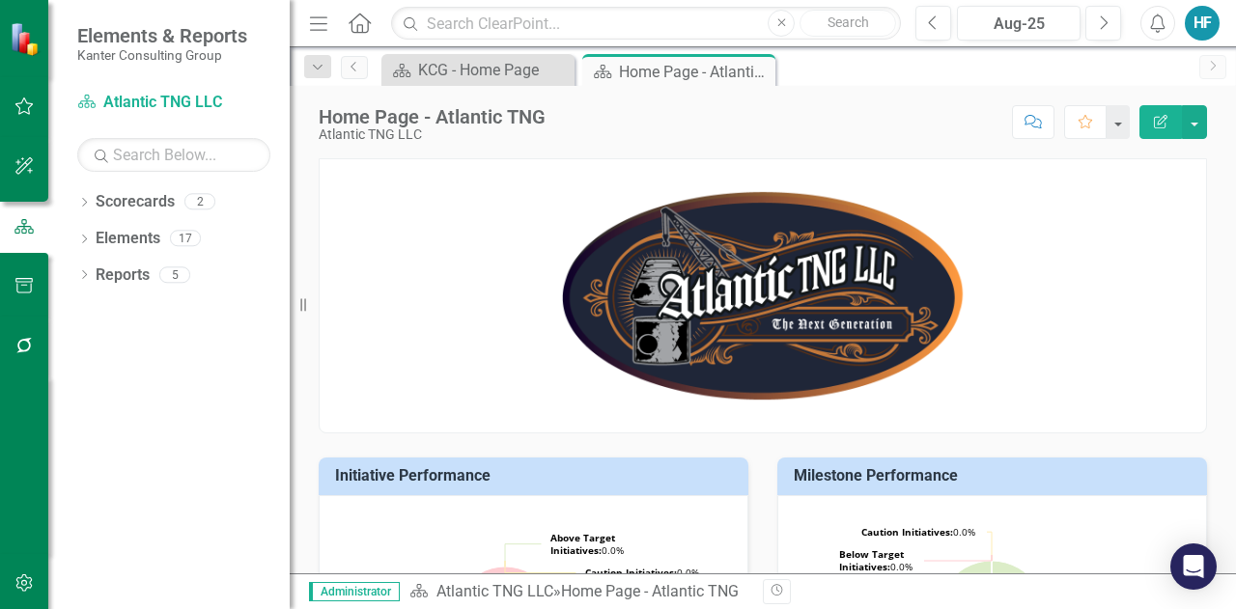
click at [1197, 16] on div "HF" at bounding box center [1202, 23] width 35 height 35
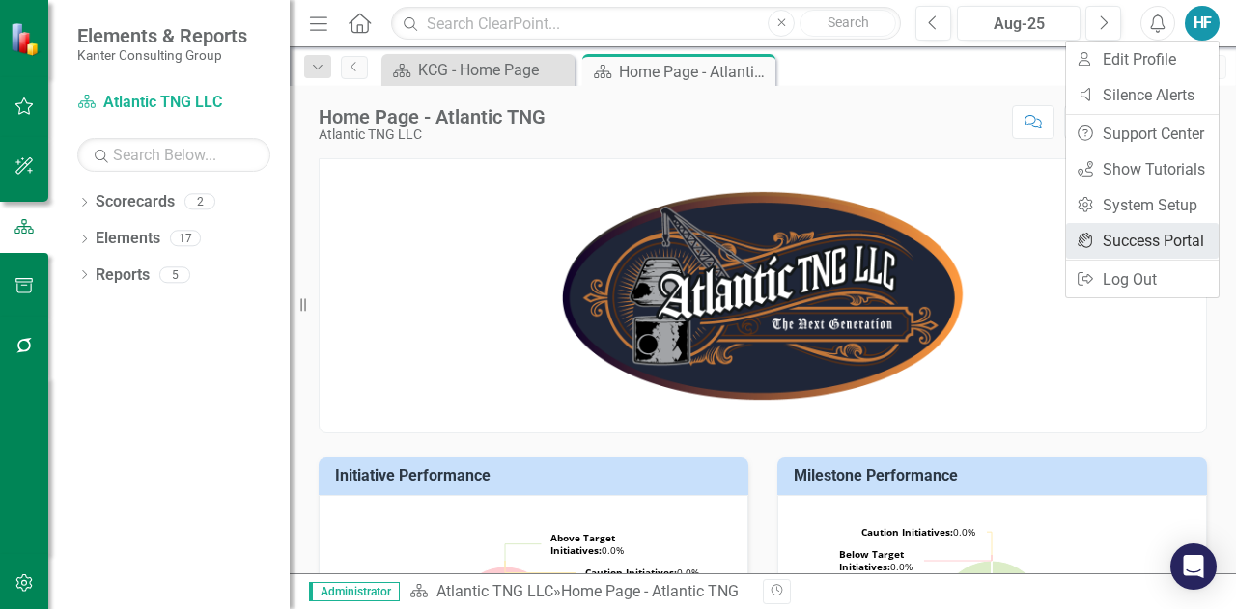
click at [1141, 225] on link "icon.portal Success Portal" at bounding box center [1142, 241] width 153 height 36
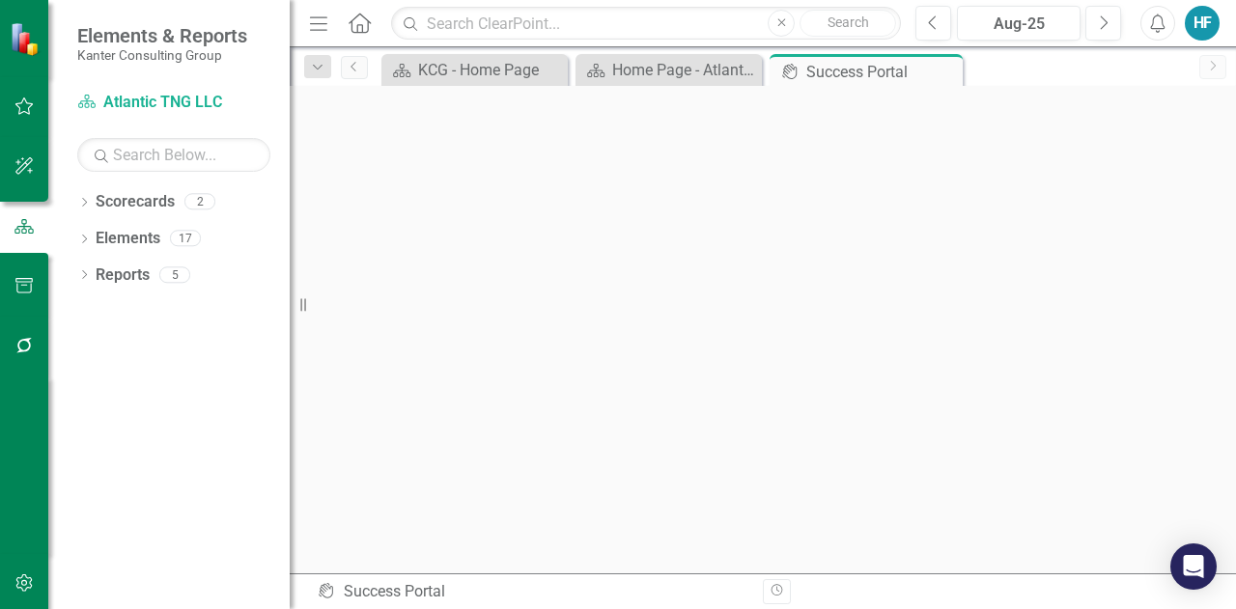
click at [323, 28] on icon "Menu" at bounding box center [318, 23] width 25 height 20
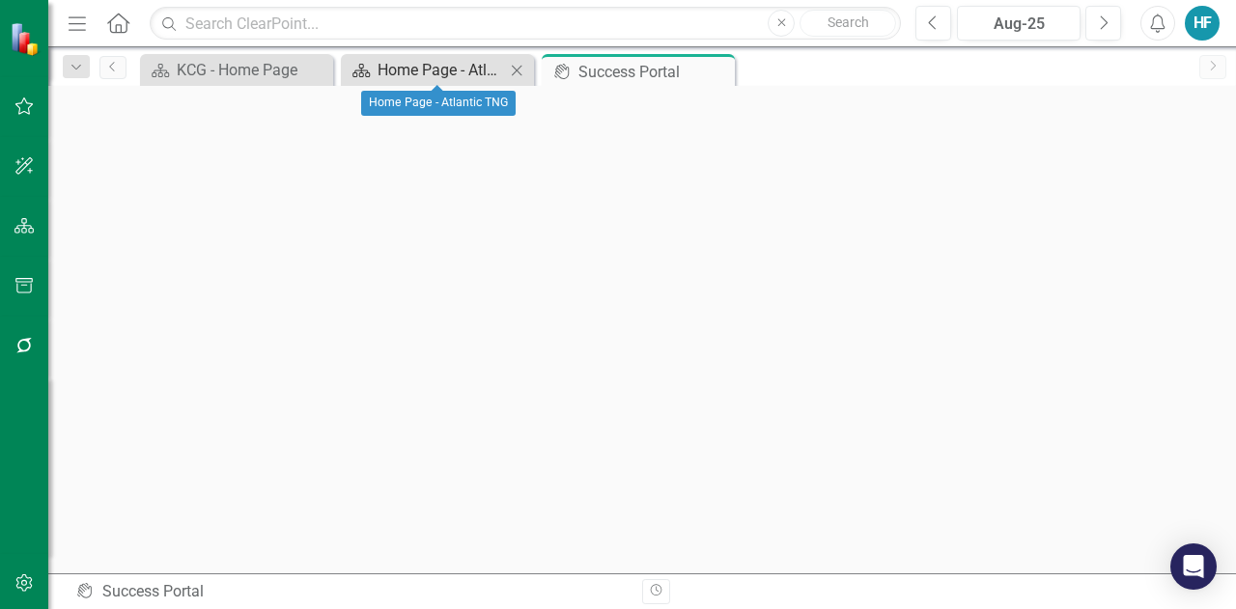
click at [447, 69] on div "Home Page - Atlantic TNG" at bounding box center [441, 70] width 127 height 24
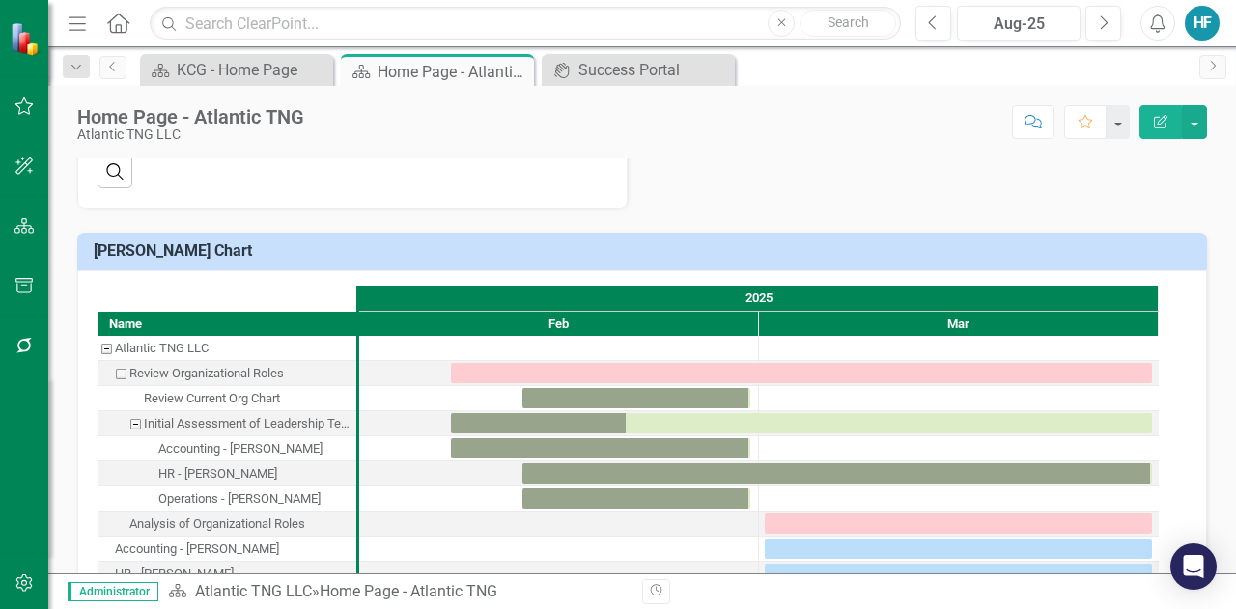
scroll to position [1856, 0]
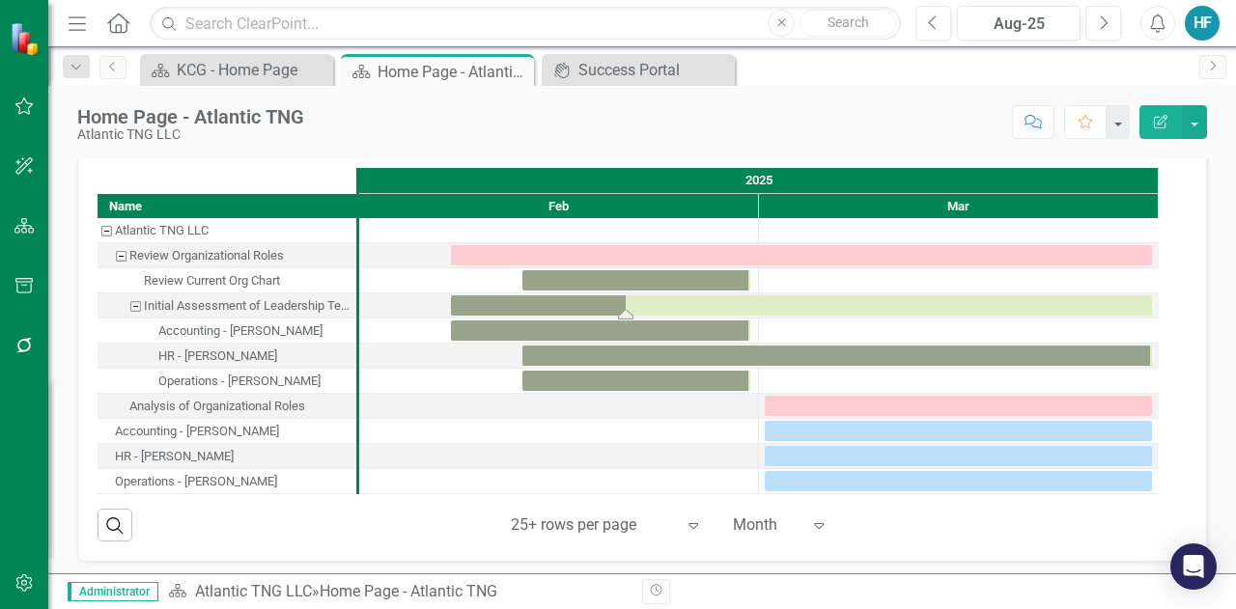
click at [537, 297] on div "Task: Start date: 2025-02-07 End date: 2025-03-31" at bounding box center [801, 306] width 701 height 20
click at [566, 296] on div "Task: Start date: 2025-02-07 End date: 2025-03-31" at bounding box center [801, 306] width 701 height 20
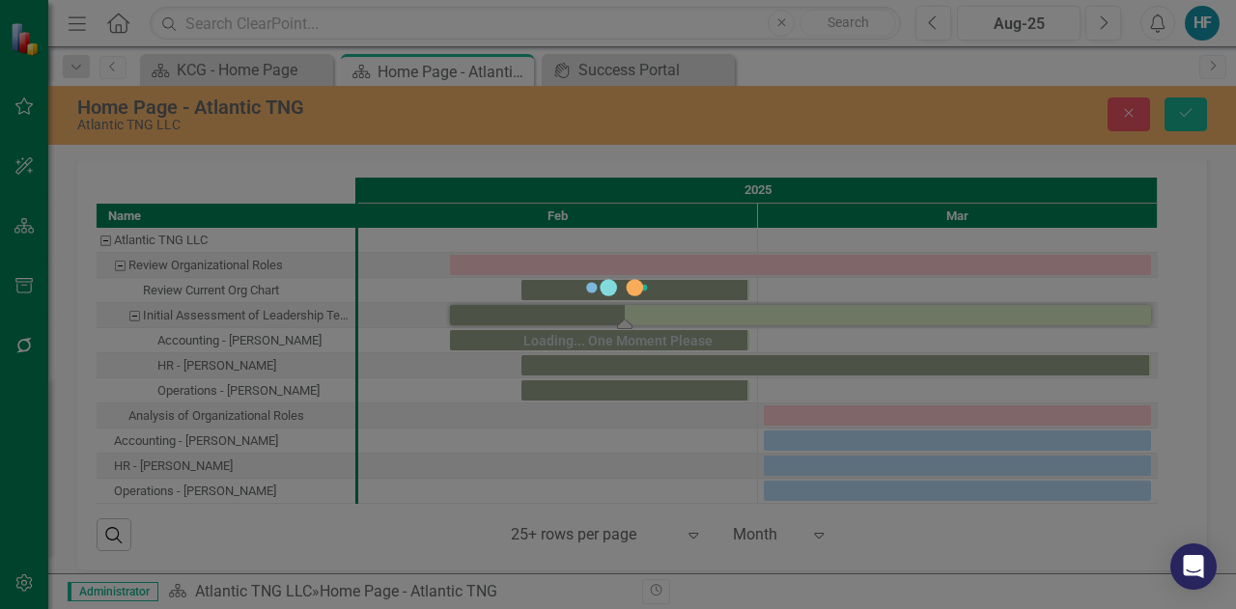
scroll to position [1864, 0]
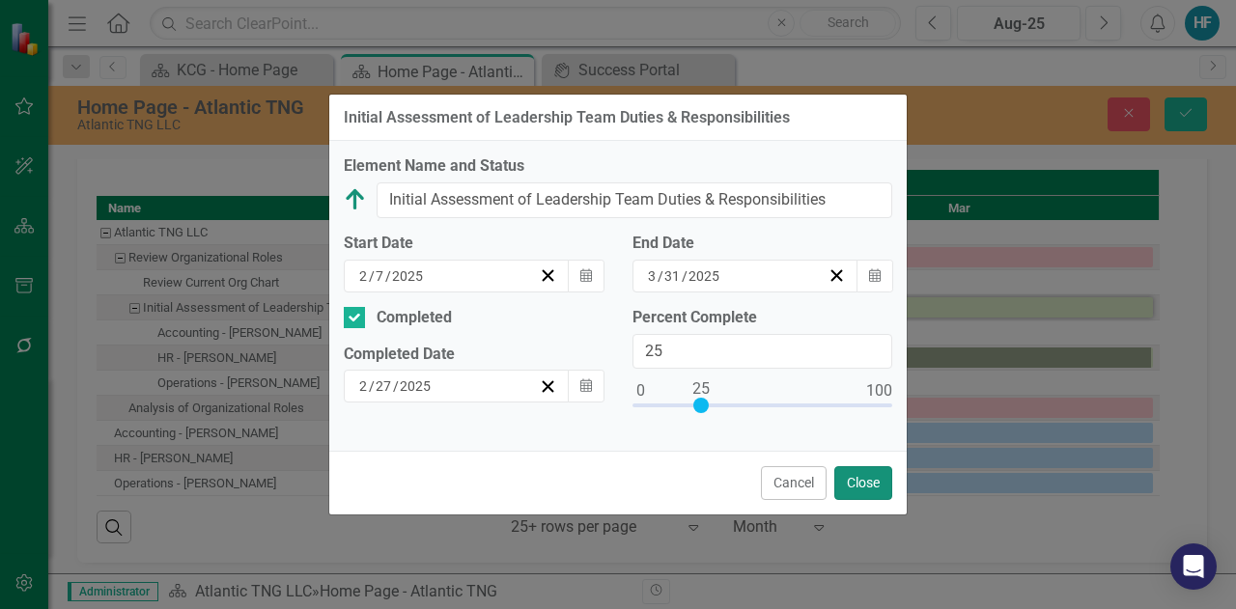
click at [863, 476] on button "Close" at bounding box center [863, 484] width 58 height 34
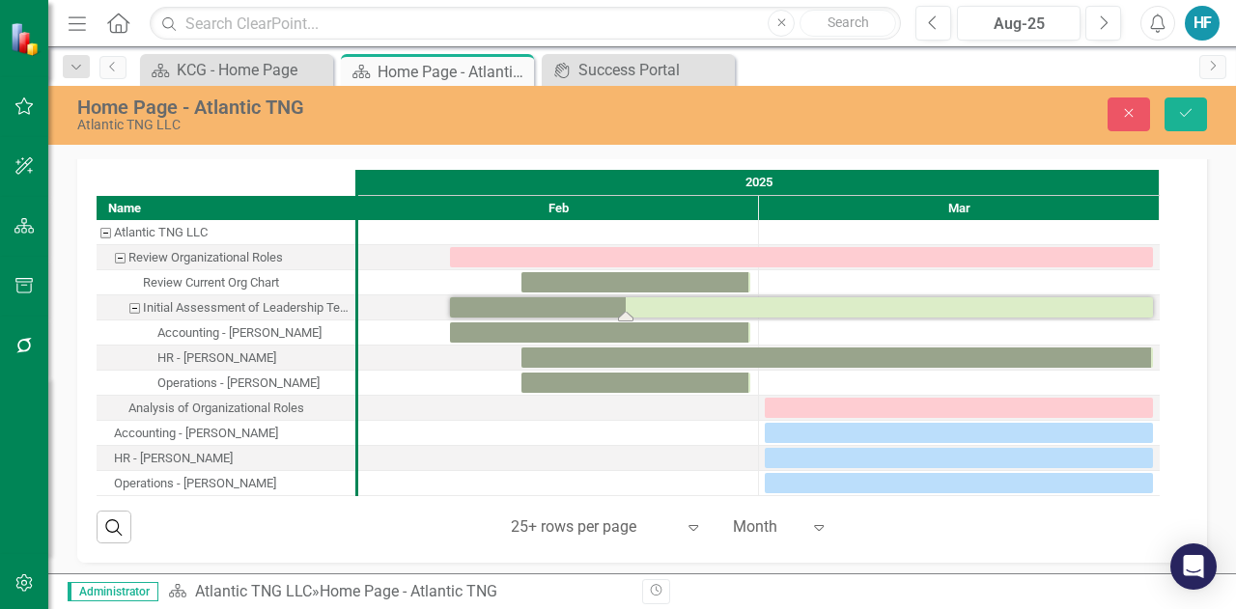
click at [563, 301] on div "Task: Start date: 2025-02-07 End date: 2025-03-31" at bounding box center [801, 307] width 703 height 20
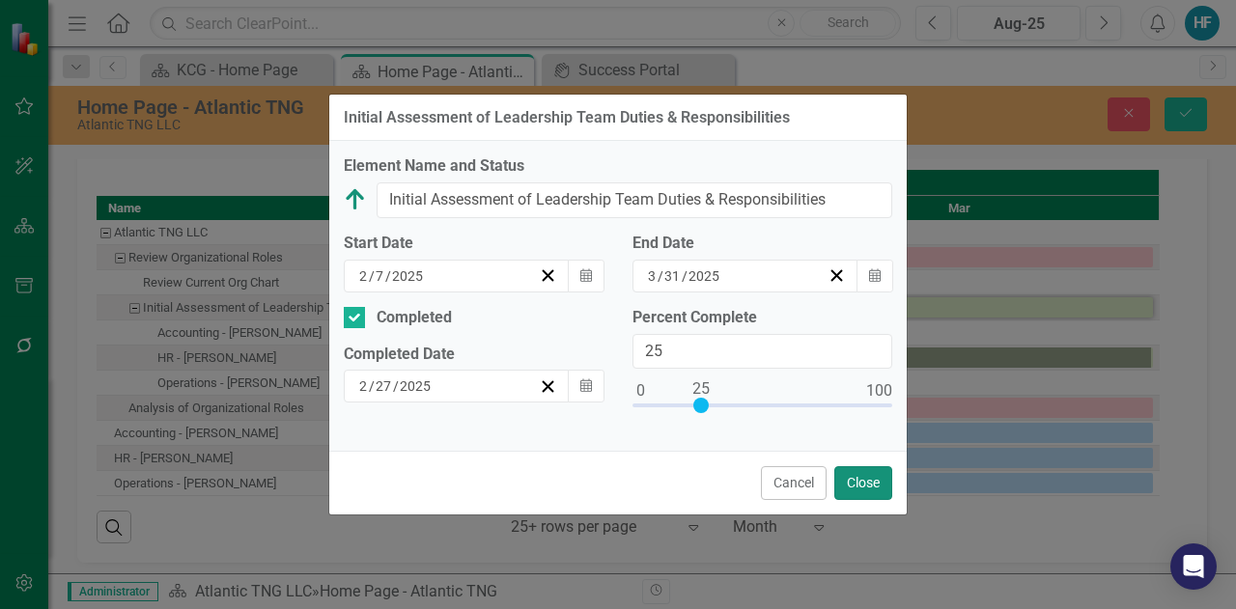
click at [862, 478] on button "Close" at bounding box center [863, 484] width 58 height 34
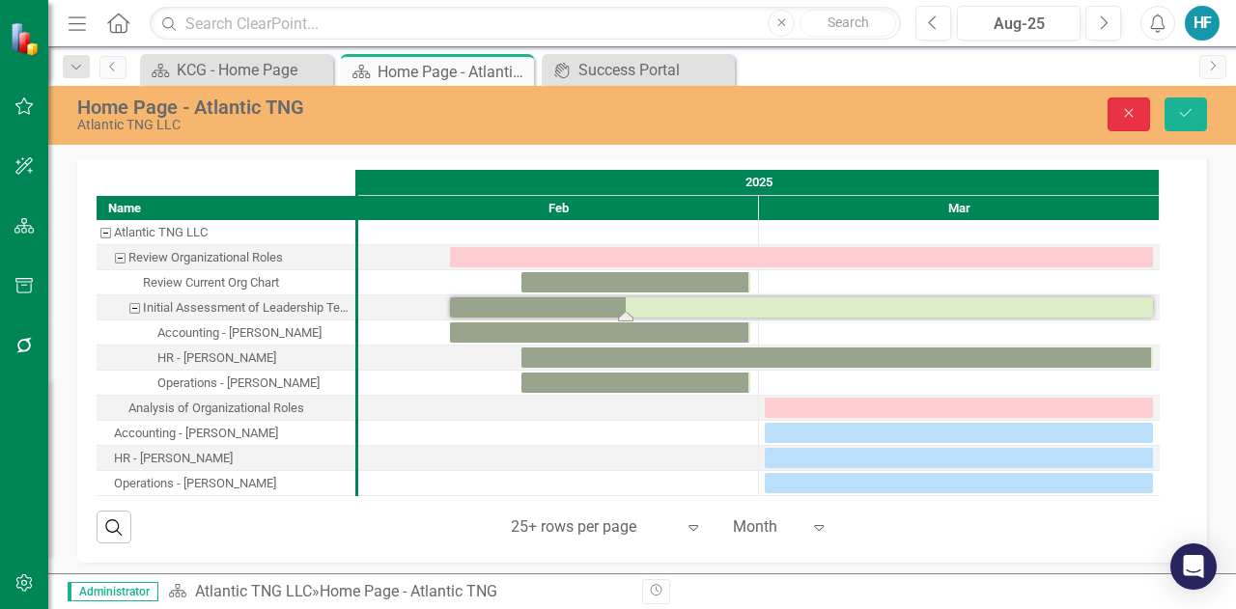
click at [1120, 112] on button "Close" at bounding box center [1129, 115] width 42 height 34
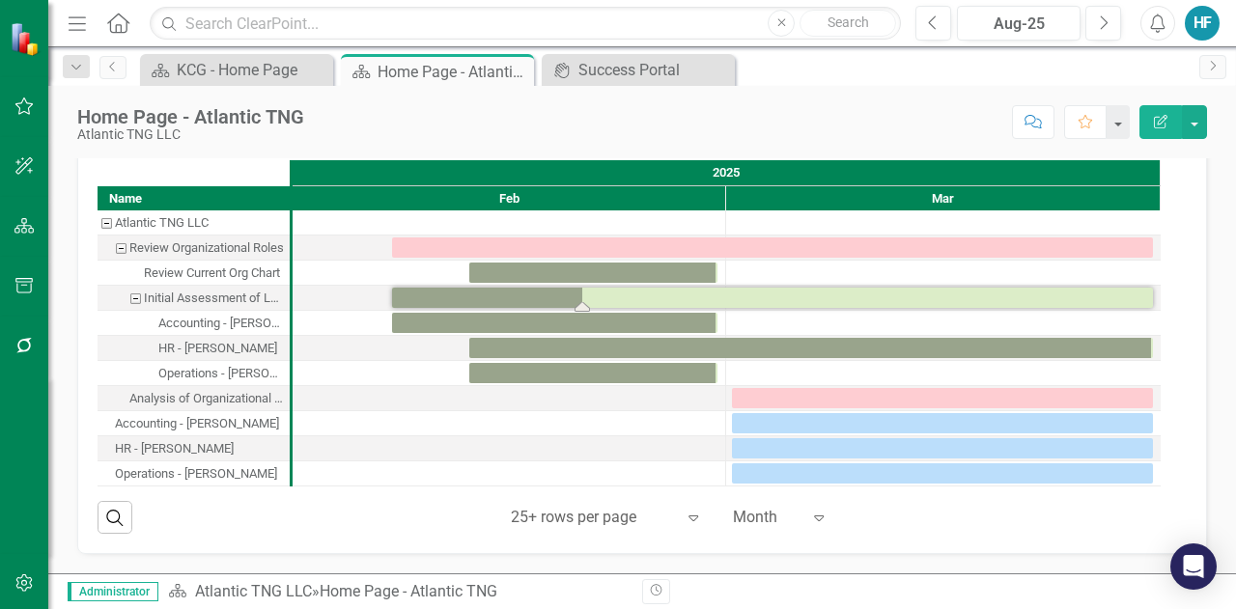
scroll to position [1856, 0]
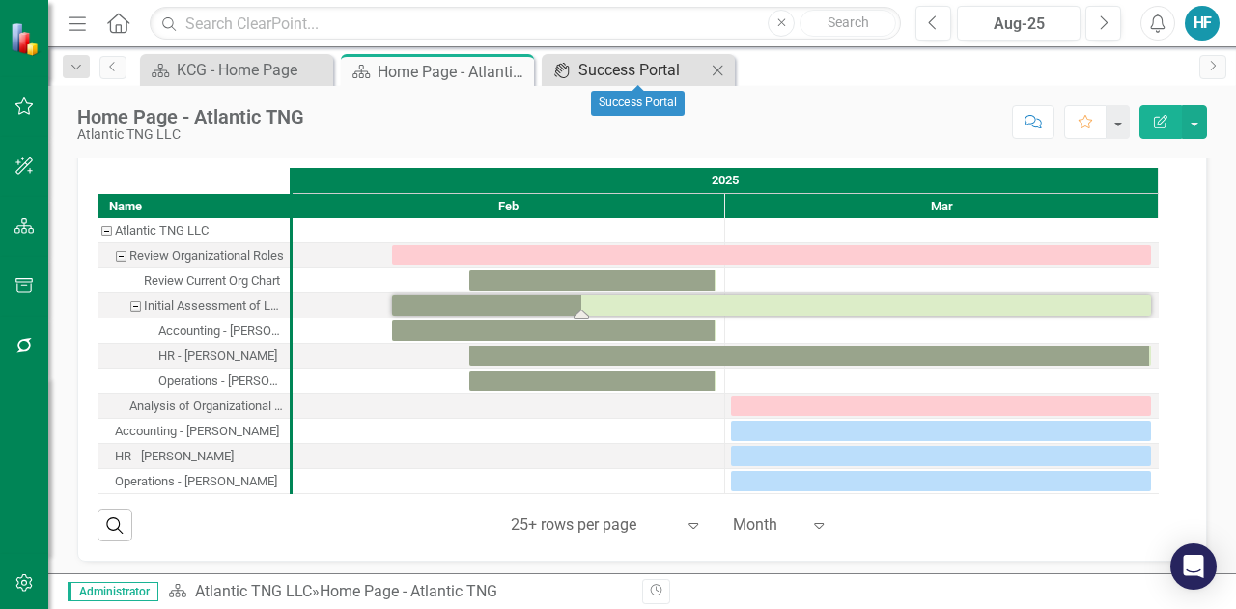
click at [662, 69] on div "Success Portal" at bounding box center [642, 70] width 127 height 24
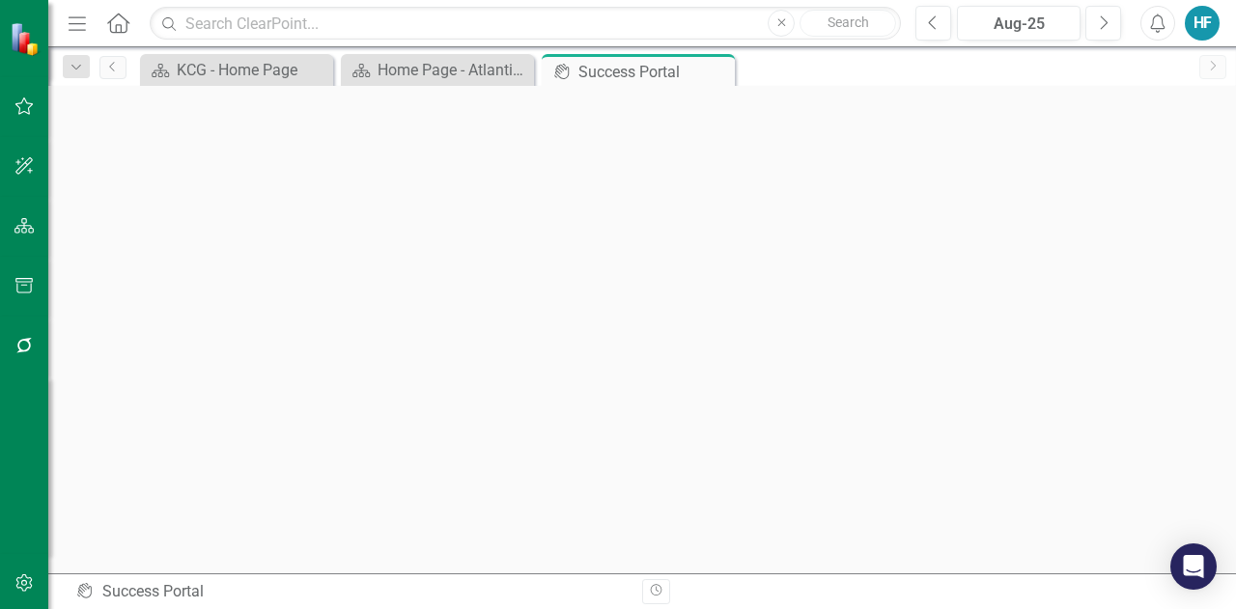
scroll to position [6, 0]
